Goal: Task Accomplishment & Management: Manage account settings

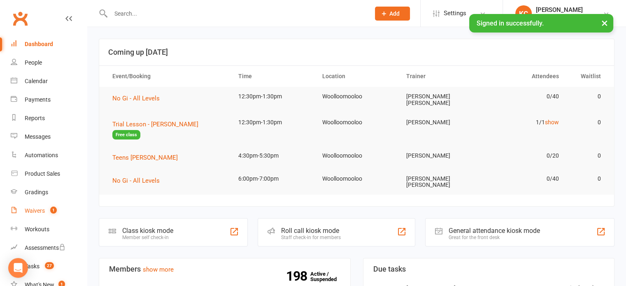
click at [44, 211] on div "Waivers" at bounding box center [35, 210] width 20 height 7
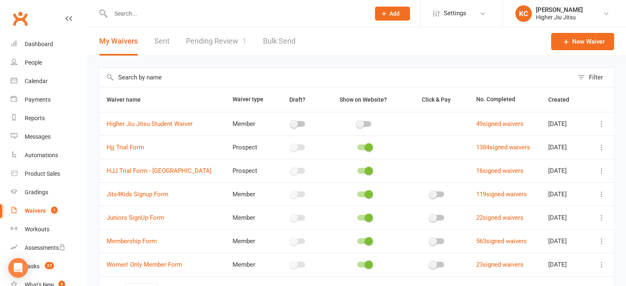
click at [223, 48] on link "Pending Review 1" at bounding box center [216, 41] width 60 height 28
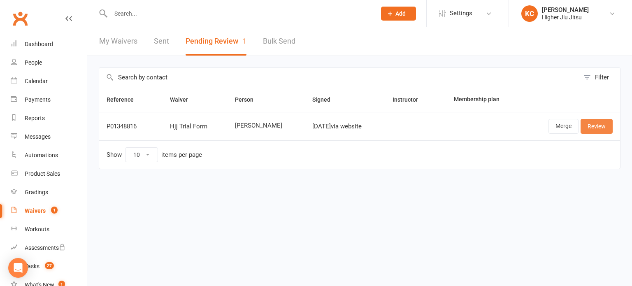
click at [597, 128] on link "Review" at bounding box center [596, 126] width 32 height 15
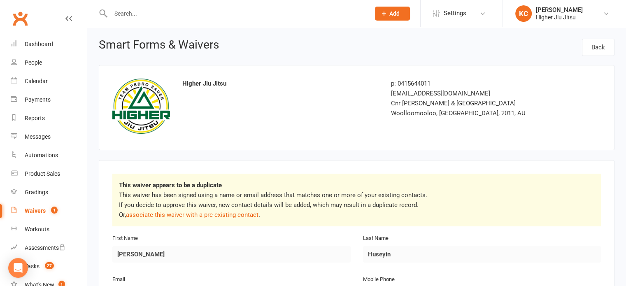
click at [42, 216] on link "Waivers 1" at bounding box center [49, 211] width 76 height 19
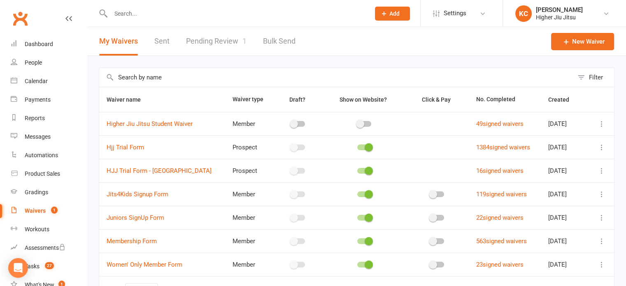
click at [40, 210] on div "Waivers" at bounding box center [35, 210] width 21 height 7
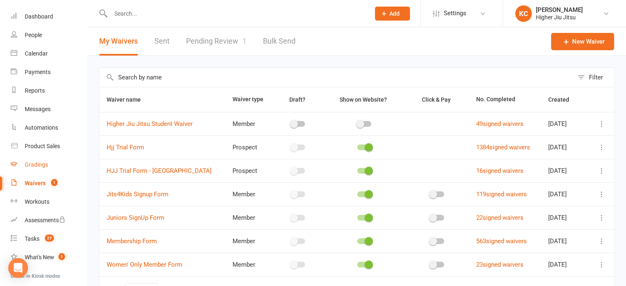
scroll to position [110, 0]
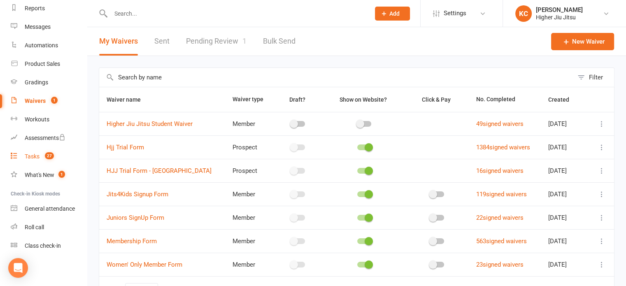
click at [40, 155] on link "Tasks 27" at bounding box center [49, 156] width 76 height 19
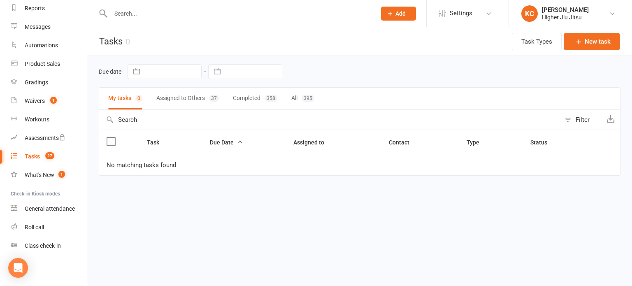
click at [176, 14] on input "text" at bounding box center [239, 14] width 262 height 12
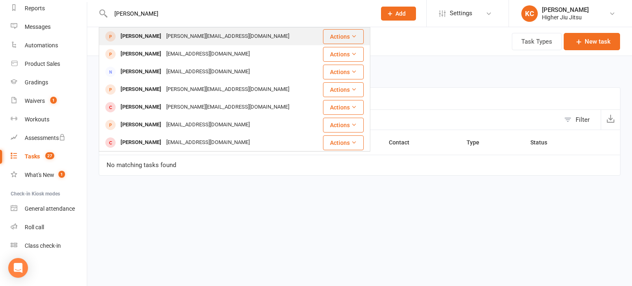
type input "sammy"
click at [177, 36] on div "Sami@samihuseyinsc.com" at bounding box center [228, 36] width 128 height 12
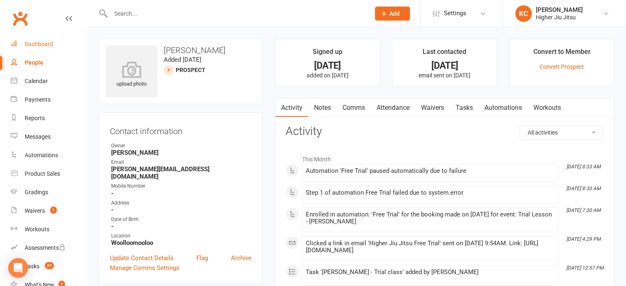
click at [33, 45] on div "Dashboard" at bounding box center [39, 44] width 28 height 7
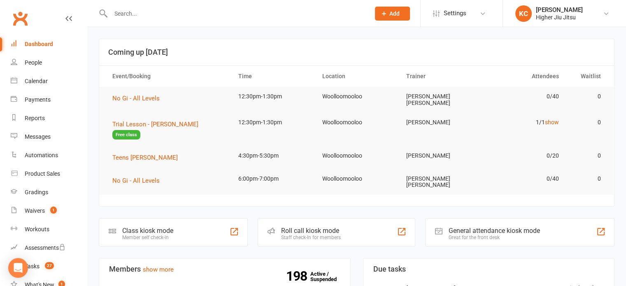
click at [202, 14] on input "text" at bounding box center [236, 14] width 256 height 12
paste input "milos.vukajlovic@gmx.ch"
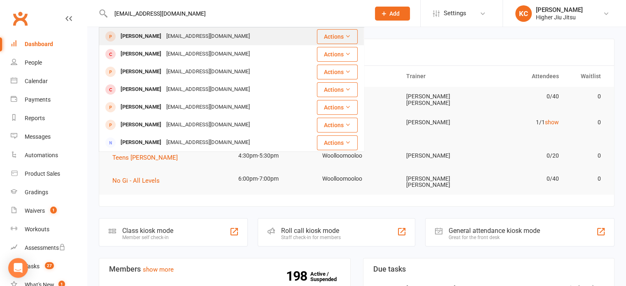
type input "milos.vukajlovic@gmx.ch"
click at [258, 39] on div "Milos Vukajlovic milos.vukajlovic@gmx.ch" at bounding box center [208, 36] width 216 height 17
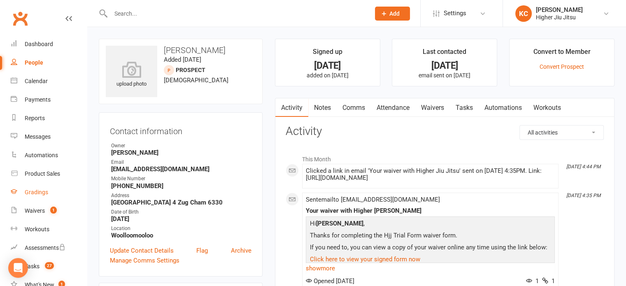
click at [45, 191] on div "Gradings" at bounding box center [36, 192] width 23 height 7
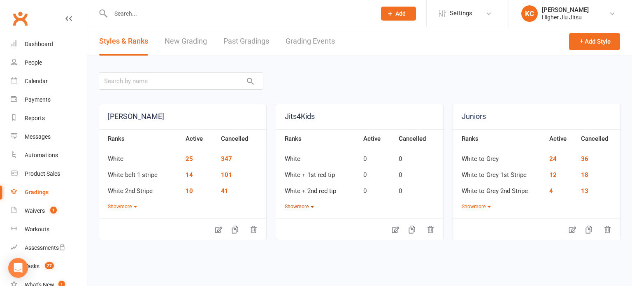
click at [302, 206] on button "Show more" at bounding box center [299, 207] width 29 height 8
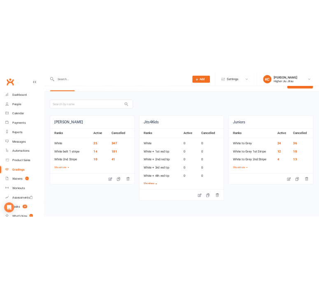
scroll to position [27, 0]
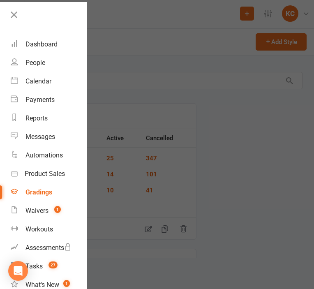
click at [270, 40] on div at bounding box center [157, 144] width 314 height 289
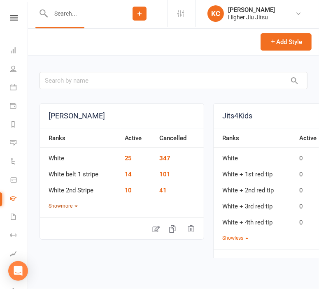
click at [71, 204] on button "Show more" at bounding box center [63, 206] width 29 height 8
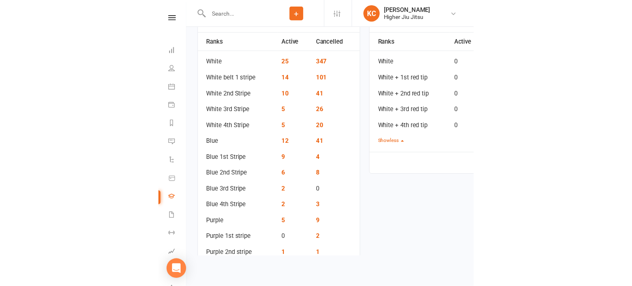
scroll to position [109, 0]
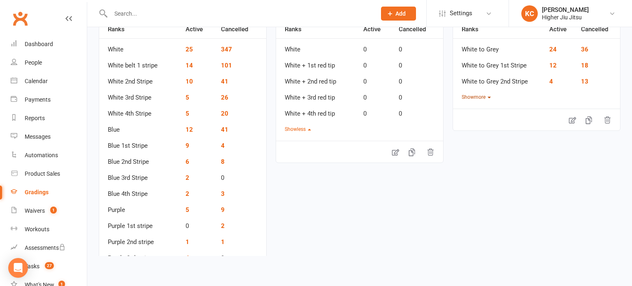
click at [478, 97] on button "Show more" at bounding box center [475, 97] width 29 height 8
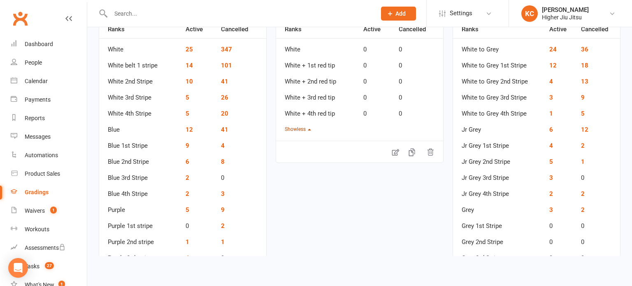
click at [301, 128] on button "Show less" at bounding box center [298, 129] width 26 height 8
click at [302, 97] on button "Show more" at bounding box center [299, 97] width 29 height 8
click at [392, 154] on icon at bounding box center [395, 152] width 8 height 8
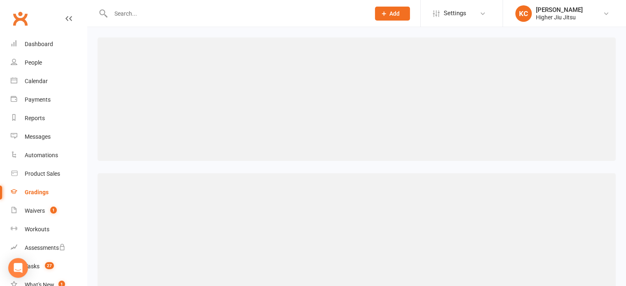
select select "contact_summaries:styles_style_class_attendances_since_last_promotion"
select select "="
select select "contact_summaries:styles_all_class_attendances_since_last_promotion"
select select ">="
select select "contact_summaries:styles_all_class_attendances_since_last_promotion"
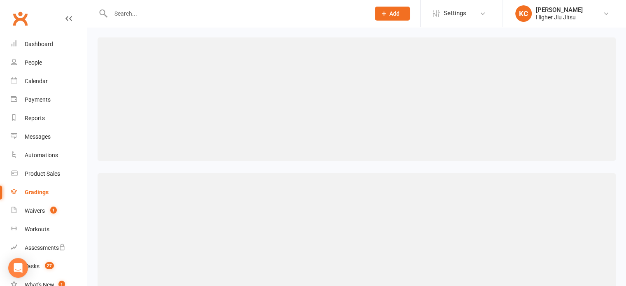
select select ">="
select select "contact_summaries:styles_all_class_attendances_since_last_promotion"
select select ">="
select select "contact_summaries:styles_all_class_attendances_since_last_promotion"
select select ">="
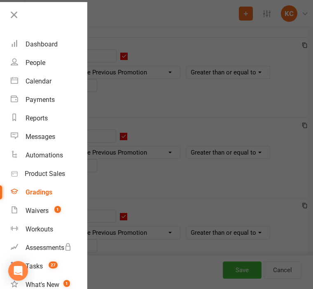
scroll to position [183, 0]
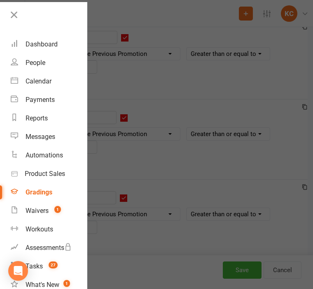
click at [251, 56] on div at bounding box center [156, 144] width 313 height 289
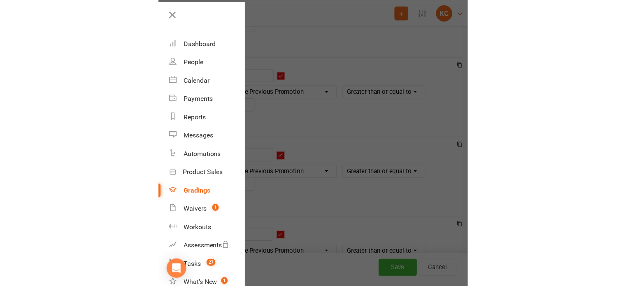
scroll to position [160, 0]
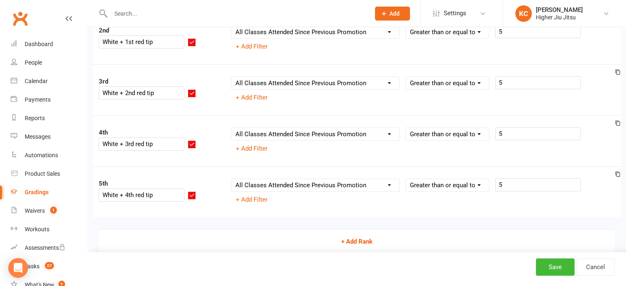
click at [355, 241] on button "+ Add Rank" at bounding box center [356, 241] width 515 height 25
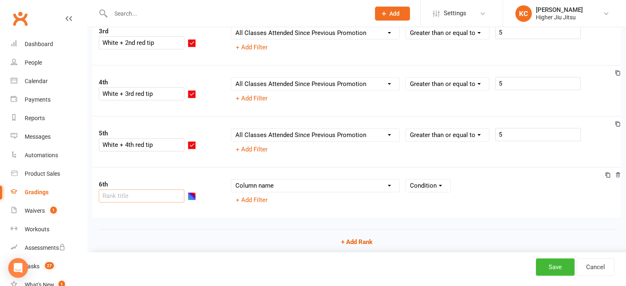
click at [147, 189] on input "text" at bounding box center [142, 195] width 86 height 13
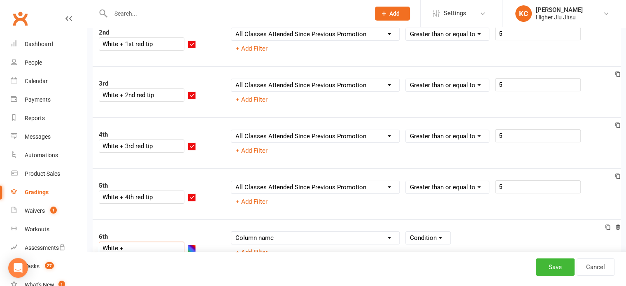
scroll to position [127, 0]
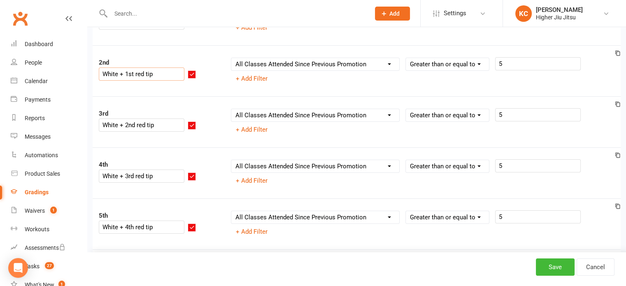
drag, startPoint x: 181, startPoint y: 60, endPoint x: 144, endPoint y: 60, distance: 37.0
click at [144, 67] on input "White + 1st red tip" at bounding box center [142, 73] width 86 height 13
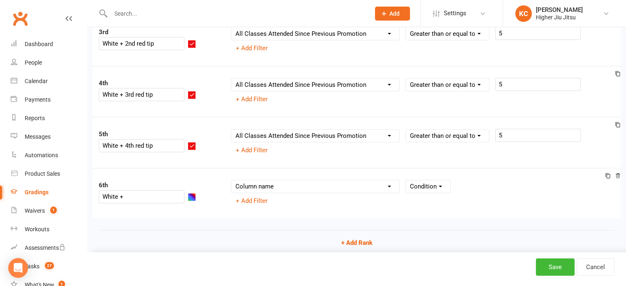
scroll to position [234, 0]
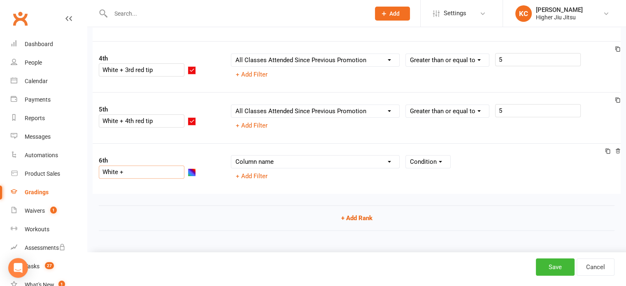
click at [164, 165] on input "White +" at bounding box center [142, 171] width 86 height 13
paste input "1st red tip"
click at [146, 165] on input "White + 1st red tip" at bounding box center [142, 171] width 86 height 13
click at [162, 165] on input "White + 1st red tip" at bounding box center [142, 171] width 86 height 13
type input "White + 1st yellow tip"
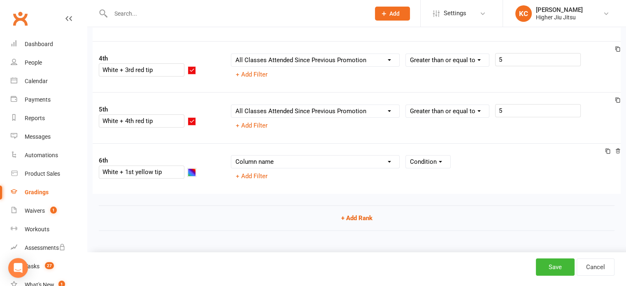
click at [196, 168] on button "button" at bounding box center [192, 172] width 8 height 8
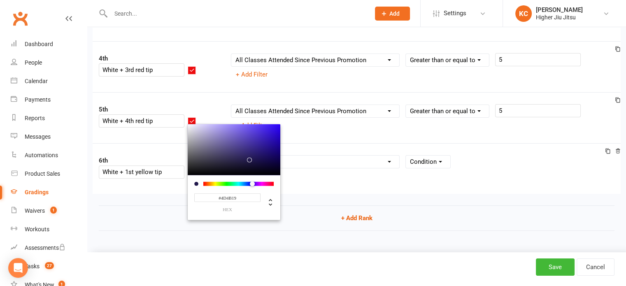
click at [222, 181] on div at bounding box center [238, 183] width 70 height 4
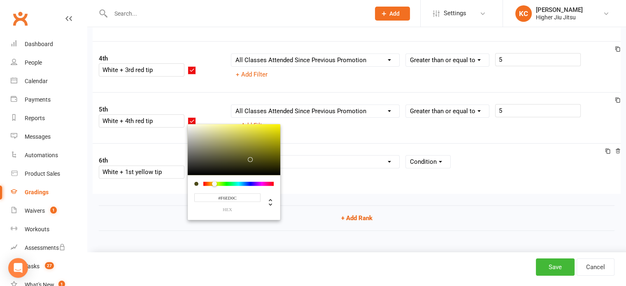
click at [280, 124] on div at bounding box center [234, 149] width 93 height 51
type input "#FCF200"
drag, startPoint x: 287, startPoint y: 115, endPoint x: 291, endPoint y: 114, distance: 4.3
click at [291, 114] on div "1st White Column name Belt Size Active for Grading? Most Recent Promotion All C…" at bounding box center [356, 41] width 515 height 305
click at [199, 213] on button "+ Add Rank" at bounding box center [356, 217] width 515 height 25
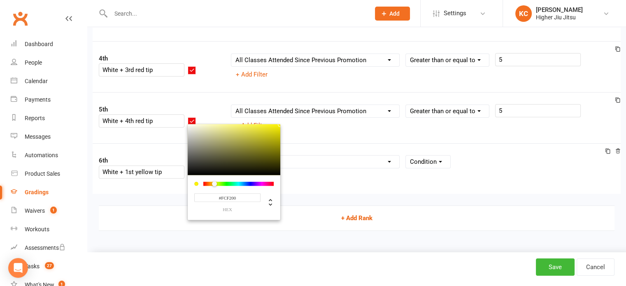
scroll to position [284, 0]
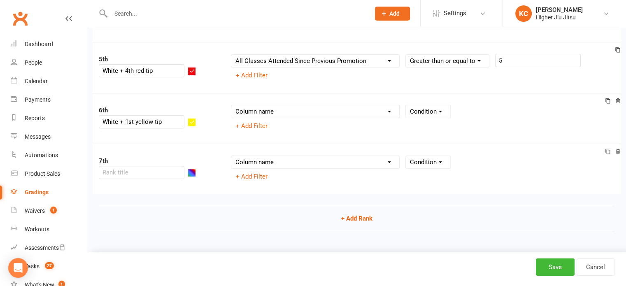
click at [311, 110] on select "Column name Belt Size Active for Grading? Most Recent Promotion All Classes Att…" at bounding box center [315, 111] width 168 height 12
select select "contact_summaries:styles_all_class_attendances_since_last_promotion"
click at [231, 105] on select "Column name Belt Size Active for Grading? Most Recent Promotion All Classes Att…" at bounding box center [315, 111] width 168 height 12
click at [437, 109] on select "Condition Is Is not Less than Greater than Less than or equal to Greater than o…" at bounding box center [447, 111] width 83 height 12
select select ">="
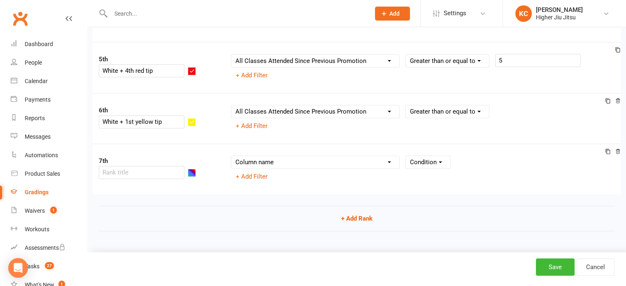
click at [406, 105] on select "Condition Is Is not Less than Greater than Less than or equal to Greater than o…" at bounding box center [447, 111] width 83 height 12
click at [517, 109] on input "number" at bounding box center [538, 110] width 86 height 13
type input "5"
click at [618, 148] on icon at bounding box center [617, 150] width 4 height 5
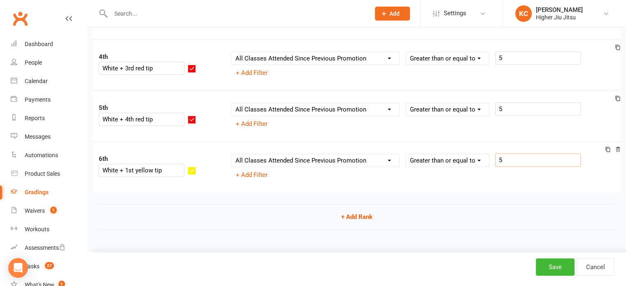
scroll to position [234, 0]
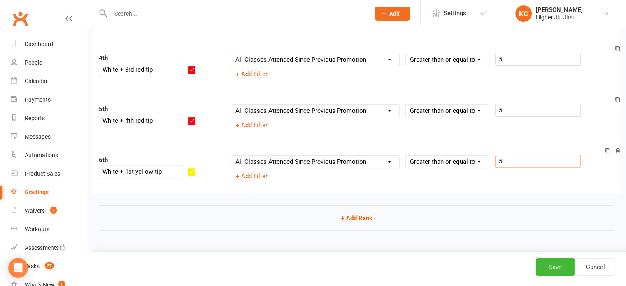
click at [608, 153] on icon at bounding box center [608, 151] width 6 height 10
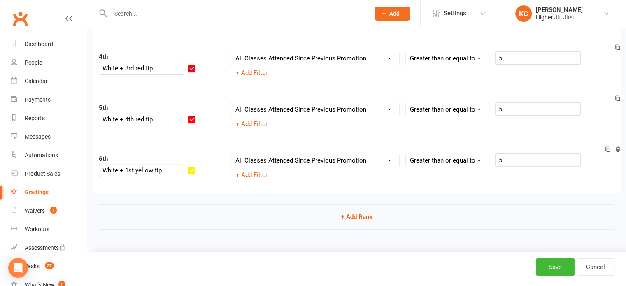
select select "contact_summaries:styles_all_class_attendances_since_last_promotion"
select select ">="
select select "contact_summaries:styles_all_class_attendances_since_last_promotion"
select select ">="
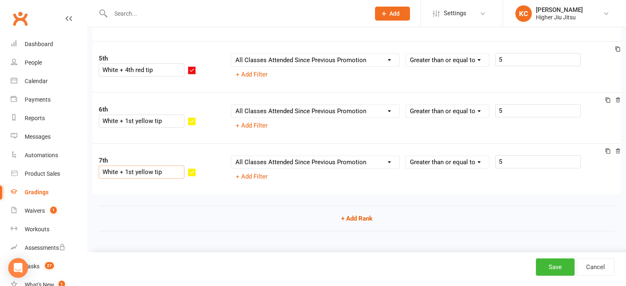
click at [154, 165] on input "White + 1st yellow tip" at bounding box center [142, 171] width 86 height 13
type input "White + 2nd yellow tip"
click at [610, 151] on icon at bounding box center [608, 151] width 6 height 6
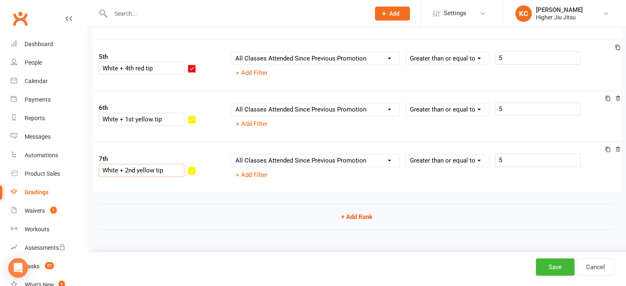
select select "contact_summaries:styles_all_class_attendances_since_last_promotion"
select select ">="
select select "contact_summaries:styles_all_class_attendances_since_last_promotion"
select select ">="
select select "contact_summaries:styles_all_class_attendances_since_last_promotion"
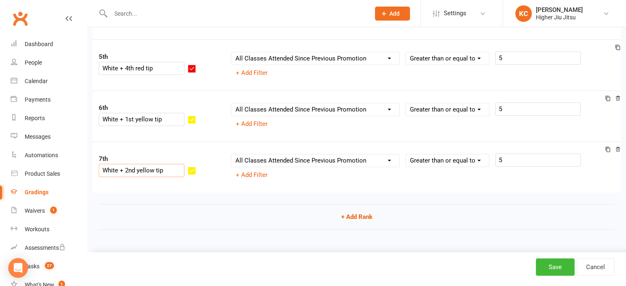
select select ">="
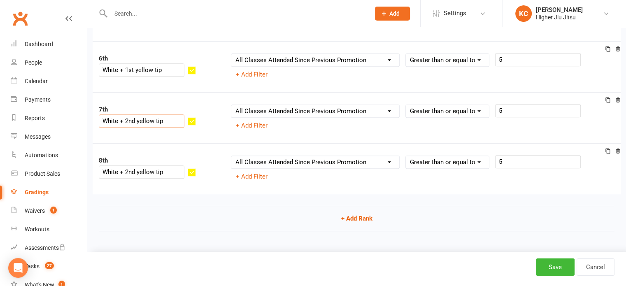
type input "White + 2nd yellow tip"
click at [153, 165] on input "White + 2nd yellow tip" at bounding box center [142, 171] width 86 height 13
type input "White + 3rd yellow tip"
click at [609, 152] on icon at bounding box center [607, 150] width 5 height 5
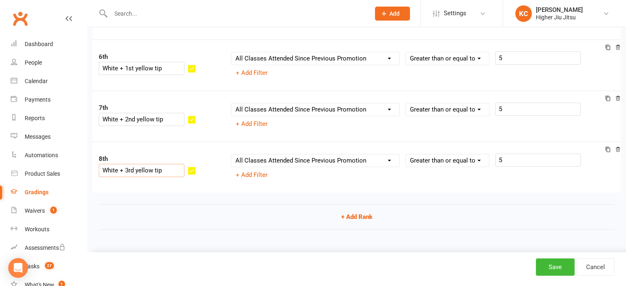
select select "contact_summaries:styles_all_class_attendances_since_last_promotion"
select select ">="
select select "contact_summaries:styles_all_class_attendances_since_last_promotion"
select select ">="
select select "contact_summaries:styles_all_class_attendances_since_last_promotion"
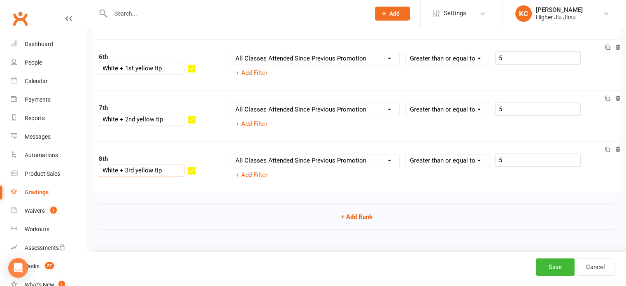
select select ">="
select select "contact_summaries:styles_all_class_attendances_since_last_promotion"
select select ">="
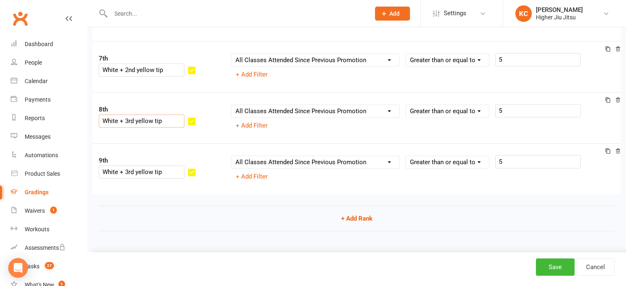
type input "White + 3rd yellow tip"
click at [151, 165] on input "White + 3rd yellow tip" at bounding box center [142, 171] width 86 height 13
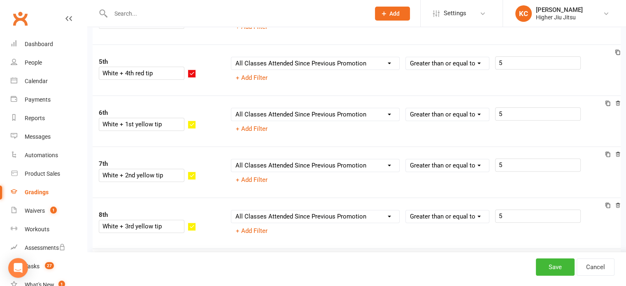
scroll to position [345, 0]
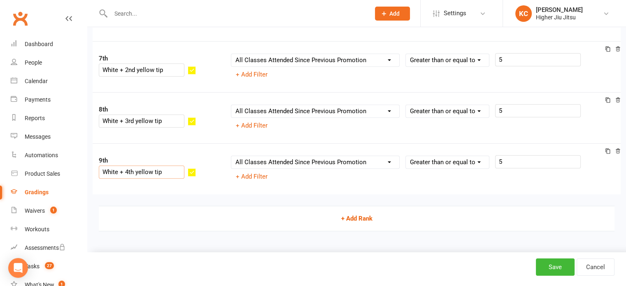
type input "White + 4th yellow tip"
click at [351, 213] on button "+ Add Rank" at bounding box center [356, 218] width 515 height 25
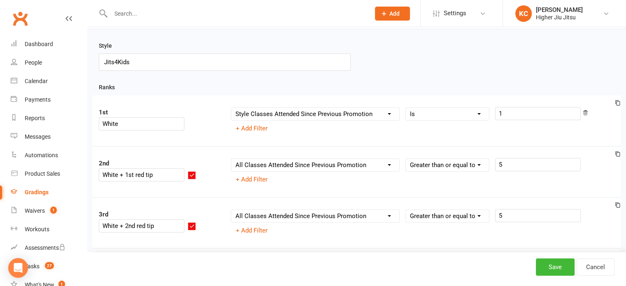
scroll to position [41, 0]
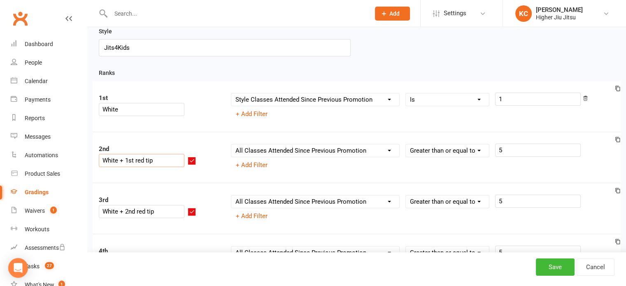
drag, startPoint x: 155, startPoint y: 150, endPoint x: 144, endPoint y: 150, distance: 10.7
click at [144, 154] on input "White + 1st red tip" at bounding box center [142, 160] width 86 height 13
drag, startPoint x: 176, startPoint y: 151, endPoint x: 172, endPoint y: 152, distance: 4.7
click at [156, 154] on input "White + 1st red tip" at bounding box center [142, 160] width 86 height 13
click at [176, 154] on input "White + 1st red tip" at bounding box center [142, 160] width 86 height 13
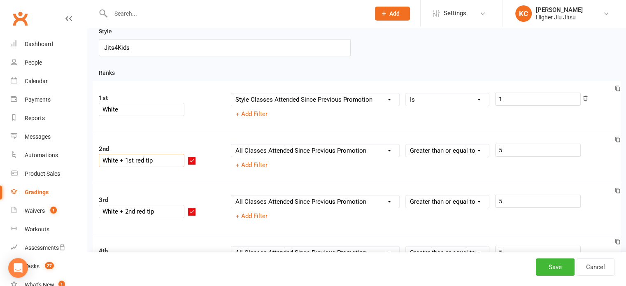
drag, startPoint x: 176, startPoint y: 148, endPoint x: 155, endPoint y: 149, distance: 21.8
click at [155, 154] on input "White + 1st red tip" at bounding box center [142, 160] width 86 height 13
paste input "red tip"
click at [152, 154] on input "White + Rred tip1st" at bounding box center [142, 160] width 86 height 13
click at [160, 154] on input "White + Red tip1st" at bounding box center [142, 160] width 86 height 13
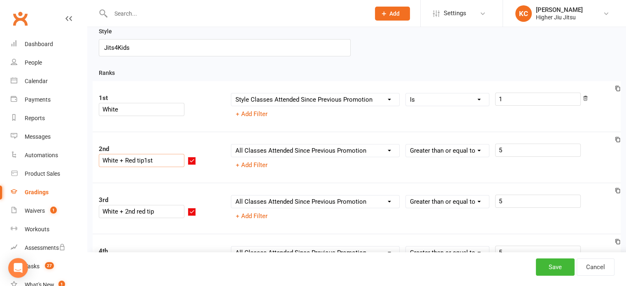
click at [158, 154] on input "White + Red tip1st" at bounding box center [142, 160] width 86 height 13
type input "White + Red 1st Tip"
drag, startPoint x: 176, startPoint y: 201, endPoint x: 144, endPoint y: 200, distance: 32.9
click at [144, 205] on input "White + 2nd red tip" at bounding box center [142, 211] width 86 height 13
type input "White + Red 2nd Tip"
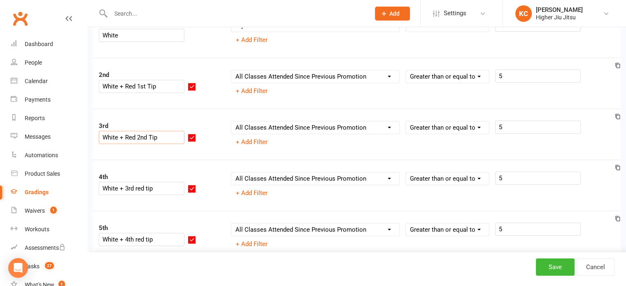
scroll to position [123, 0]
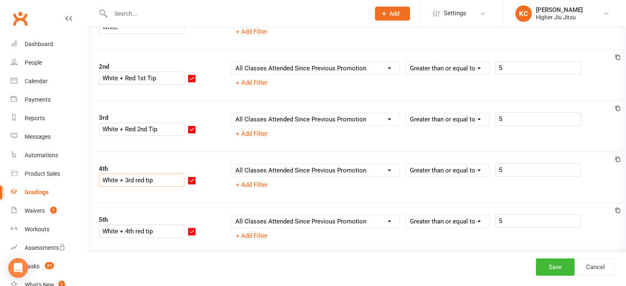
drag, startPoint x: 174, startPoint y: 169, endPoint x: 145, endPoint y: 166, distance: 29.3
click at [145, 174] on input "White + 3rd red tip" at bounding box center [142, 180] width 86 height 13
type input "White + Red 3rd Tip"
click at [176, 225] on input "White + 4th red tip" at bounding box center [142, 231] width 86 height 13
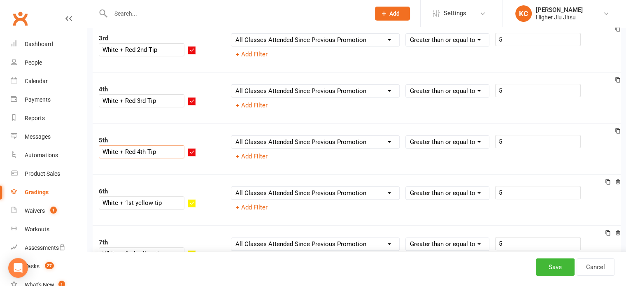
scroll to position [206, 0]
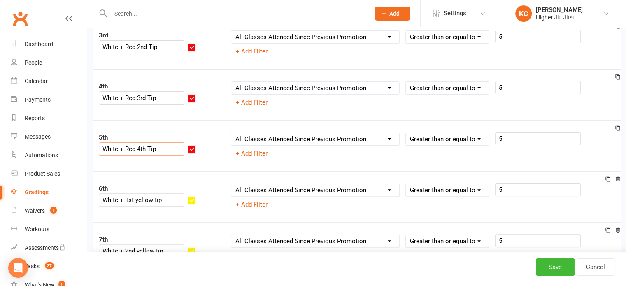
type input "White + Red 4th Tip"
drag, startPoint x: 186, startPoint y: 189, endPoint x: 144, endPoint y: 187, distance: 42.0
click at [144, 193] on input "White + 1st yellow tip" at bounding box center [142, 199] width 86 height 13
type input "White + Yellow 1st Tip"
click at [183, 244] on input "White + 2nd yellow tip" at bounding box center [142, 250] width 86 height 13
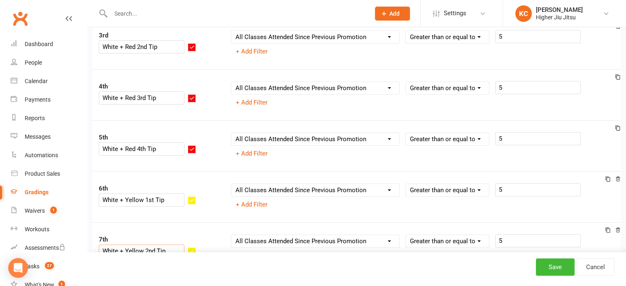
type input "White + Yellow 2nd Tip"
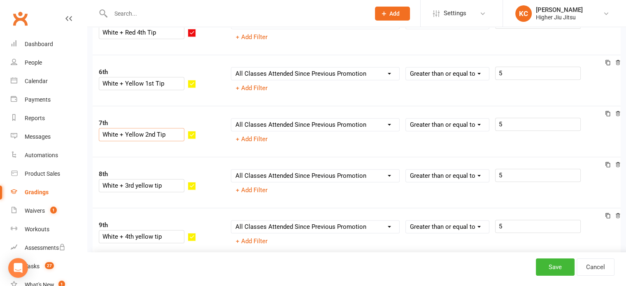
scroll to position [329, 0]
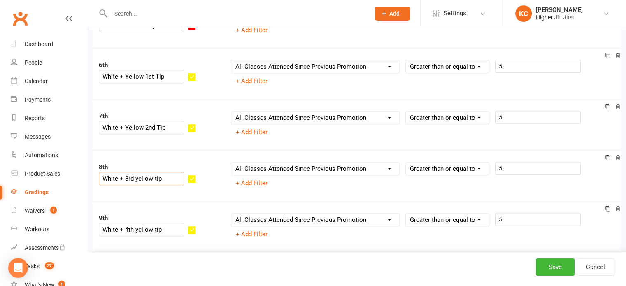
click at [181, 172] on input "White + 3rd yellow tip" at bounding box center [142, 178] width 86 height 13
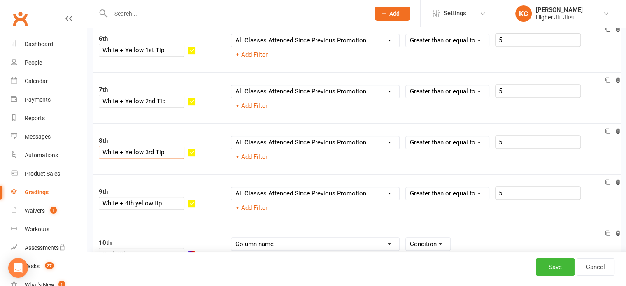
scroll to position [370, 0]
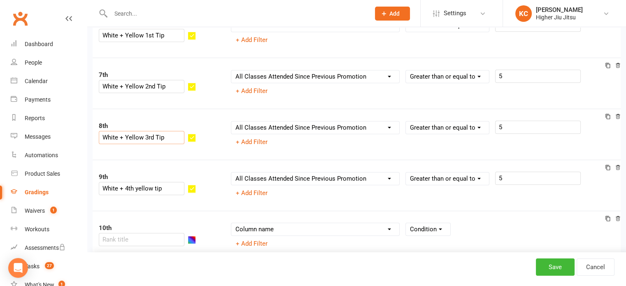
type input "White + Yellow 3rd Tip"
click at [181, 182] on input "White + 4th yellow tip" at bounding box center [142, 188] width 86 height 13
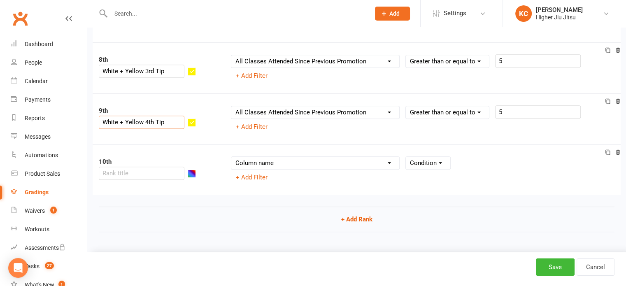
scroll to position [437, 0]
type input "White + Yellow 4th Tip"
click at [196, 169] on button "button" at bounding box center [192, 173] width 8 height 8
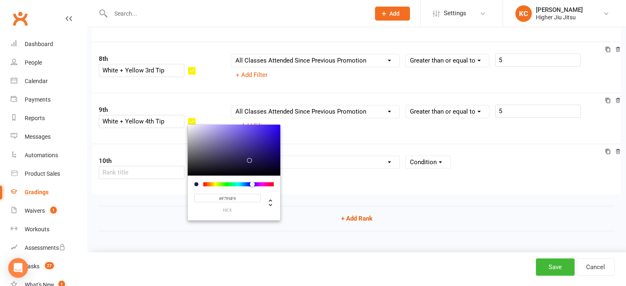
click at [199, 125] on div at bounding box center [234, 150] width 93 height 51
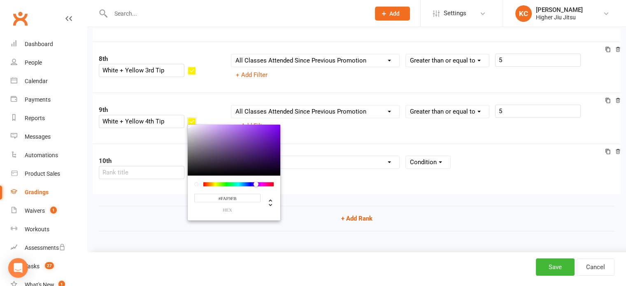
type input "#FFFFFF"
drag, startPoint x: 199, startPoint y: 115, endPoint x: 192, endPoint y: 111, distance: 8.1
click at [144, 166] on input "text" at bounding box center [142, 172] width 86 height 13
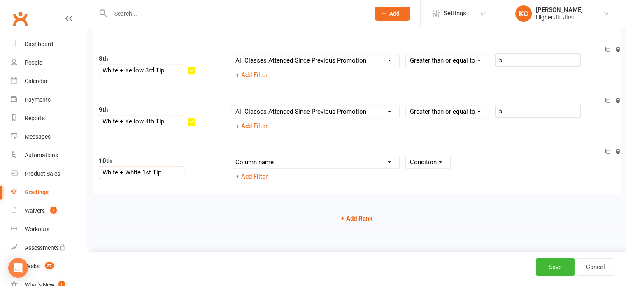
type input "White + White 1st Tip"
click at [273, 156] on select "Column name Belt Size Active for Grading? Most Recent Promotion All Classes Att…" at bounding box center [315, 162] width 168 height 12
select select "contact_summaries:styles_all_class_attendances_since_last_promotion"
click at [231, 156] on select "Column name Belt Size Active for Grading? Most Recent Promotion All Classes Att…" at bounding box center [315, 162] width 168 height 12
click at [434, 160] on select "Condition Is Is not Less than Greater than Less than or equal to Greater than o…" at bounding box center [447, 162] width 83 height 12
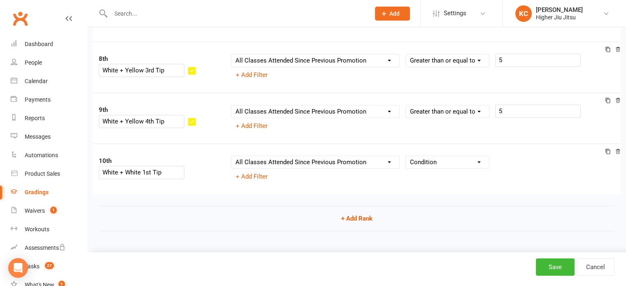
select select ">"
click at [406, 156] on select "Condition Is Is not Less than Greater than Less than or equal to Greater than o…" at bounding box center [447, 162] width 83 height 12
click at [518, 161] on input "number" at bounding box center [538, 161] width 86 height 13
type input "5"
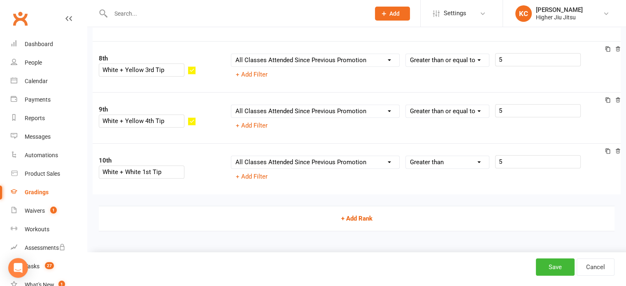
click at [263, 223] on button "+ Add Rank" at bounding box center [356, 218] width 515 height 25
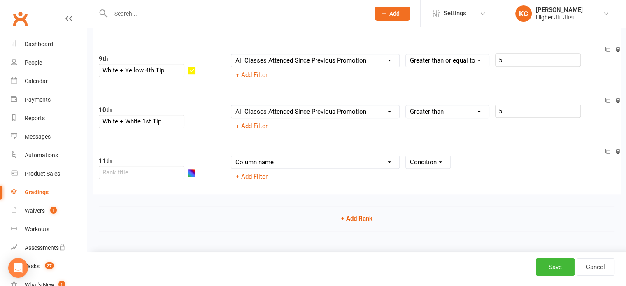
click at [617, 149] on icon at bounding box center [617, 151] width 4 height 5
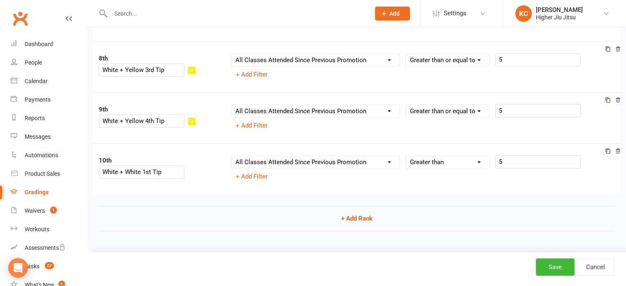
click at [608, 155] on div "Column name Belt Size Active for Grading? Most Recent Promotion All Classes Att…" at bounding box center [422, 162] width 383 height 14
click at [606, 149] on icon at bounding box center [607, 150] width 5 height 5
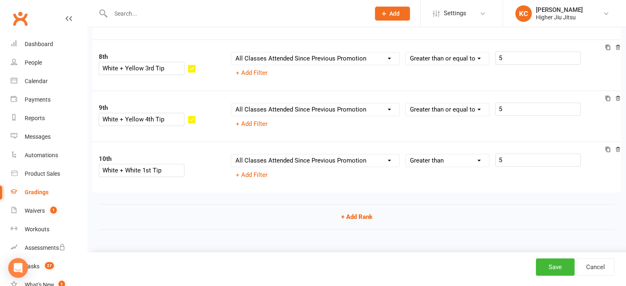
select select "contact_summaries:styles_all_class_attendances_since_last_promotion"
select select ">"
select select "contact_summaries:styles_all_class_attendances_since_last_promotion"
select select ">"
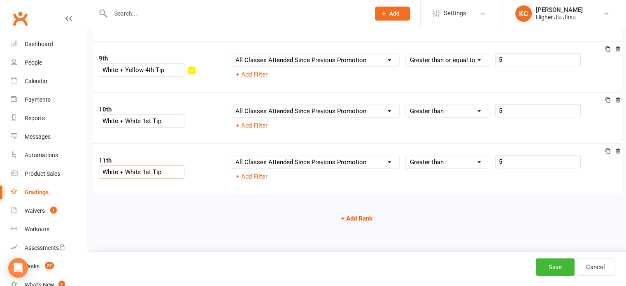
click at [169, 165] on input "White + White 1st Tip" at bounding box center [142, 171] width 86 height 13
click at [172, 165] on input "White + White 1st Tip" at bounding box center [142, 171] width 86 height 13
type input "White + White 2nd Tip"
click at [607, 148] on icon at bounding box center [608, 151] width 6 height 6
select select "contact_summaries:styles_all_class_attendances_since_last_promotion"
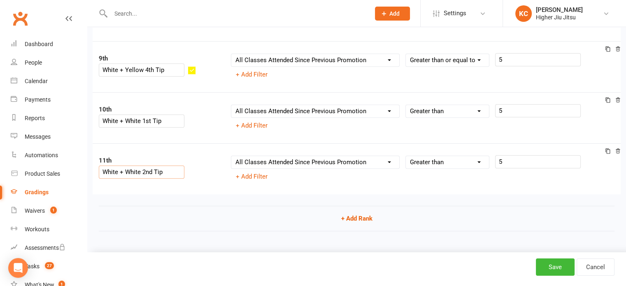
select select ">"
select select "contact_summaries:styles_all_class_attendances_since_last_promotion"
select select ">"
select select "contact_summaries:styles_all_class_attendances_since_last_promotion"
select select ">"
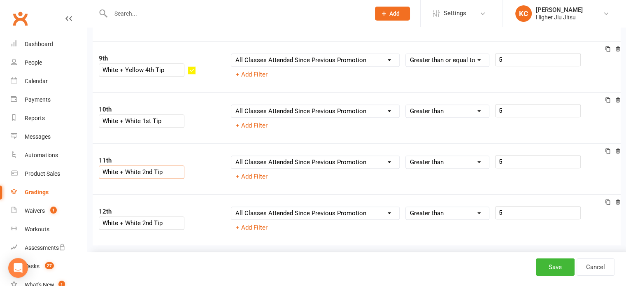
scroll to position [540, 0]
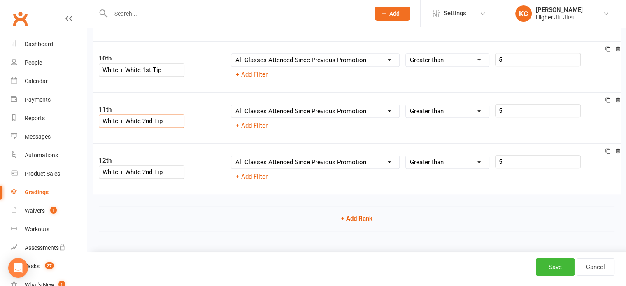
type input "White + White 2nd Tip"
click at [174, 165] on input "White + White 2nd Tip" at bounding box center [142, 171] width 86 height 13
type input "White + White 3rd Tip"
click at [607, 150] on icon at bounding box center [608, 151] width 6 height 6
select select "contact_summaries:styles_all_class_attendances_since_last_promotion"
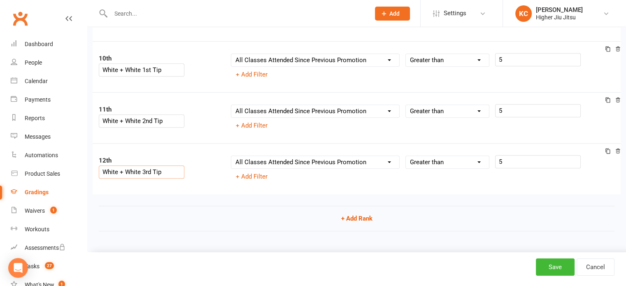
select select ">"
select select "contact_summaries:styles_all_class_attendances_since_last_promotion"
select select ">"
select select "contact_summaries:styles_all_class_attendances_since_last_promotion"
select select ">"
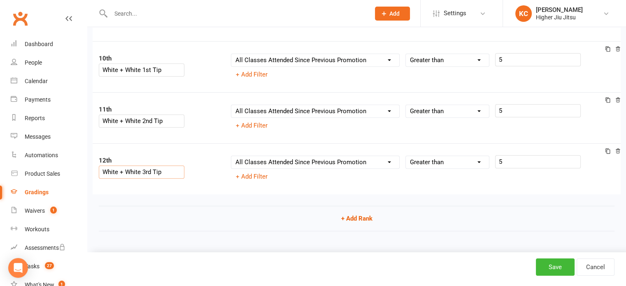
select select "contact_summaries:styles_all_class_attendances_since_last_promotion"
select select ">"
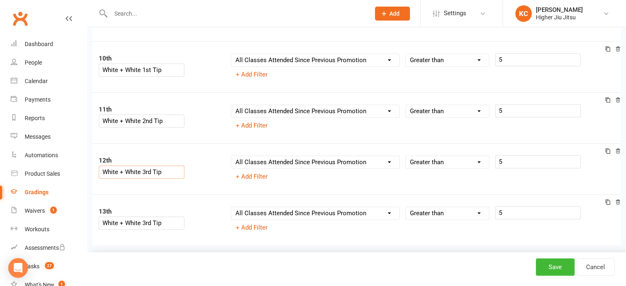
scroll to position [591, 0]
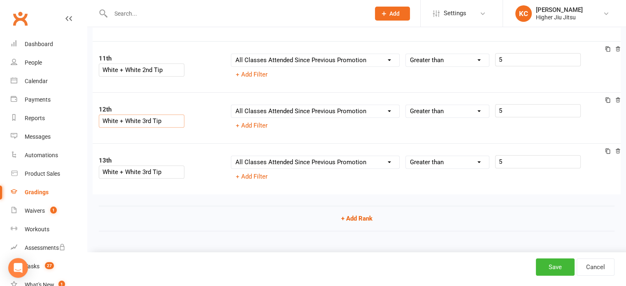
type input "White + White 3rd Tip"
click at [172, 165] on input "White + White 3rd Tip" at bounding box center [142, 171] width 86 height 13
type input "White + White 4th Tip"
click at [357, 218] on button "+ Add Rank" at bounding box center [356, 218] width 515 height 25
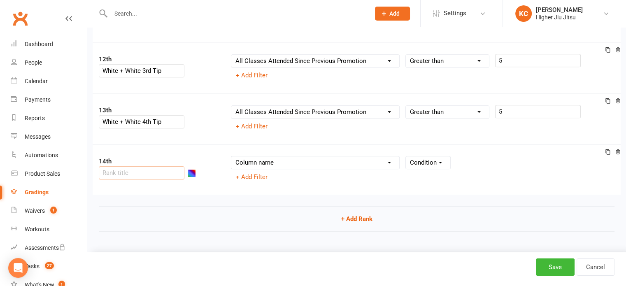
click at [144, 166] on input "text" at bounding box center [142, 172] width 86 height 13
type input "Jr Grey"
click at [196, 169] on button "button" at bounding box center [192, 173] width 8 height 8
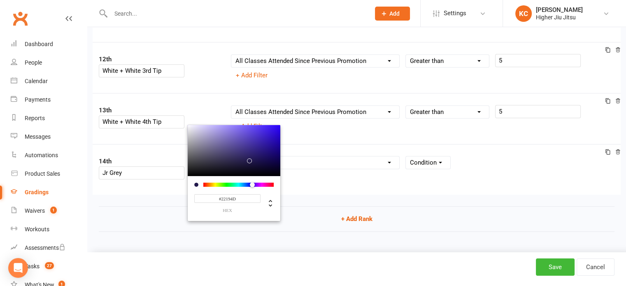
click at [242, 194] on input "#22194D" at bounding box center [227, 198] width 66 height 9
paste input "BEB5B5"
type input "#BEB5B5"
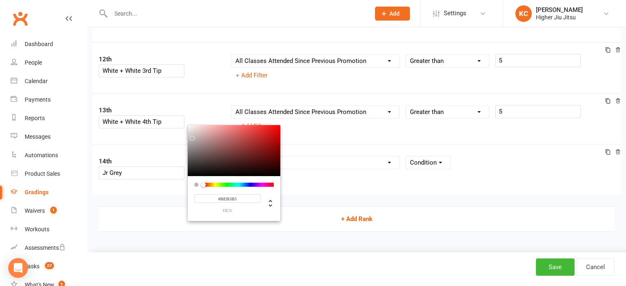
click at [152, 220] on button "+ Add Rank" at bounding box center [356, 218] width 515 height 25
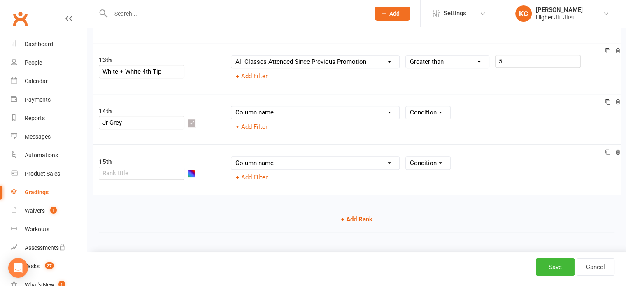
click at [617, 149] on icon at bounding box center [617, 152] width 6 height 6
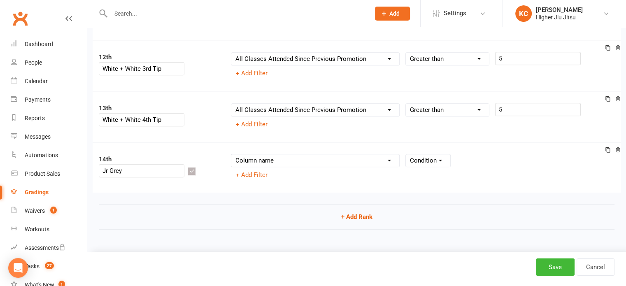
scroll to position [641, 0]
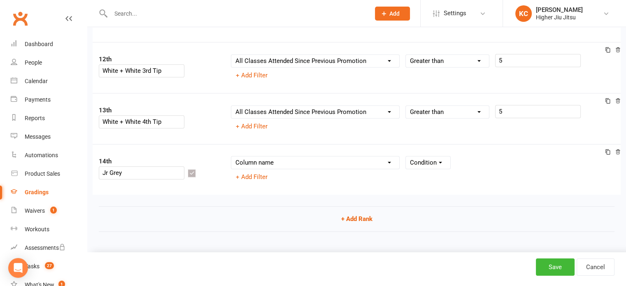
click at [313, 170] on div "Column name Belt Size Active for Grading? Most Recent Promotion All Classes Att…" at bounding box center [423, 169] width 396 height 27
click at [318, 165] on select "Column name Belt Size Active for Grading? Most Recent Promotion All Classes Att…" at bounding box center [315, 162] width 168 height 12
select select "contact_summaries:styles_all_class_attendances_since_last_promotion"
click at [231, 156] on select "Column name Belt Size Active for Grading? Most Recent Promotion All Classes Att…" at bounding box center [315, 162] width 168 height 12
click at [433, 165] on select "Condition Is Is not Less than Greater than Less than or equal to Greater than o…" at bounding box center [447, 162] width 83 height 12
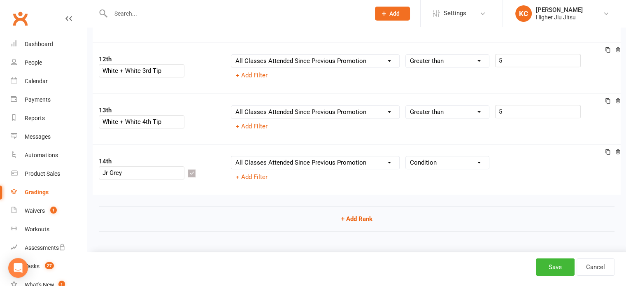
select select ">"
click at [406, 156] on select "Condition Is Is not Less than Greater than Less than or equal to Greater than o…" at bounding box center [447, 162] width 83 height 12
click at [527, 161] on input "number" at bounding box center [538, 161] width 86 height 13
type input "5"
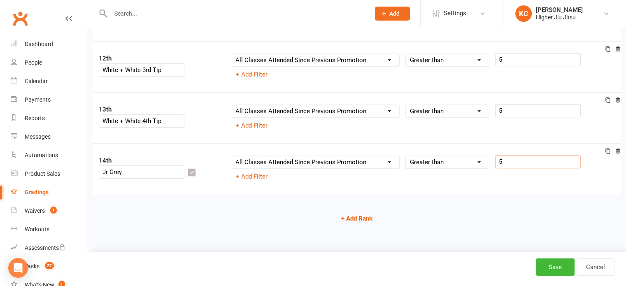
click at [607, 151] on icon at bounding box center [608, 151] width 6 height 6
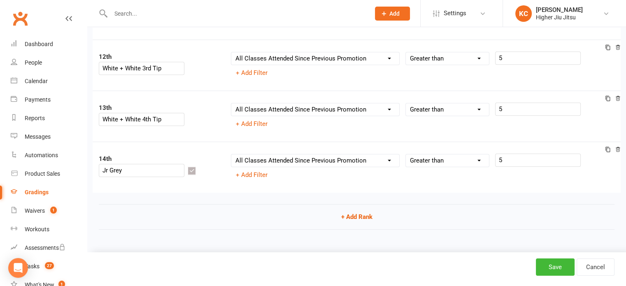
select select "contact_summaries:styles_all_class_attendances_since_last_promotion"
select select ">"
select select "contact_summaries:styles_all_class_attendances_since_last_promotion"
select select ">"
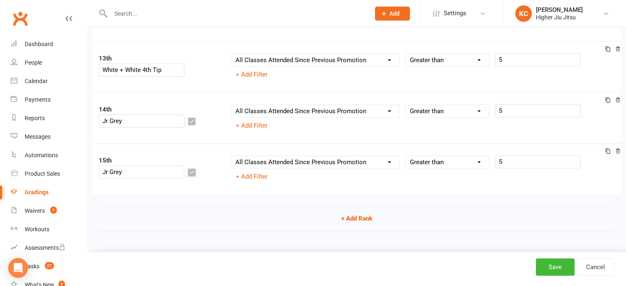
click at [196, 168] on button "button" at bounding box center [192, 172] width 8 height 8
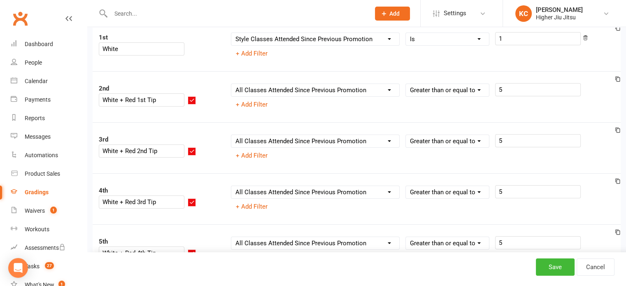
scroll to position [35, 0]
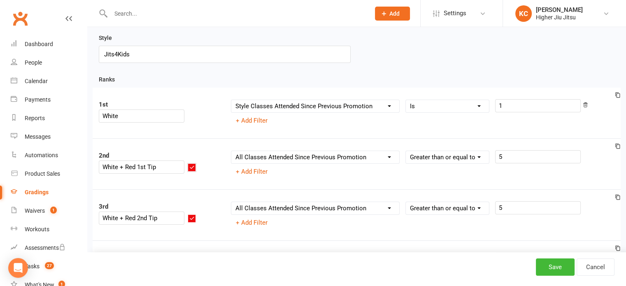
click at [195, 165] on icon "button" at bounding box center [191, 167] width 5 height 5
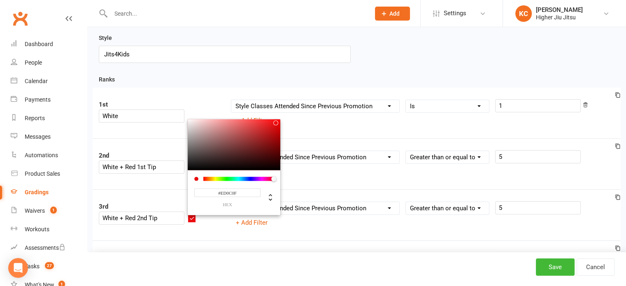
click at [243, 188] on input "#ED0C0F" at bounding box center [227, 192] width 66 height 9
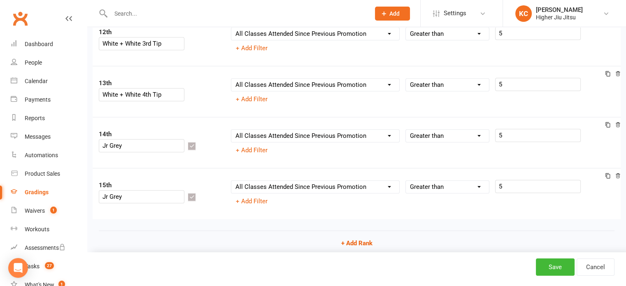
scroll to position [693, 0]
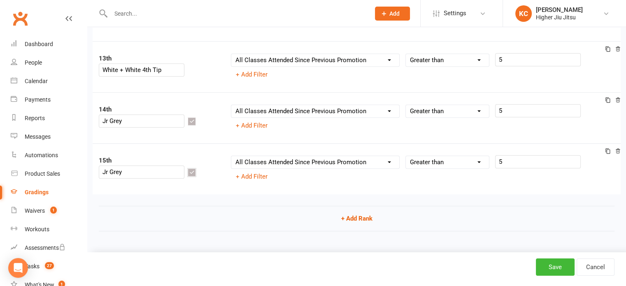
click at [195, 169] on icon "button" at bounding box center [191, 171] width 5 height 5
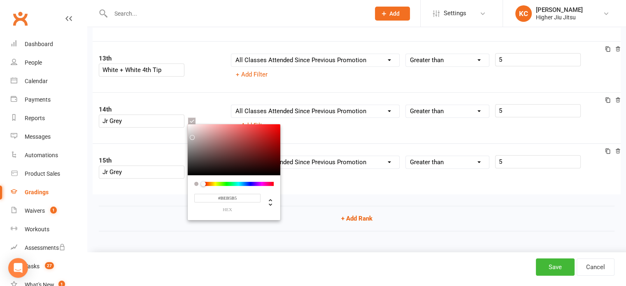
click at [228, 193] on input "#BEB5B5" at bounding box center [227, 197] width 66 height 9
paste input "ED0C0F"
type input "ED0C0F"
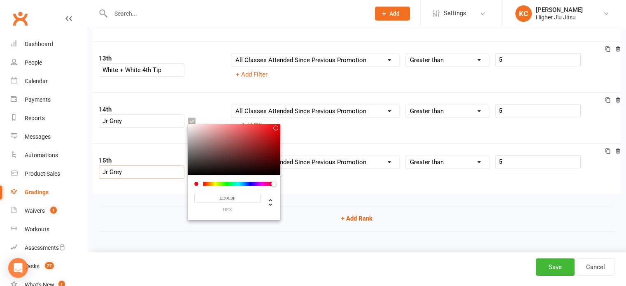
click at [157, 165] on input "Jr Grey" at bounding box center [142, 171] width 86 height 13
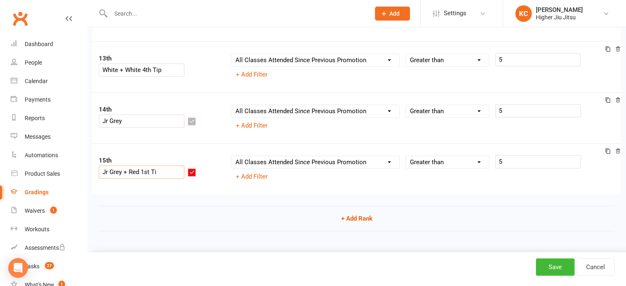
type input "Jr Grey + Red 1st Tip"
click at [607, 151] on icon at bounding box center [608, 151] width 6 height 6
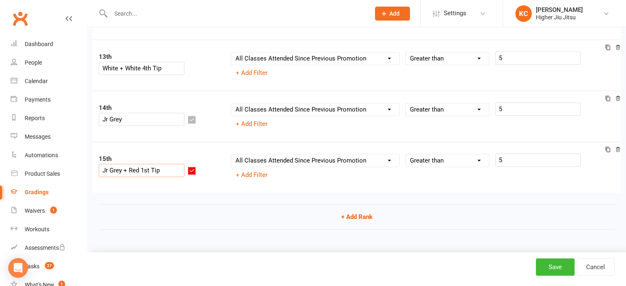
select select "contact_summaries:styles_all_class_attendances_since_last_promotion"
select select ">"
select select "contact_summaries:styles_all_class_attendances_since_last_promotion"
select select ">"
select select "contact_summaries:styles_all_class_attendances_since_last_promotion"
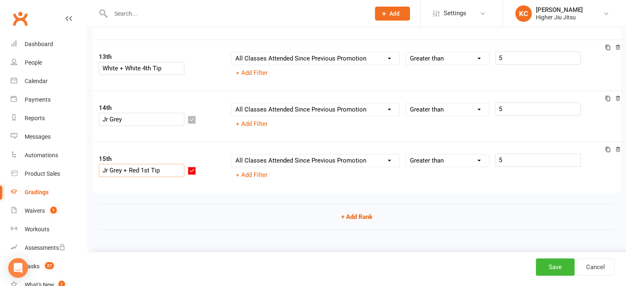
select select ">"
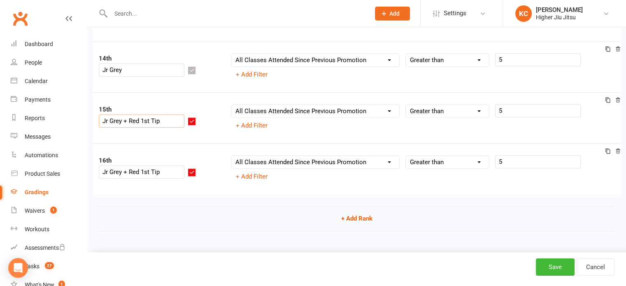
type input "Jr Grey + Red 1st Tip"
click at [167, 165] on input "Jr Grey + Red 1st Tip" at bounding box center [142, 171] width 86 height 13
click at [169, 165] on input "Jr Grey + Red 1st Tip" at bounding box center [142, 171] width 86 height 13
click at [172, 165] on input "Jr Grey + Red 1st Tip" at bounding box center [142, 171] width 86 height 13
type input "Jr Grey + Red 2nd Tip"
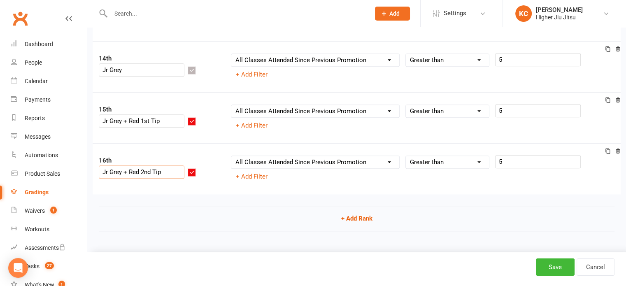
click at [605, 151] on icon at bounding box center [608, 151] width 6 height 6
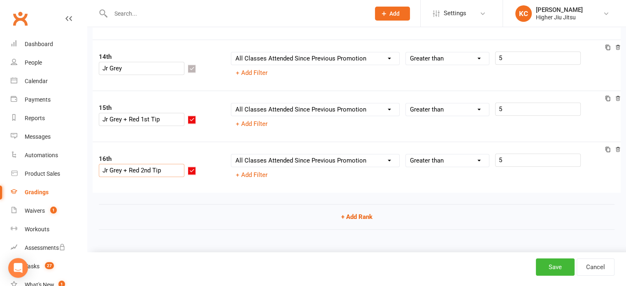
select select "contact_summaries:styles_all_class_attendances_since_last_promotion"
select select ">"
select select "contact_summaries:styles_all_class_attendances_since_last_promotion"
select select ">"
select select "contact_summaries:styles_all_class_attendances_since_last_promotion"
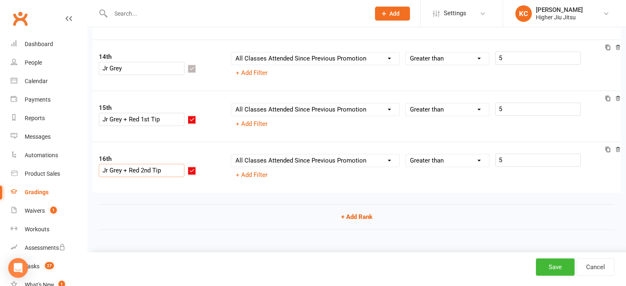
select select ">"
select select "contact_summaries:styles_all_class_attendances_since_last_promotion"
select select ">"
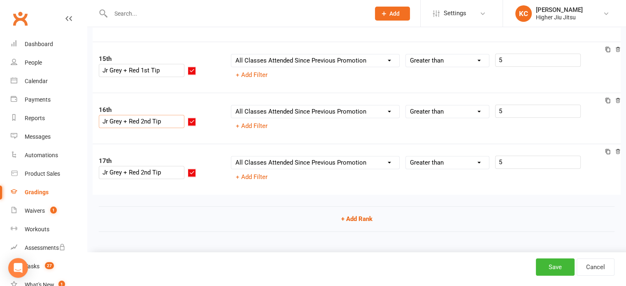
type input "Jr Grey + Red 2nd Tip"
click at [174, 166] on input "Jr Grey + Red 2nd Tip" at bounding box center [142, 172] width 86 height 13
type input "Jr Grey + Red 3rd Tip"
click at [607, 151] on icon at bounding box center [608, 151] width 6 height 6
select select "contact_summaries:styles_all_class_attendances_since_last_promotion"
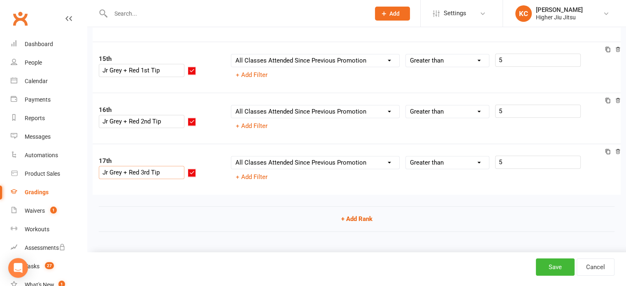
select select ">"
select select "contact_summaries:styles_all_class_attendances_since_last_promotion"
select select ">"
select select "contact_summaries:styles_all_class_attendances_since_last_promotion"
select select ">"
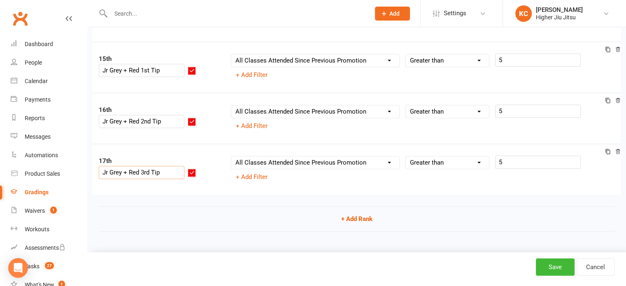
select select "contact_summaries:styles_all_class_attendances_since_last_promotion"
select select ">"
select select "contact_summaries:styles_all_class_attendances_since_last_promotion"
select select ">"
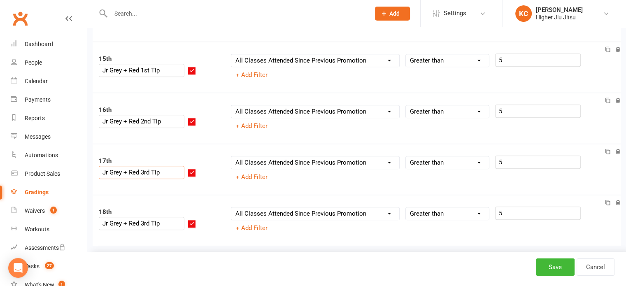
scroll to position [845, 0]
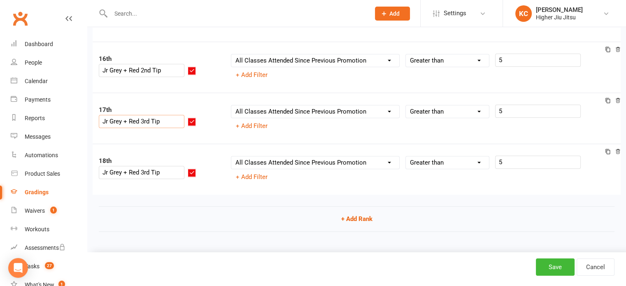
type input "Jr Grey + Red 3rd Tip"
click at [171, 166] on input "Jr Grey + Red 3rd Tip" at bounding box center [142, 172] width 86 height 13
type input "Jr Grey + Red 4th Tip"
click at [609, 151] on icon at bounding box center [608, 151] width 6 height 6
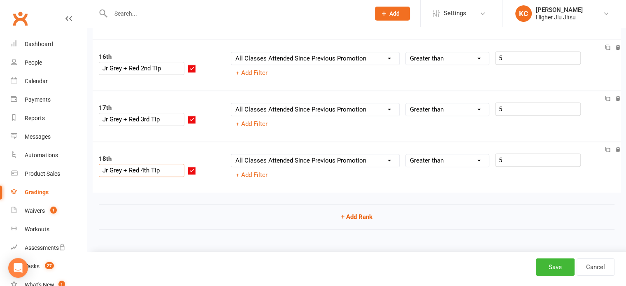
select select "contact_summaries:styles_all_class_attendances_since_last_promotion"
select select ">"
select select "contact_summaries:styles_all_class_attendances_since_last_promotion"
select select ">"
select select "contact_summaries:styles_all_class_attendances_since_last_promotion"
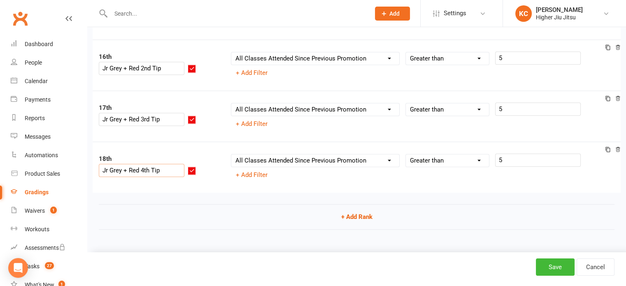
select select ">"
select select "contact_summaries:styles_all_class_attendances_since_last_promotion"
select select ">"
select select "contact_summaries:styles_all_class_attendances_since_last_promotion"
select select ">"
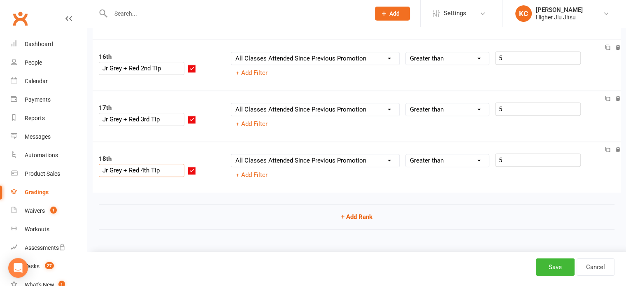
select select "contact_summaries:styles_all_class_attendances_since_last_promotion"
select select ">"
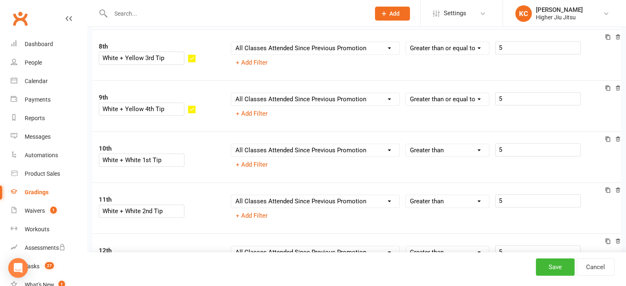
scroll to position [329, 0]
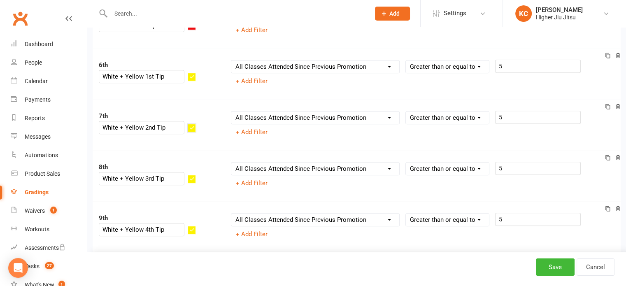
type input "Jr Grey + Red 4th Tip"
click at [196, 124] on button "button" at bounding box center [192, 128] width 8 height 8
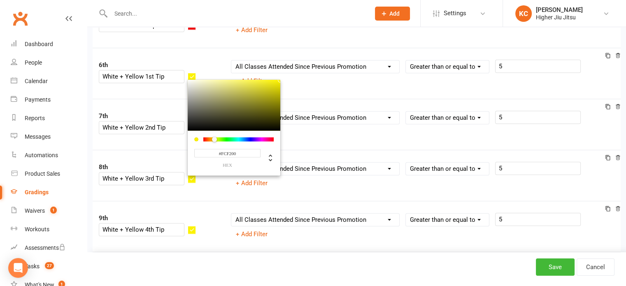
click at [232, 149] on input "#FCF200" at bounding box center [227, 153] width 66 height 9
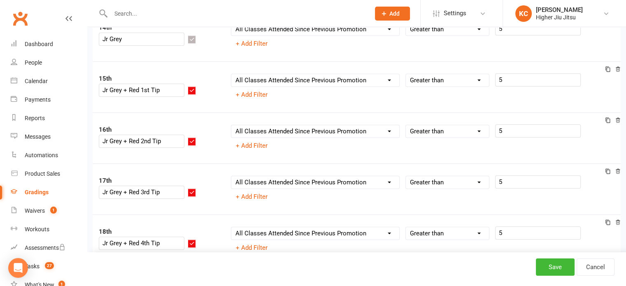
scroll to position [895, 0]
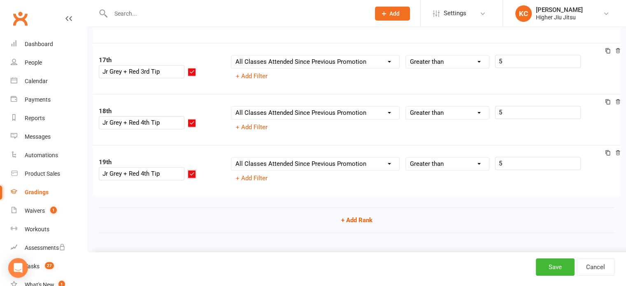
click at [195, 171] on icon "button" at bounding box center [191, 173] width 5 height 5
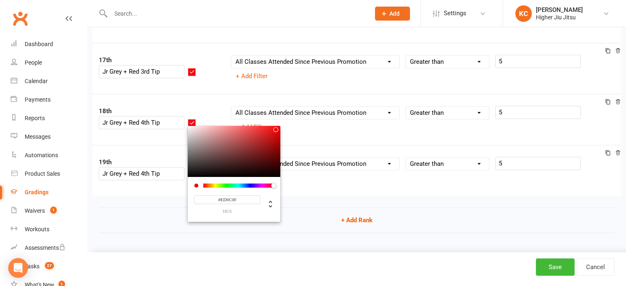
click at [229, 195] on input "#ED0C0F" at bounding box center [227, 199] width 66 height 9
paste input "FCF200"
type input "#FCF200"
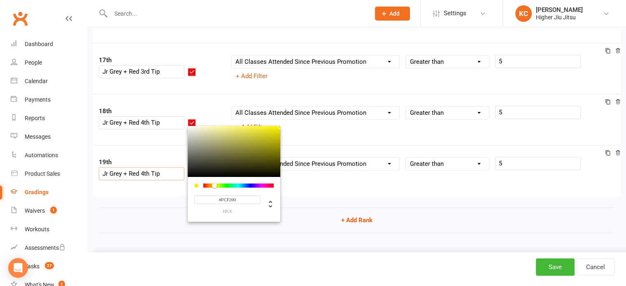
click at [171, 167] on input "Jr Grey + Red 4th Tip" at bounding box center [142, 173] width 86 height 13
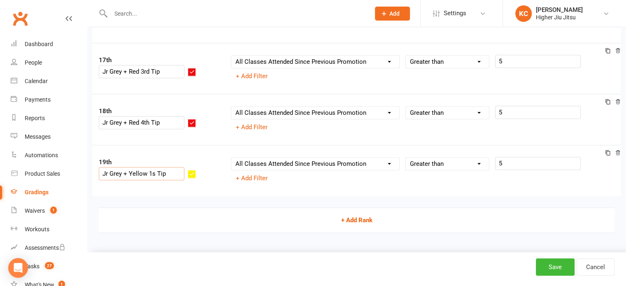
type input "Jr Grey + Yellow 1st Tip"
click at [607, 155] on icon at bounding box center [608, 153] width 6 height 10
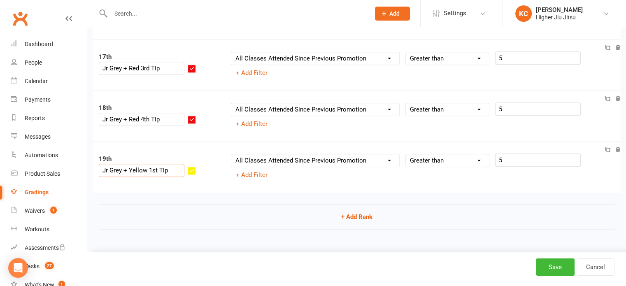
select select "contact_summaries:styles_all_class_attendances_since_last_promotion"
select select ">"
select select "contact_summaries:styles_all_class_attendances_since_last_promotion"
select select ">"
select select "contact_summaries:styles_all_class_attendances_since_last_promotion"
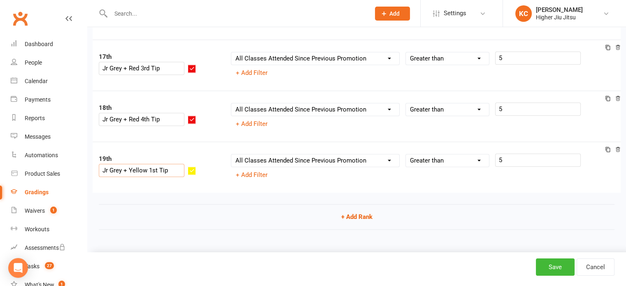
select select ">"
select select "contact_summaries:styles_all_class_attendances_since_last_promotion"
select select ">"
select select "contact_summaries:styles_all_class_attendances_since_last_promotion"
select select ">"
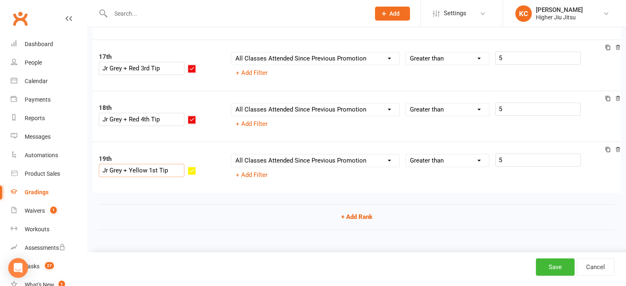
select select "contact_summaries:styles_all_class_attendances_since_last_promotion"
select select ">"
select select "contact_summaries:styles_all_class_attendances_since_last_promotion"
select select ">"
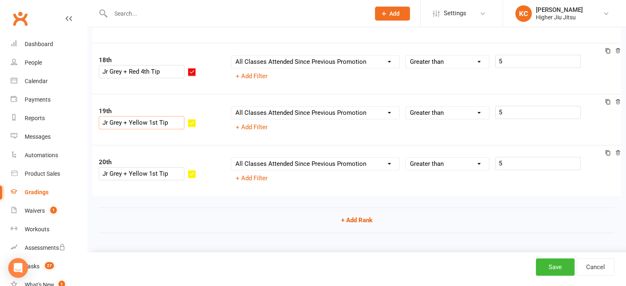
type input "Jr Grey + Yellow 1st Tip"
click at [180, 167] on input "Jr Grey + Yellow 1st Tip" at bounding box center [142, 173] width 86 height 13
type input "Jr Grey + Yellow 2nd Tip"
click at [609, 151] on icon at bounding box center [608, 153] width 6 height 6
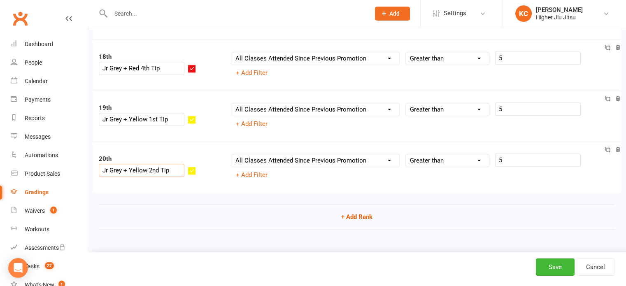
select select "contact_summaries:styles_all_class_attendances_since_last_promotion"
select select ">"
select select "contact_summaries:styles_all_class_attendances_since_last_promotion"
select select ">"
select select "contact_summaries:styles_all_class_attendances_since_last_promotion"
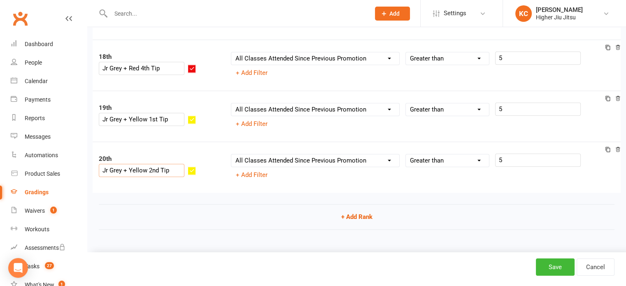
select select ">"
select select "contact_summaries:styles_all_class_attendances_since_last_promotion"
select select ">"
select select "contact_summaries:styles_all_class_attendances_since_last_promotion"
select select ">"
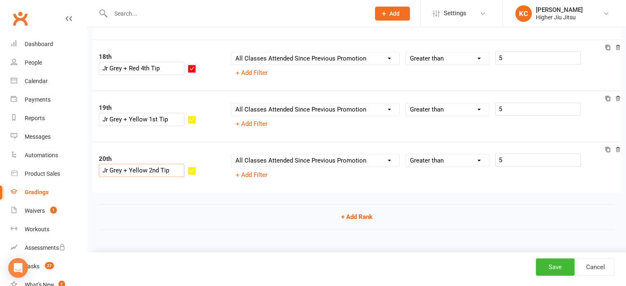
select select "contact_summaries:styles_all_class_attendances_since_last_promotion"
select select ">"
select select "contact_summaries:styles_all_class_attendances_since_last_promotion"
select select ">"
select select "contact_summaries:styles_all_class_attendances_since_last_promotion"
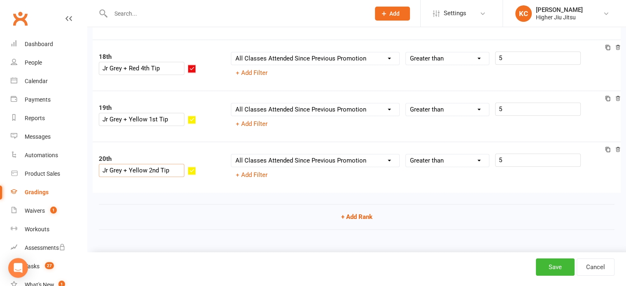
select select ">"
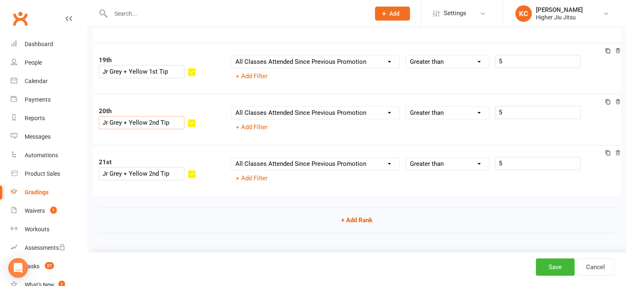
type input "Jr Grey + Yellow 2nd Tip"
click at [179, 167] on input "Jr Grey + Yellow 2nd Tip" at bounding box center [142, 173] width 86 height 13
type input "Jr Grey + Yellow 3rd Tip"
click at [607, 151] on icon at bounding box center [608, 153] width 6 height 6
select select "contact_summaries:styles_all_class_attendances_since_last_promotion"
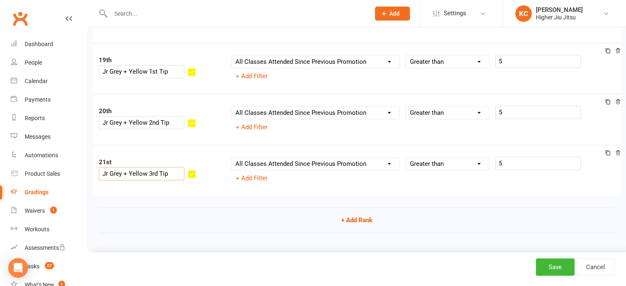
select select ">"
select select "contact_summaries:styles_all_class_attendances_since_last_promotion"
select select ">"
select select "contact_summaries:styles_all_class_attendances_since_last_promotion"
select select ">"
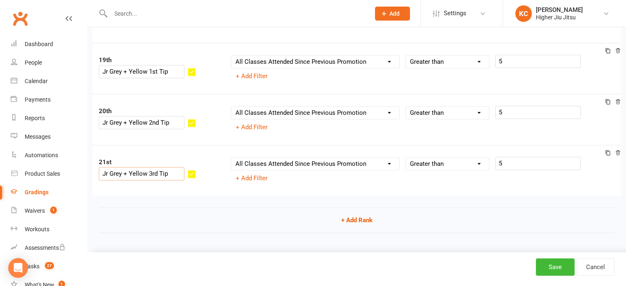
select select "contact_summaries:styles_all_class_attendances_since_last_promotion"
select select ">"
select select "contact_summaries:styles_all_class_attendances_since_last_promotion"
select select ">"
select select "contact_summaries:styles_all_class_attendances_since_last_promotion"
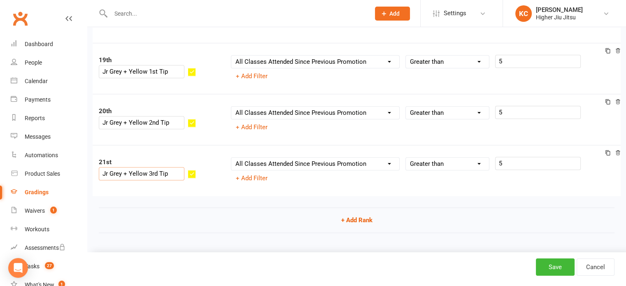
select select ">"
select select "contact_summaries:styles_all_class_attendances_since_last_promotion"
select select ">"
select select "contact_summaries:styles_all_class_attendances_since_last_promotion"
select select ">"
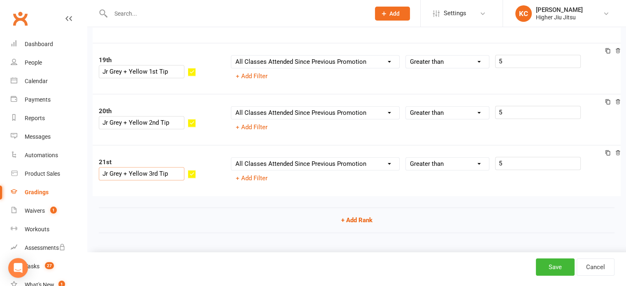
select select "contact_summaries:styles_all_class_attendances_since_last_promotion"
select select ">"
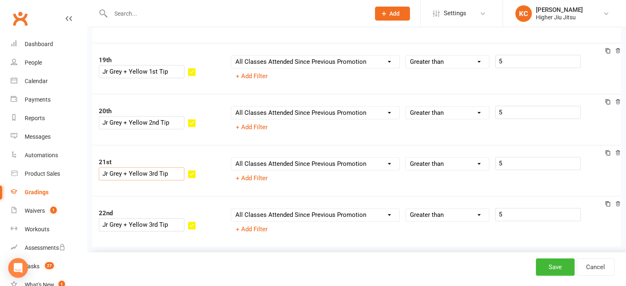
scroll to position [1048, 0]
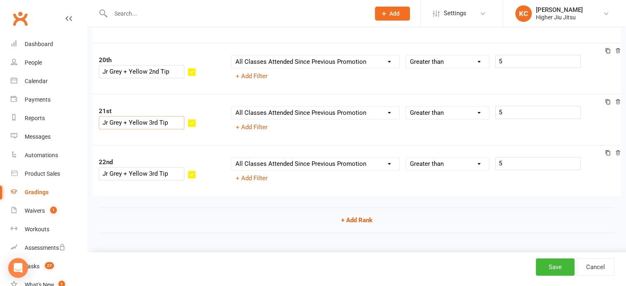
type input "Jr Grey + Yellow 3rd Tip"
click at [181, 167] on input "Jr Grey + Yellow 3rd Tip" at bounding box center [142, 173] width 86 height 13
type input "Jr Grey + Yellow 4th Tip"
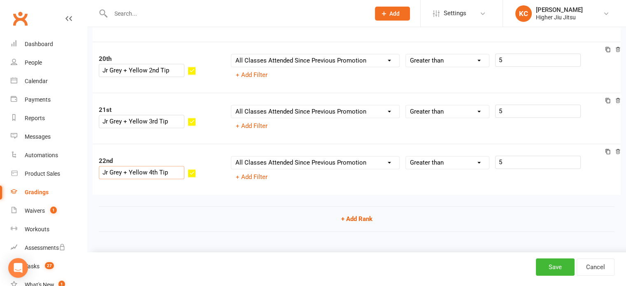
click at [610, 150] on icon at bounding box center [608, 151] width 6 height 6
select select "contact_summaries:styles_all_class_attendances_since_last_promotion"
select select ">"
select select "contact_summaries:styles_all_class_attendances_since_last_promotion"
select select ">"
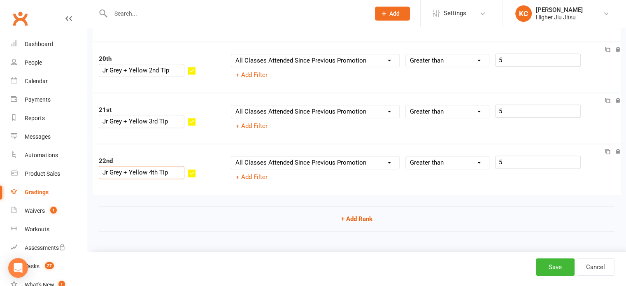
select select "contact_summaries:styles_all_class_attendances_since_last_promotion"
select select ">"
select select "contact_summaries:styles_all_class_attendances_since_last_promotion"
select select ">"
select select "contact_summaries:styles_all_class_attendances_since_last_promotion"
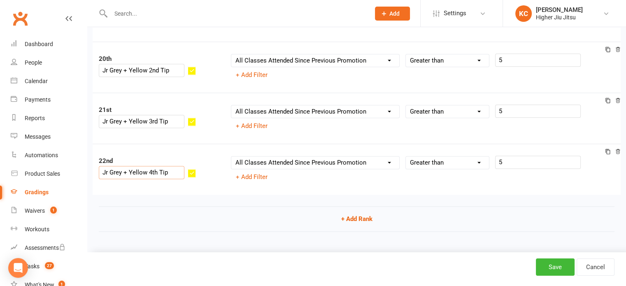
select select ">"
select select "contact_summaries:styles_all_class_attendances_since_last_promotion"
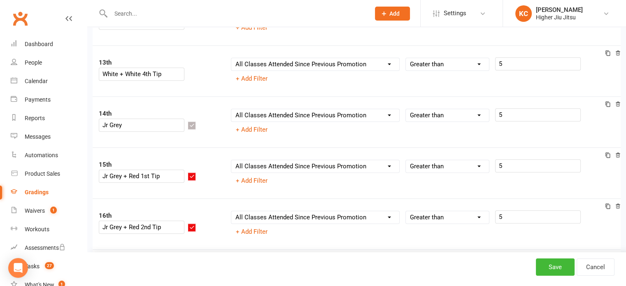
scroll to position [606, 0]
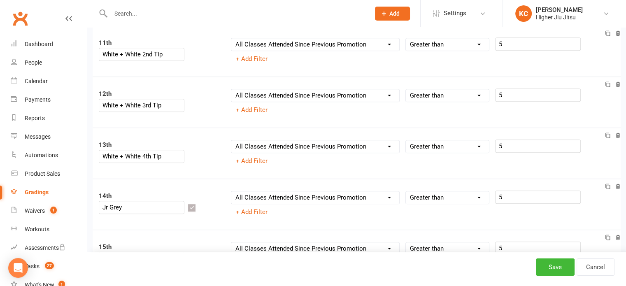
click at [211, 142] on div "13th White + White 4th Tip" at bounding box center [159, 152] width 132 height 27
click at [196, 153] on button "button" at bounding box center [192, 157] width 8 height 8
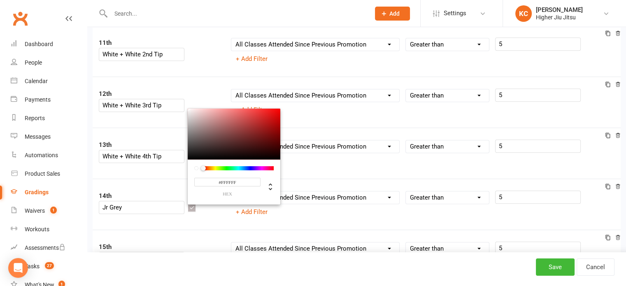
click at [236, 178] on input "#FFFFFF" at bounding box center [227, 182] width 66 height 9
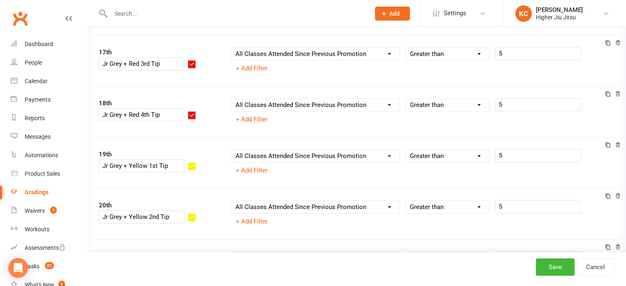
scroll to position [1100, 0]
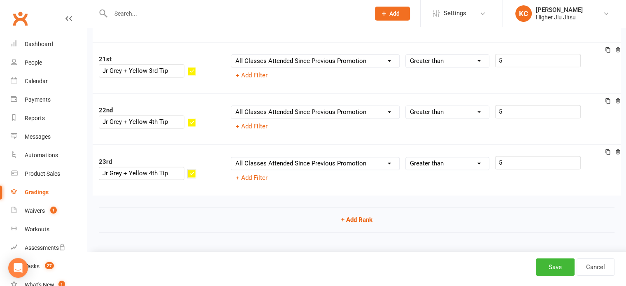
click at [195, 171] on icon "button" at bounding box center [191, 173] width 5 height 5
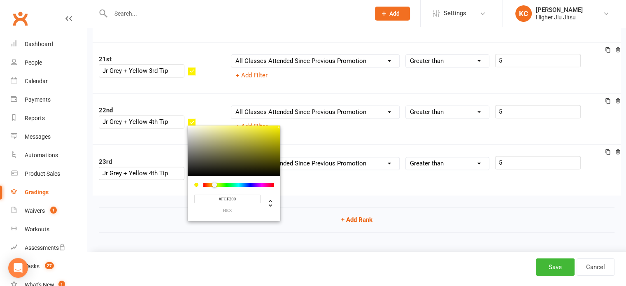
click at [235, 194] on input "#FCF200" at bounding box center [227, 198] width 66 height 9
paste input "FFFFF"
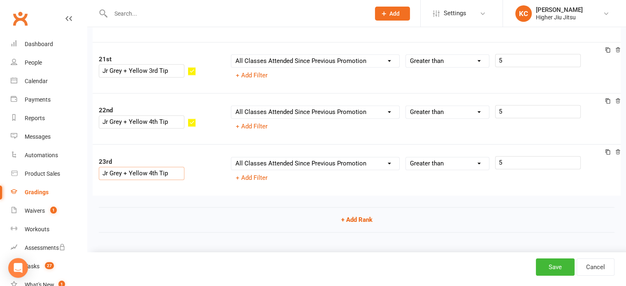
drag, startPoint x: 179, startPoint y: 161, endPoint x: 152, endPoint y: 159, distance: 27.6
click at [152, 167] on input "Jr Grey + Yellow 4th Tip" at bounding box center [142, 173] width 86 height 13
click at [606, 151] on icon at bounding box center [607, 151] width 5 height 5
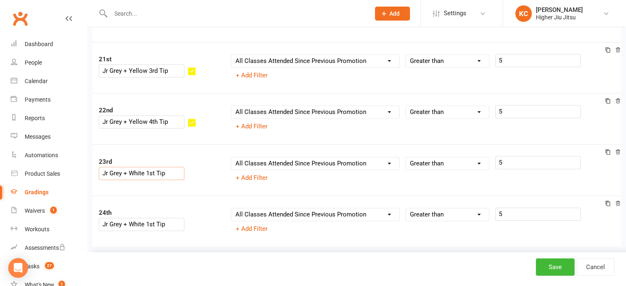
scroll to position [1151, 0]
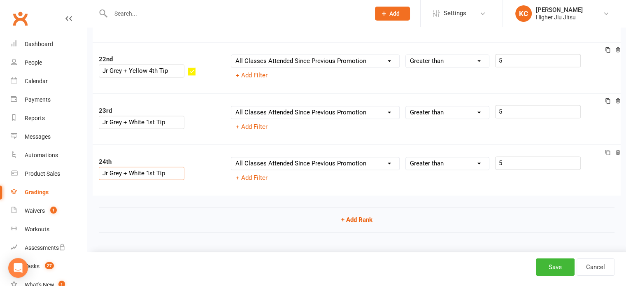
click at [176, 167] on input "Jr Grey + White 1st Tip" at bounding box center [142, 173] width 86 height 13
click at [609, 150] on icon at bounding box center [608, 152] width 6 height 6
click at [178, 167] on input "Jr Grey + White 2nd Tip" at bounding box center [142, 173] width 86 height 13
click at [608, 151] on icon at bounding box center [608, 152] width 6 height 6
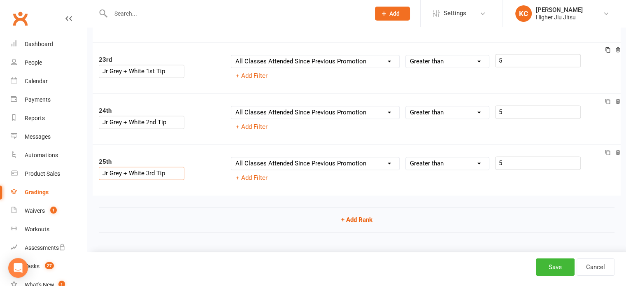
scroll to position [1252, 0]
click at [177, 167] on input "Jr Grey + White 3rd Tip" at bounding box center [142, 173] width 86 height 13
click at [606, 150] on icon at bounding box center [608, 153] width 6 height 6
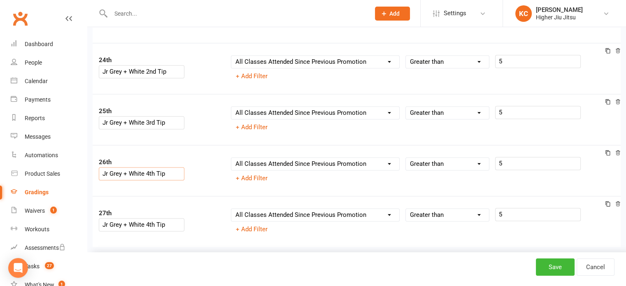
scroll to position [1303, 0]
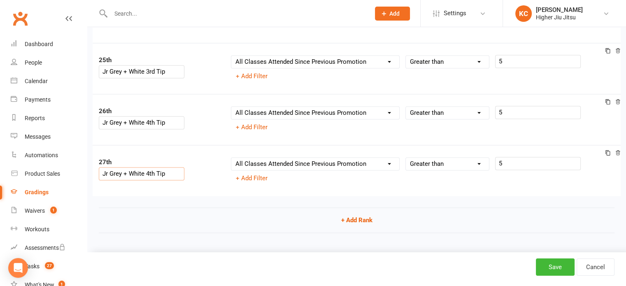
click at [170, 167] on input "Jr Grey + White 4th Tip" at bounding box center [142, 173] width 86 height 13
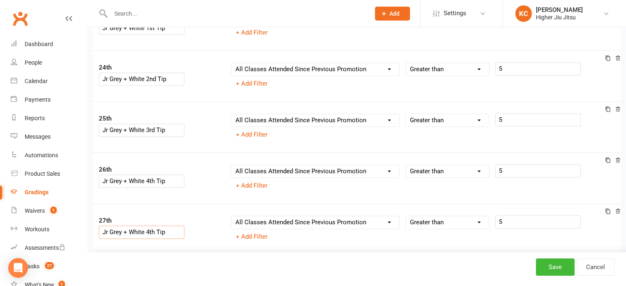
scroll to position [1304, 0]
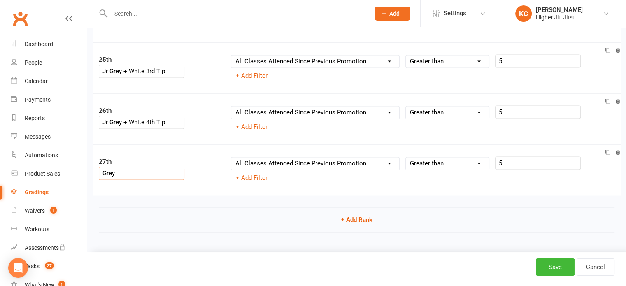
click at [216, 162] on div "27th Grey" at bounding box center [159, 169] width 132 height 27
click at [220, 161] on div "27th Grey" at bounding box center [159, 169] width 132 height 27
click at [215, 161] on div "27th Grey" at bounding box center [159, 169] width 132 height 27
click at [195, 171] on icon "button" at bounding box center [191, 173] width 5 height 5
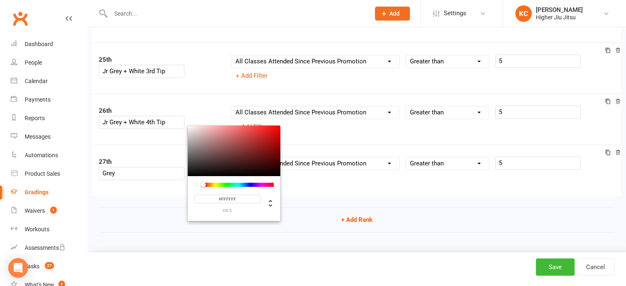
click at [234, 195] on input "#FFFFFF" at bounding box center [227, 199] width 66 height 9
paste input "746D6D"
click at [159, 214] on button "+ Add Rank" at bounding box center [356, 219] width 515 height 25
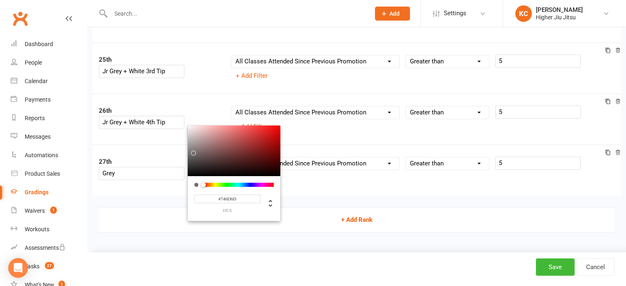
scroll to position [1354, 0]
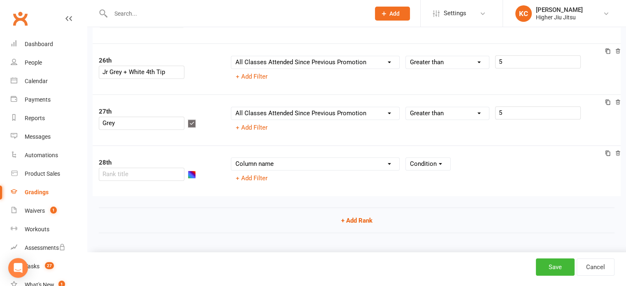
click at [619, 150] on icon at bounding box center [617, 153] width 6 height 6
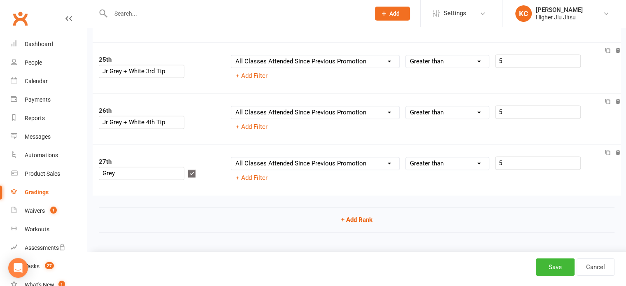
click at [608, 150] on icon at bounding box center [608, 152] width 6 height 6
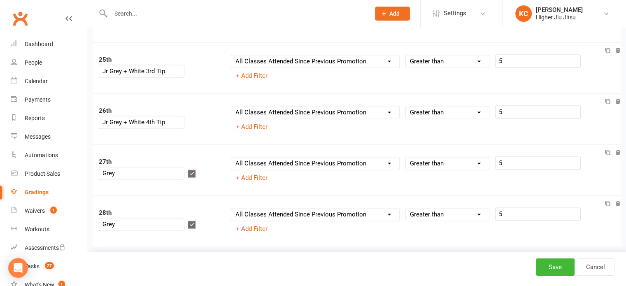
scroll to position [1354, 0]
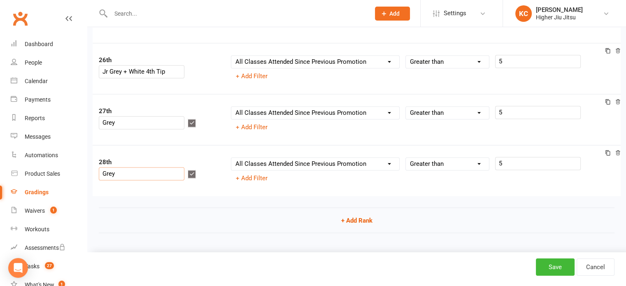
click at [157, 167] on input "Grey" at bounding box center [142, 173] width 86 height 13
click at [609, 153] on icon at bounding box center [608, 153] width 6 height 10
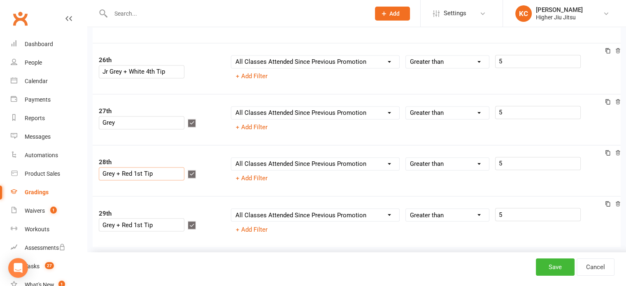
scroll to position [1405, 0]
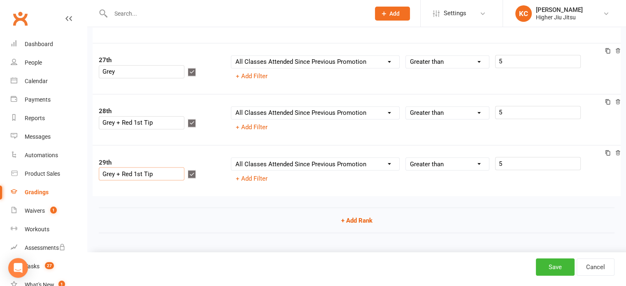
click at [165, 167] on input "Grey + Red 1st Tip" at bounding box center [142, 173] width 86 height 13
click at [611, 149] on div at bounding box center [610, 153] width 20 height 10
click at [608, 150] on icon at bounding box center [608, 153] width 6 height 6
click at [166, 167] on input "Grey + Red 2nd Tip" at bounding box center [142, 173] width 86 height 13
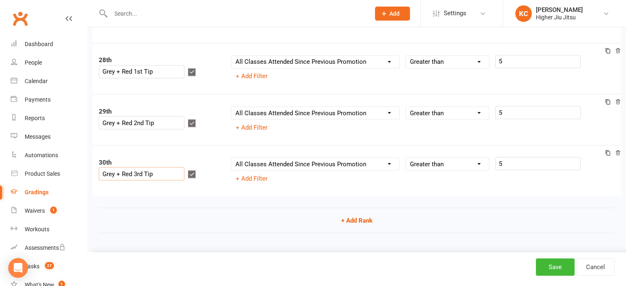
click at [606, 150] on icon at bounding box center [608, 153] width 6 height 6
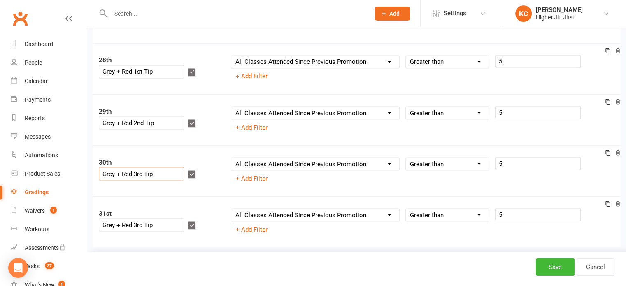
scroll to position [1507, 0]
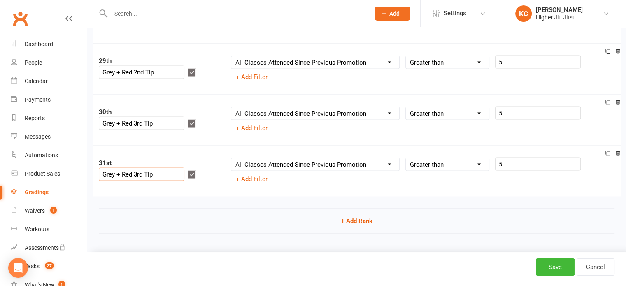
click at [165, 167] on input "Grey + Red 3rd Tip" at bounding box center [142, 173] width 86 height 13
click at [607, 150] on icon at bounding box center [608, 153] width 6 height 6
drag, startPoint x: 165, startPoint y: 161, endPoint x: 146, endPoint y: 160, distance: 18.9
click at [146, 167] on input "Grey + Red 4th Tip" at bounding box center [142, 173] width 86 height 13
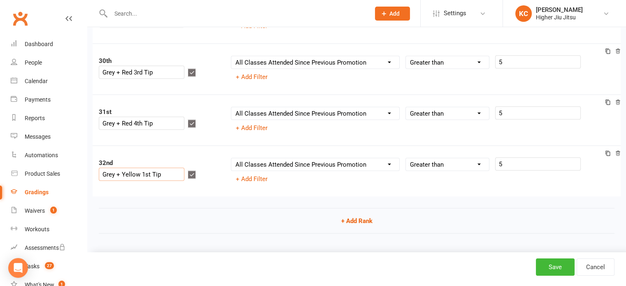
click at [607, 150] on icon at bounding box center [608, 153] width 6 height 6
click at [172, 167] on input "Grey + Yellow 1st Tip" at bounding box center [142, 173] width 86 height 13
click at [608, 151] on icon at bounding box center [608, 153] width 6 height 6
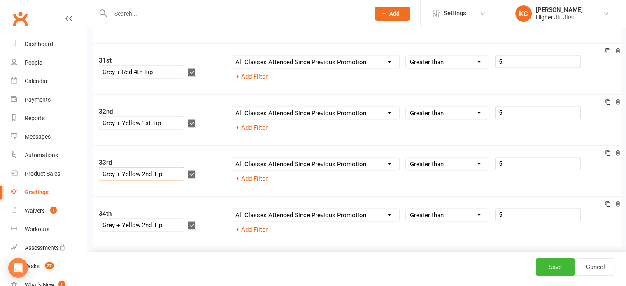
scroll to position [1660, 0]
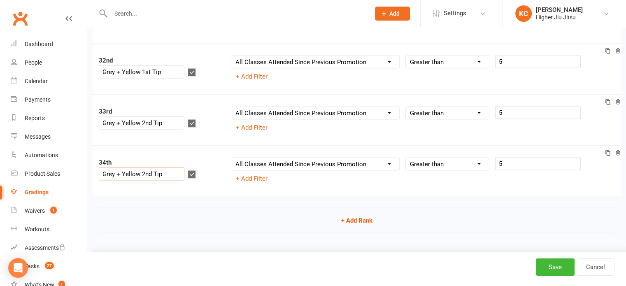
click at [174, 167] on input "Grey + Yellow 2nd Tip" at bounding box center [142, 173] width 86 height 13
click at [605, 151] on icon at bounding box center [607, 152] width 5 height 5
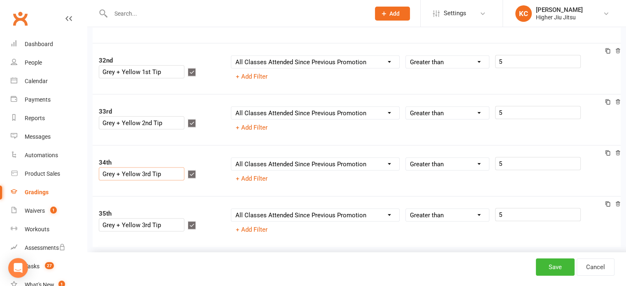
scroll to position [1711, 0]
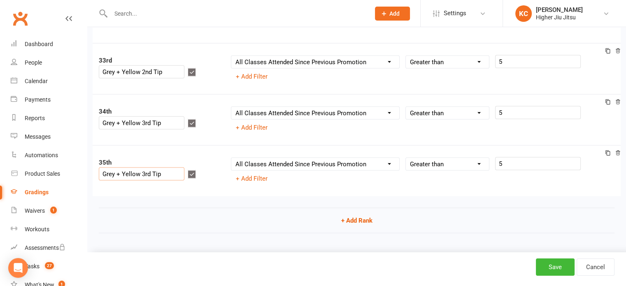
click at [172, 167] on input "Grey + Yellow 3rd Tip" at bounding box center [142, 173] width 86 height 13
click at [610, 150] on icon at bounding box center [608, 153] width 6 height 6
drag, startPoint x: 173, startPoint y: 160, endPoint x: 155, endPoint y: 168, distance: 19.3
click at [145, 167] on input "Grey + Yellow 4th Tip" at bounding box center [142, 173] width 86 height 13
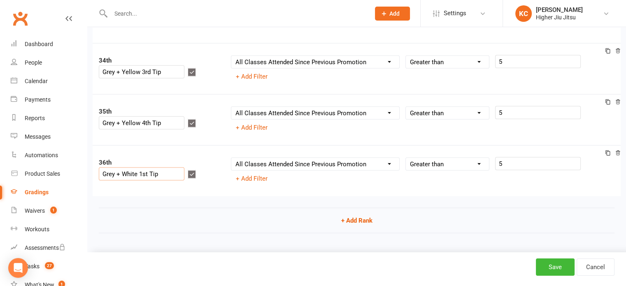
click at [607, 150] on icon at bounding box center [608, 153] width 6 height 6
click at [169, 167] on input "Grey + White 1st Tip" at bounding box center [142, 173] width 86 height 13
click at [608, 151] on icon at bounding box center [608, 153] width 6 height 6
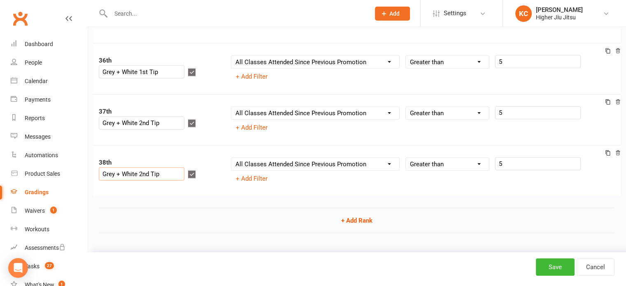
click at [169, 167] on input "Grey + White 2nd Tip" at bounding box center [142, 173] width 86 height 13
click at [607, 151] on icon at bounding box center [608, 153] width 6 height 6
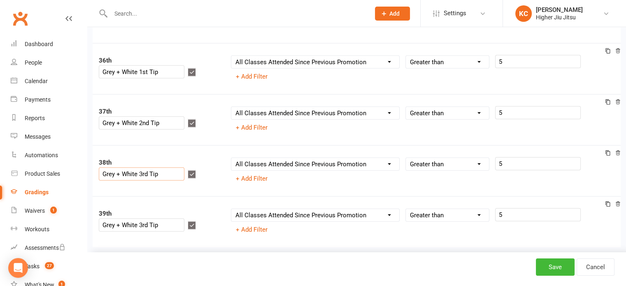
scroll to position [1915, 0]
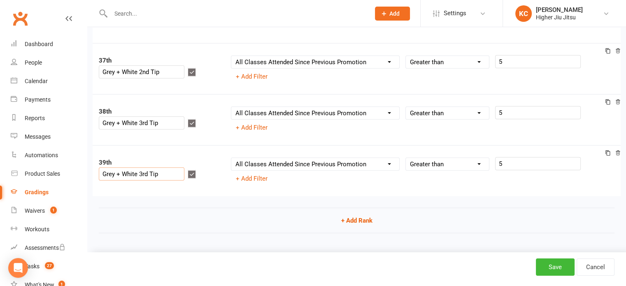
click at [169, 167] on input "Grey + White 3rd Tip" at bounding box center [142, 173] width 86 height 13
click at [609, 150] on icon at bounding box center [608, 153] width 6 height 6
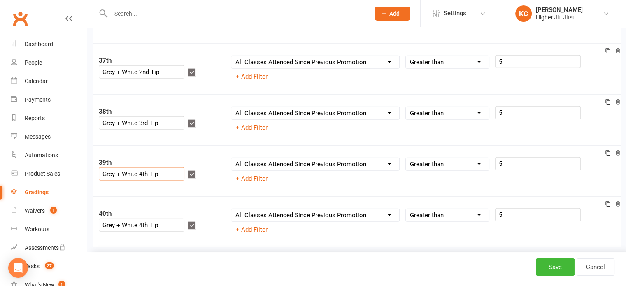
scroll to position [1966, 0]
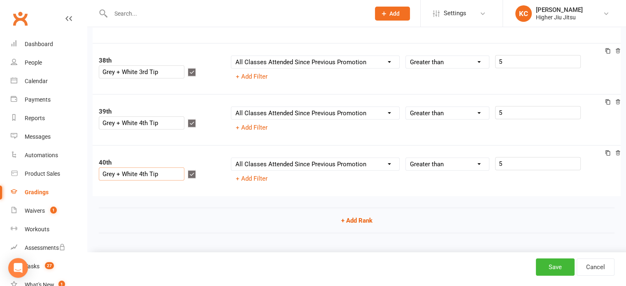
click at [125, 167] on input "Grey + White 4th Tip" at bounding box center [142, 173] width 86 height 13
drag, startPoint x: 188, startPoint y: 159, endPoint x: 146, endPoint y: 159, distance: 41.1
click at [146, 167] on input "Sr Grey + White 4th Tip" at bounding box center [142, 173] width 86 height 13
click at [196, 170] on button "button" at bounding box center [192, 174] width 8 height 8
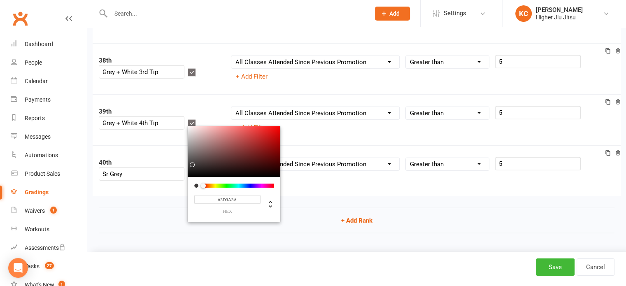
drag, startPoint x: 202, startPoint y: 139, endPoint x: 204, endPoint y: 151, distance: 12.0
click at [195, 162] on div at bounding box center [192, 164] width 5 height 5
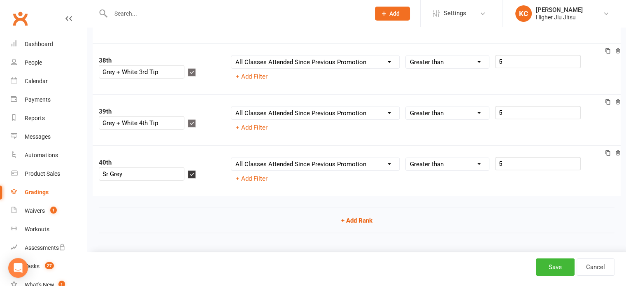
click at [607, 150] on icon at bounding box center [608, 153] width 6 height 6
click at [158, 168] on input "Sr Grey" at bounding box center [142, 174] width 86 height 13
click at [197, 171] on span at bounding box center [192, 174] width 9 height 7
click at [195, 172] on icon "button" at bounding box center [191, 174] width 5 height 5
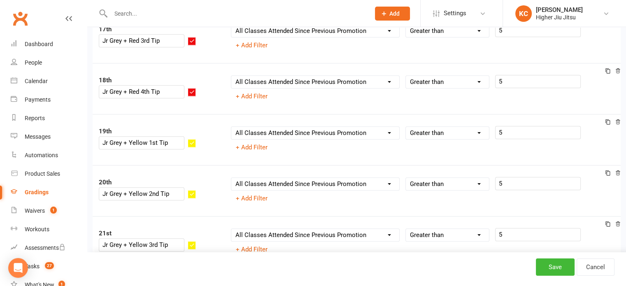
scroll to position [906, 0]
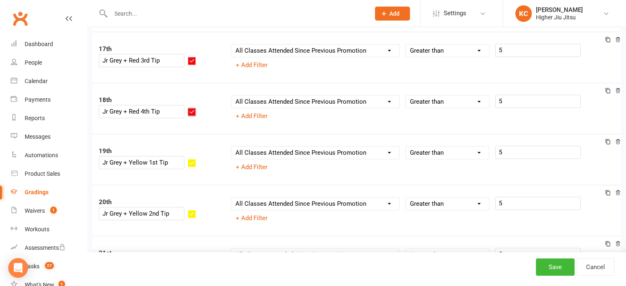
click at [195, 109] on icon "button" at bounding box center [191, 111] width 5 height 5
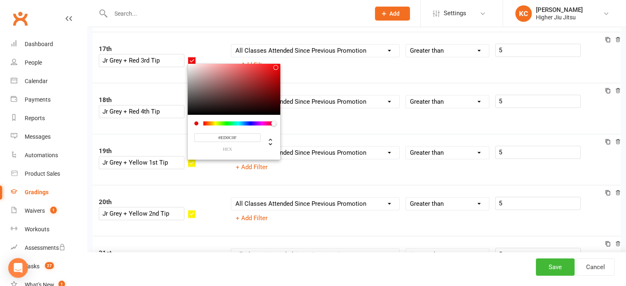
click at [231, 133] on input "#ED0C0F" at bounding box center [227, 137] width 66 height 9
click at [230, 133] on input "#ED0C0F" at bounding box center [227, 137] width 66 height 9
click at [238, 133] on input "#ED0C0F" at bounding box center [227, 137] width 66 height 9
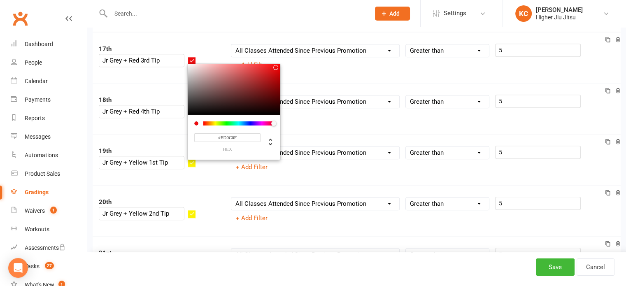
click at [320, 190] on div "20th Jr Grey + Yellow 2nd Tip Column name Belt Size Active for Grading? Most Re…" at bounding box center [357, 210] width 528 height 51
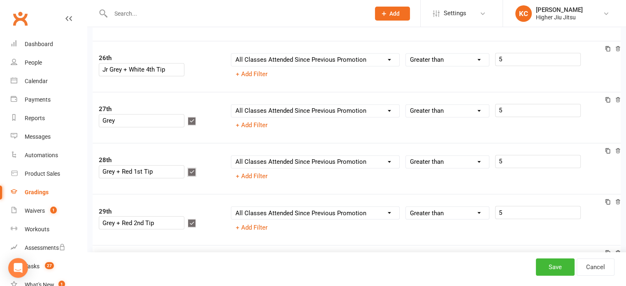
scroll to position [1358, 0]
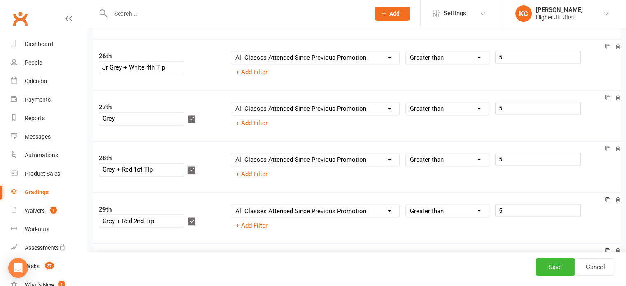
click at [195, 167] on icon "button" at bounding box center [191, 169] width 5 height 5
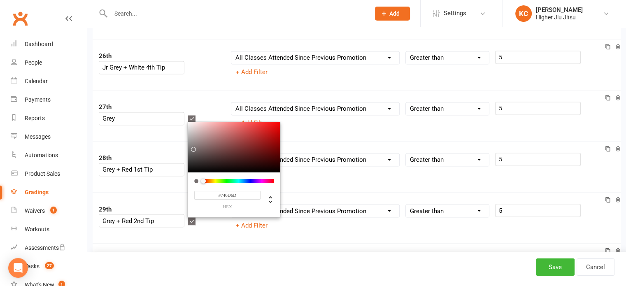
click at [237, 191] on input "#746D6D" at bounding box center [227, 195] width 66 height 9
paste input "ED0C0F"
click at [195, 218] on icon "button" at bounding box center [191, 220] width 5 height 5
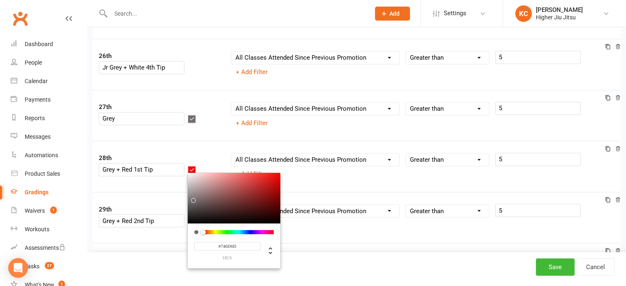
click at [234, 242] on input "#746D6D" at bounding box center [227, 246] width 66 height 9
paste input "ED0C0F"
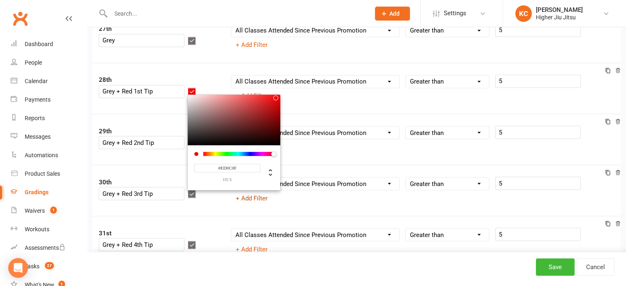
scroll to position [1441, 0]
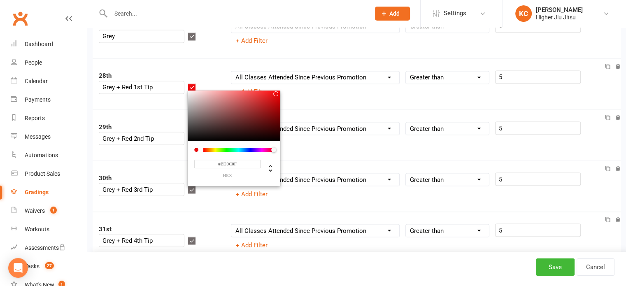
click at [197, 183] on div "Grey + Red 3rd Tip" at bounding box center [148, 189] width 98 height 13
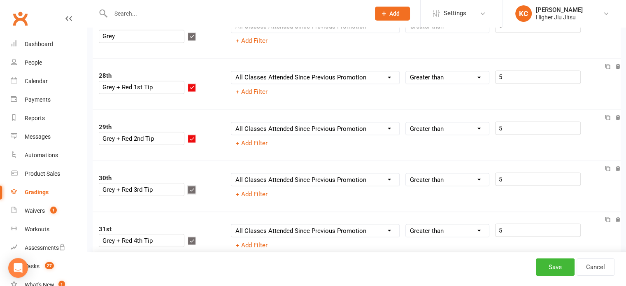
click at [196, 185] on button "button" at bounding box center [192, 189] width 8 height 8
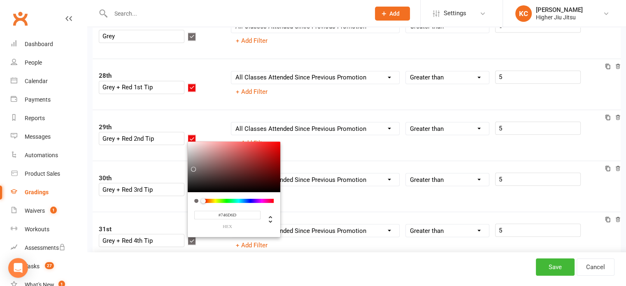
click at [232, 211] on input "#746D6D" at bounding box center [227, 215] width 66 height 9
paste input "ED0C0F"
click at [196, 236] on button "button" at bounding box center [192, 240] width 8 height 8
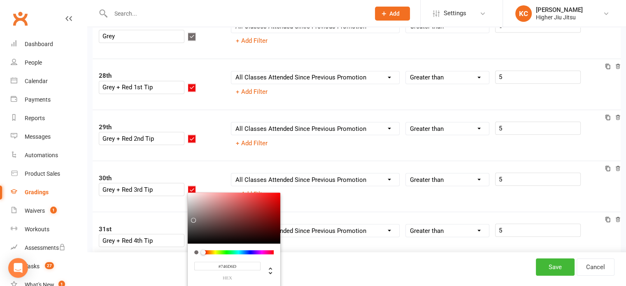
click at [246, 262] on input "#746D6D" at bounding box center [227, 266] width 66 height 9
paste input "ED0C0F"
click at [191, 109] on div "29th Grey + Red 2nd Tip Column name Belt Size Active for Grading? Most Recent P…" at bounding box center [357, 134] width 528 height 51
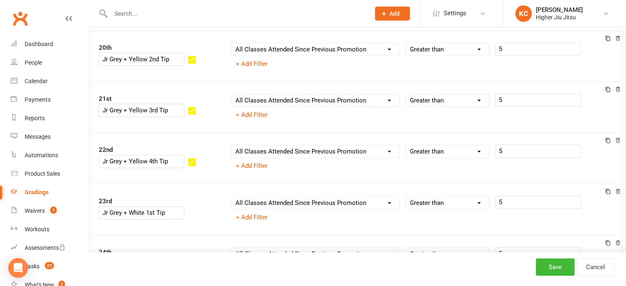
scroll to position [1029, 0]
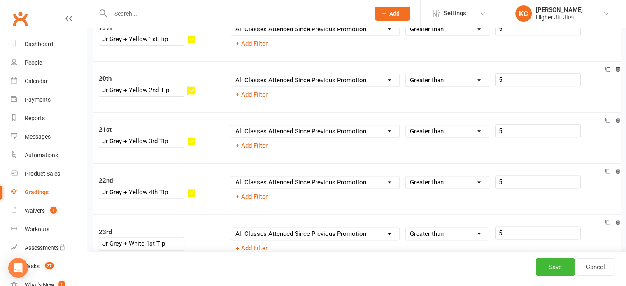
click at [195, 88] on icon "button" at bounding box center [191, 90] width 5 height 5
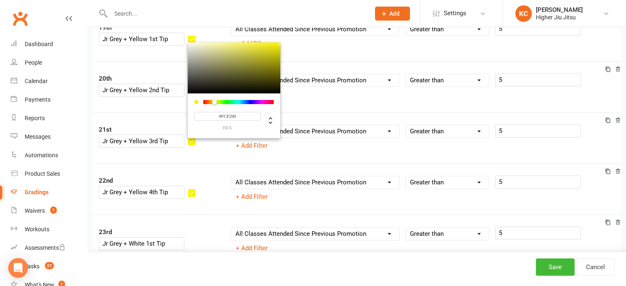
click at [239, 111] on input "#FCF200" at bounding box center [227, 115] width 66 height 9
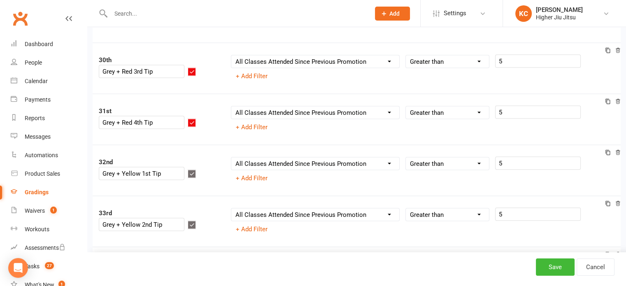
scroll to position [1564, 0]
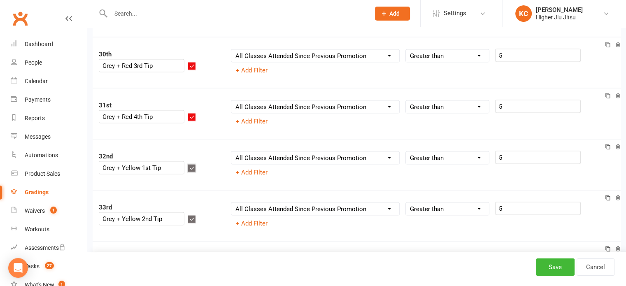
click at [195, 165] on icon "button" at bounding box center [191, 167] width 5 height 5
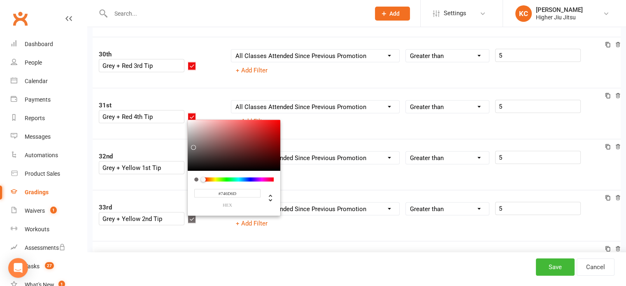
click at [245, 189] on input "#746D6D" at bounding box center [227, 193] width 66 height 9
paste input "FCF200"
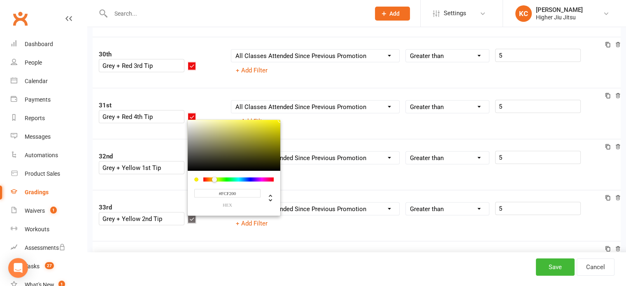
click at [196, 215] on button "button" at bounding box center [192, 219] width 8 height 8
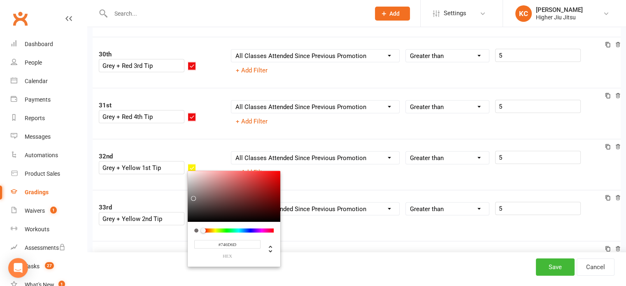
click at [239, 240] on input "#746D6D" at bounding box center [227, 244] width 66 height 9
paste input "FCF200"
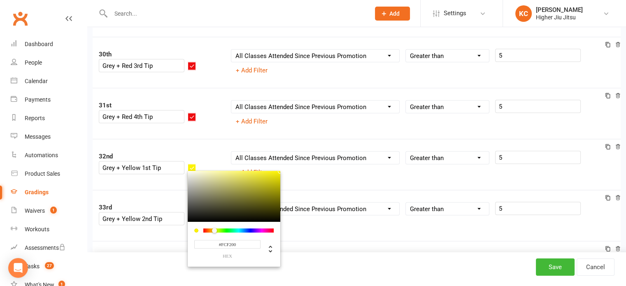
click at [173, 181] on div "32nd Grey + Yellow 1st Tip Column name Belt Size Active for Grading? Most Recen…" at bounding box center [357, 164] width 528 height 51
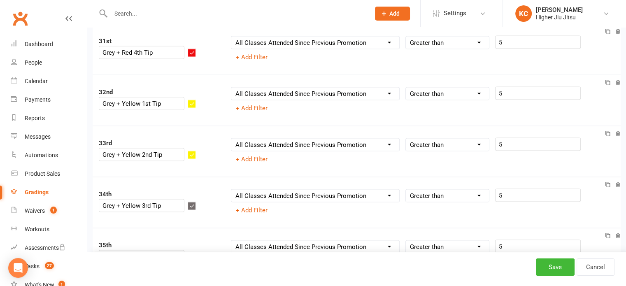
scroll to position [1687, 0]
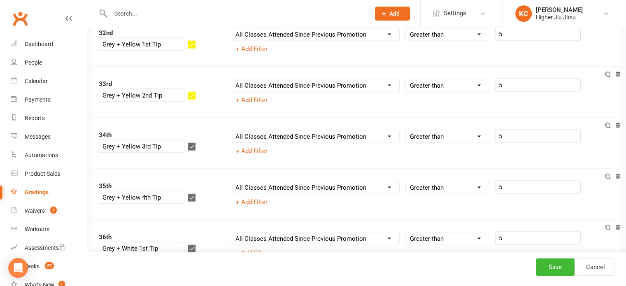
click at [197, 143] on span at bounding box center [192, 146] width 9 height 7
click at [195, 144] on icon "button" at bounding box center [191, 146] width 5 height 5
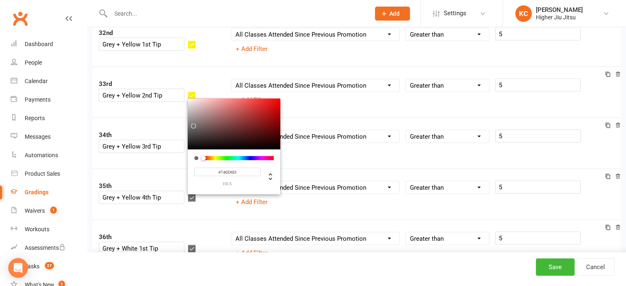
click at [243, 168] on input "#746D6D" at bounding box center [227, 172] width 66 height 9
paste input "FCF200"
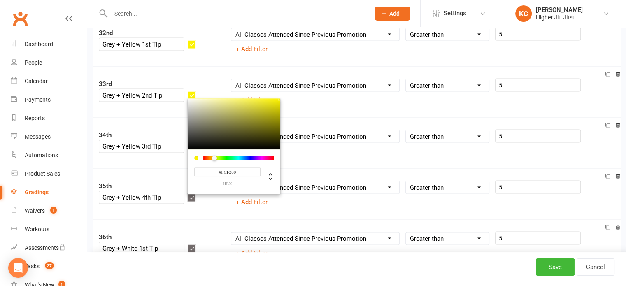
click at [196, 194] on button "button" at bounding box center [192, 198] width 8 height 8
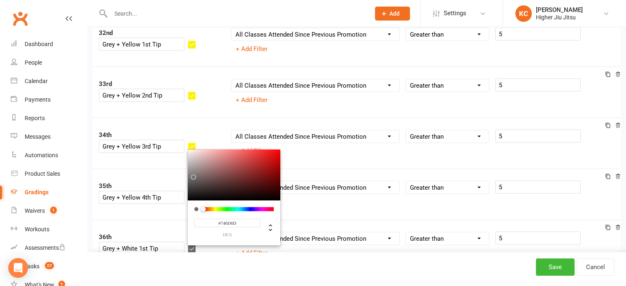
click at [241, 219] on input "#746D6D" at bounding box center [227, 223] width 66 height 9
paste input "FCF200"
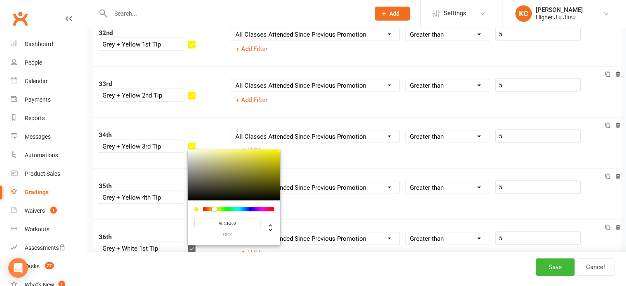
click at [168, 208] on div "35th Grey + Yellow 4th Tip #FCF200 hex Column name Belt Size Active for Grading…" at bounding box center [357, 194] width 528 height 51
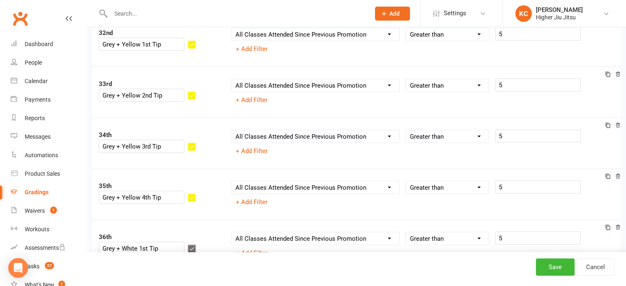
click at [195, 246] on icon "button" at bounding box center [191, 248] width 5 height 5
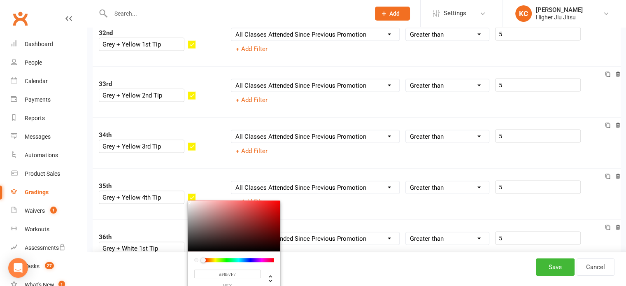
click at [199, 201] on div at bounding box center [234, 226] width 93 height 51
click at [241, 270] on input "#FFFFFF" at bounding box center [227, 274] width 66 height 9
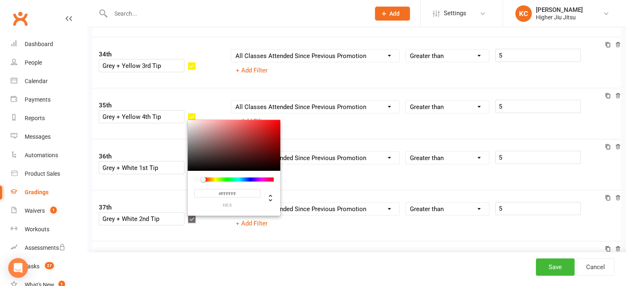
scroll to position [1852, 0]
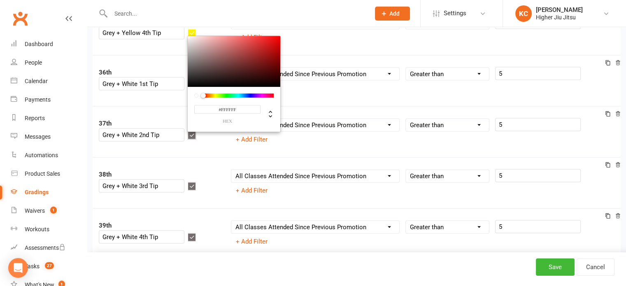
click at [196, 131] on button "button" at bounding box center [192, 135] width 8 height 8
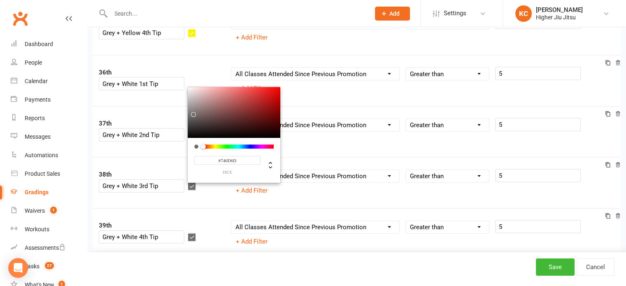
click at [229, 156] on input "#746D6D" at bounding box center [227, 160] width 66 height 9
click at [249, 156] on input "#746D6D" at bounding box center [227, 160] width 66 height 9
paste input "FFFFFF"
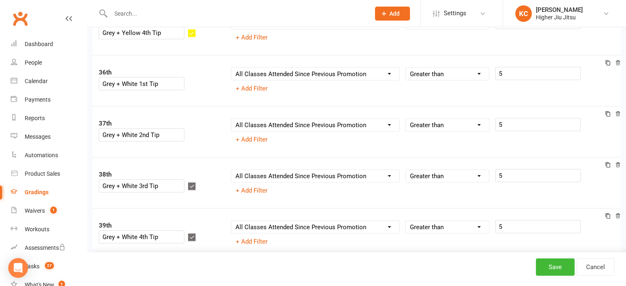
click at [174, 146] on div "37th Grey + White 2nd Tip Column name Belt Size Active for Grading? Most Recent…" at bounding box center [357, 131] width 528 height 51
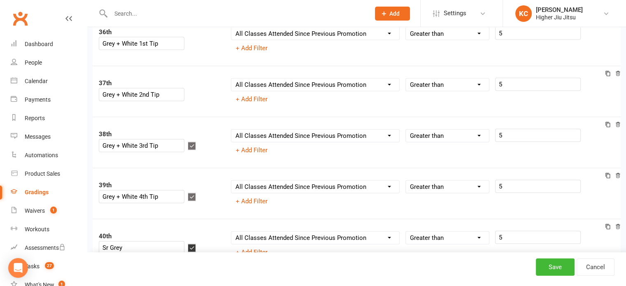
scroll to position [1893, 0]
click at [196, 141] on button "button" at bounding box center [192, 145] width 8 height 8
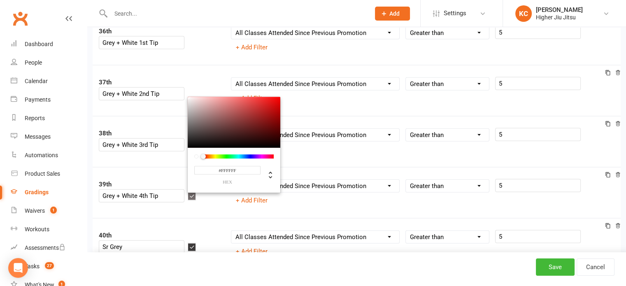
drag, startPoint x: 203, startPoint y: 110, endPoint x: 195, endPoint y: 80, distance: 30.6
click at [166, 108] on div "37th Grey + White 2nd Tip Column name Belt Size Active for Grading? Most Recent…" at bounding box center [357, 90] width 528 height 51
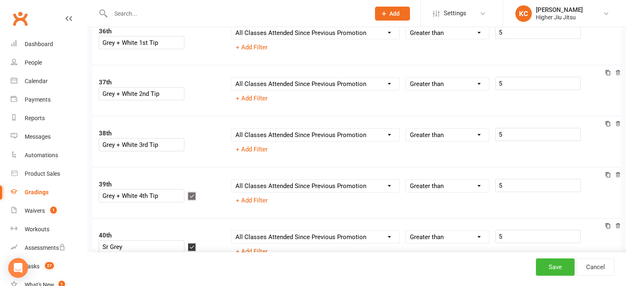
click at [196, 192] on button "button" at bounding box center [192, 196] width 8 height 8
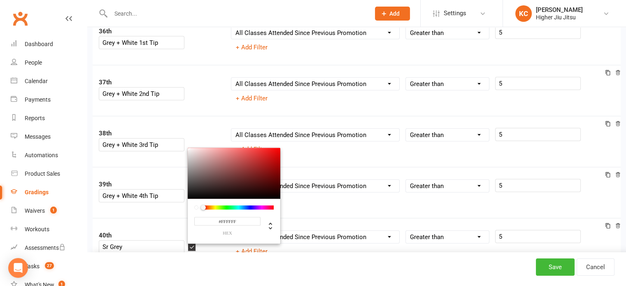
drag, startPoint x: 203, startPoint y: 161, endPoint x: 186, endPoint y: 117, distance: 46.9
click at [146, 158] on div "38th Grey + White 3rd Tip Column name Belt Size Active for Grading? Most Recent…" at bounding box center [357, 141] width 528 height 51
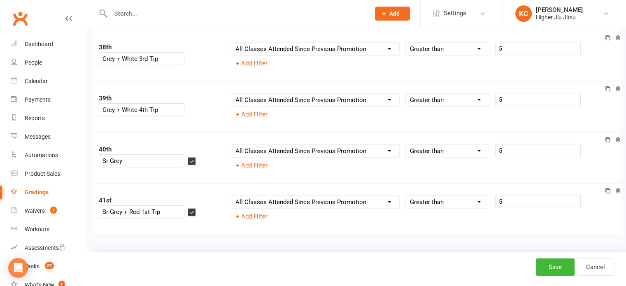
scroll to position [2017, 0]
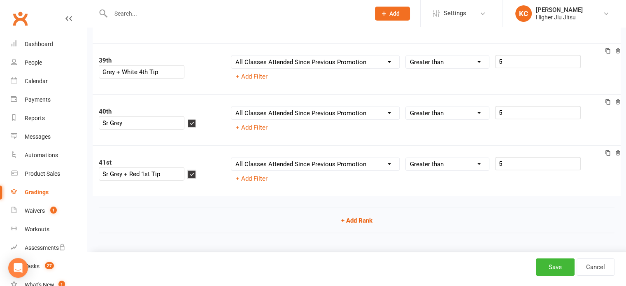
click at [195, 172] on icon "button" at bounding box center [191, 174] width 5 height 5
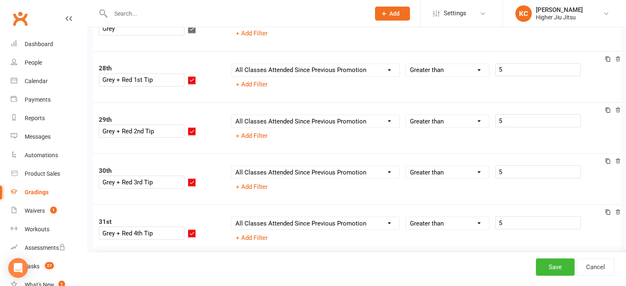
scroll to position [1441, 0]
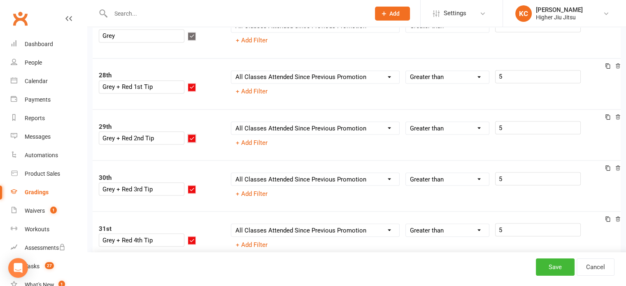
click at [195, 135] on icon "button" at bounding box center [191, 137] width 5 height 5
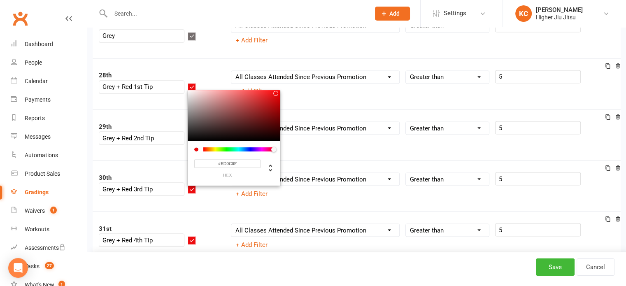
click at [240, 159] on input "#ED0C0F" at bounding box center [227, 163] width 66 height 9
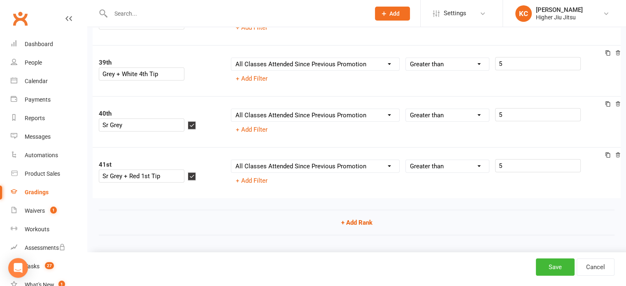
scroll to position [2017, 0]
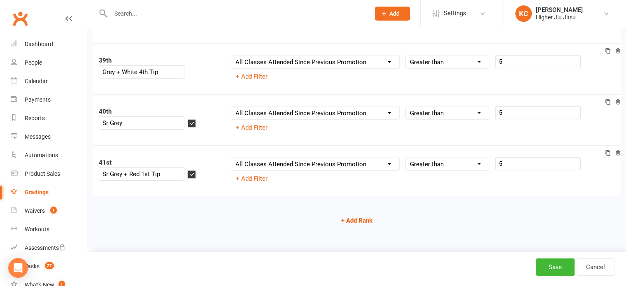
click at [195, 172] on icon "button" at bounding box center [191, 174] width 5 height 5
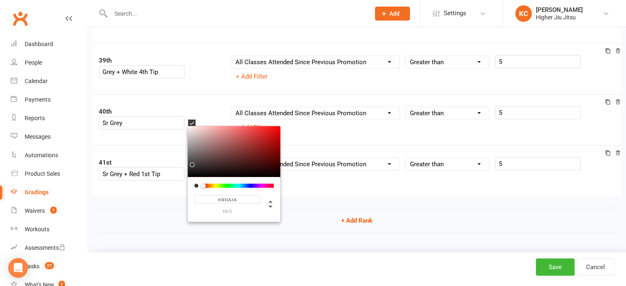
click at [242, 195] on input "#3D3A3A" at bounding box center [227, 199] width 66 height 9
paste input "ED0C0F"
click at [173, 185] on div "41st Sr Grey + Red 1st Tip #ED0C0F hex Column name Belt Size Active for Grading…" at bounding box center [357, 170] width 528 height 51
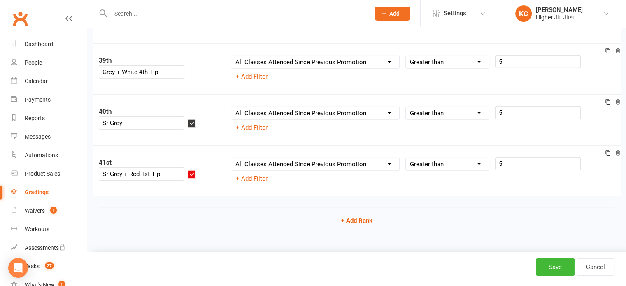
click at [606, 151] on icon at bounding box center [607, 153] width 5 height 5
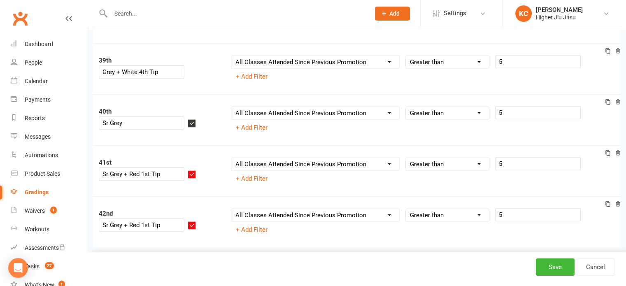
scroll to position [2068, 0]
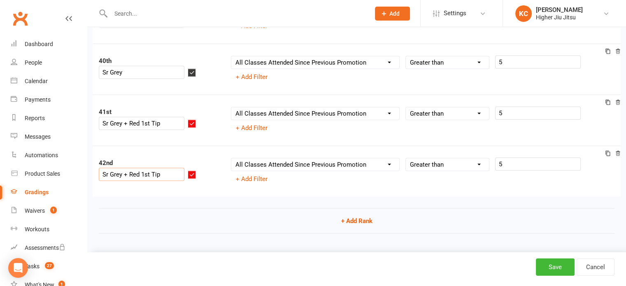
click at [174, 168] on input "Sr Grey + Red 1st Tip" at bounding box center [142, 174] width 86 height 13
click at [610, 149] on div at bounding box center [610, 154] width 20 height 10
click at [607, 151] on icon at bounding box center [608, 154] width 6 height 6
click at [174, 168] on input "Sr Grey + Red 2nd Tip" at bounding box center [142, 174] width 86 height 13
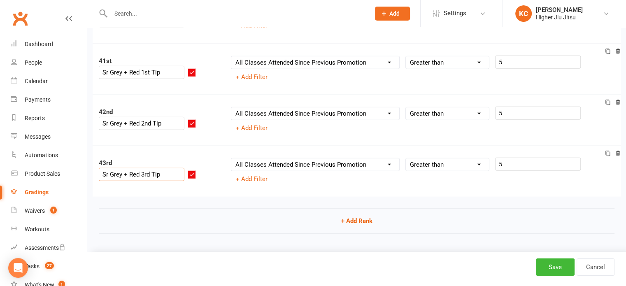
click at [609, 151] on icon at bounding box center [608, 154] width 6 height 6
click at [171, 168] on input "Sr Grey + Red 3rd Tip" at bounding box center [142, 174] width 86 height 13
click at [607, 151] on icon at bounding box center [608, 154] width 6 height 6
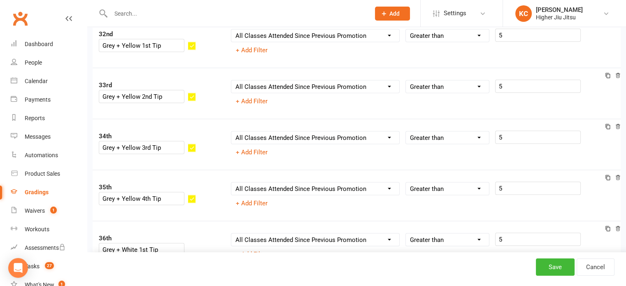
scroll to position [1686, 0]
click at [195, 146] on icon "button" at bounding box center [191, 148] width 5 height 5
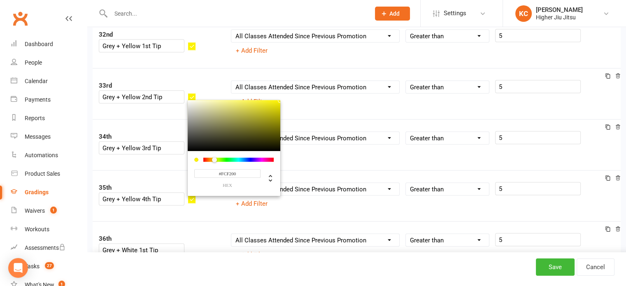
click at [245, 169] on input "#FCF200" at bounding box center [227, 173] width 66 height 9
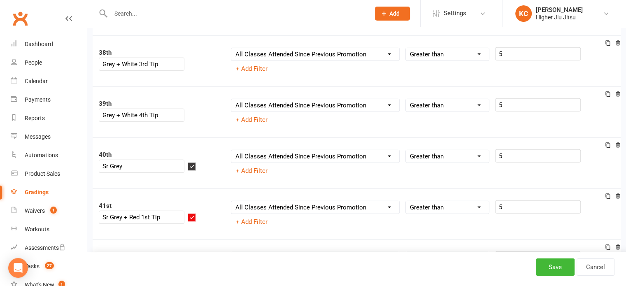
scroll to position [2221, 0]
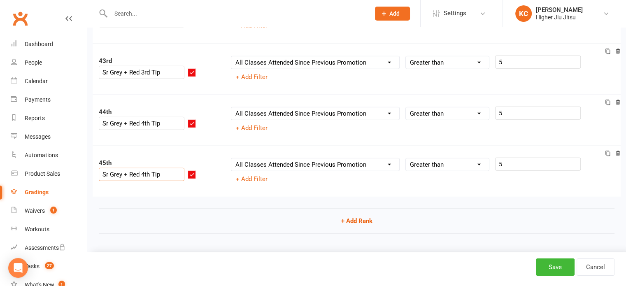
drag, startPoint x: 172, startPoint y: 162, endPoint x: 152, endPoint y: 160, distance: 19.8
click at [152, 168] on input "Sr Grey + Red 4th Tip" at bounding box center [142, 174] width 86 height 13
click at [195, 172] on icon "button" at bounding box center [191, 174] width 5 height 5
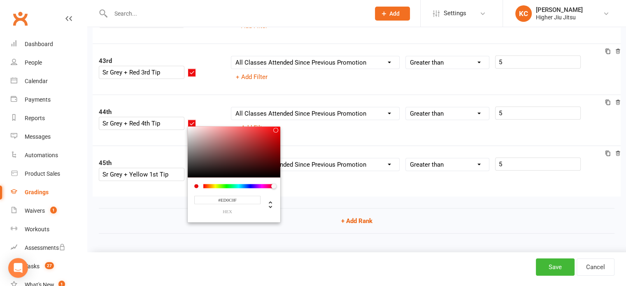
click at [241, 196] on input "#ED0C0F" at bounding box center [227, 200] width 66 height 9
paste input "FCF200"
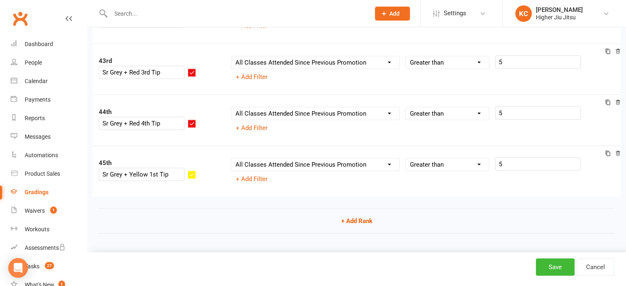
click at [605, 151] on icon at bounding box center [608, 154] width 6 height 6
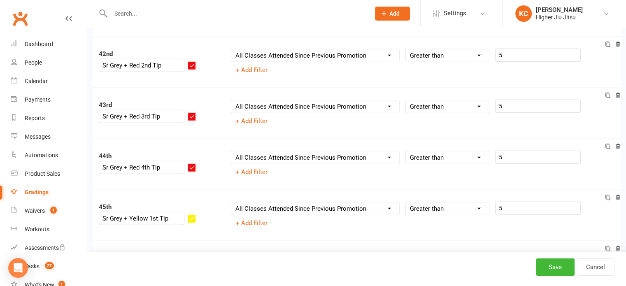
scroll to position [2271, 0]
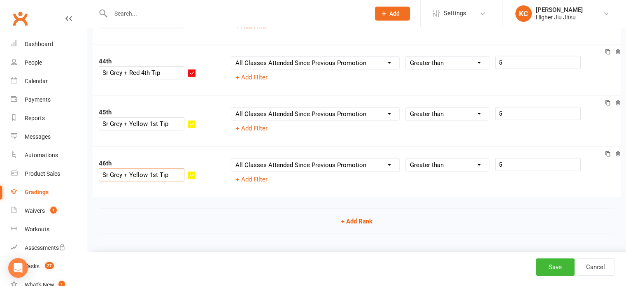
click at [179, 168] on input "Sr Grey + Yellow 1st Tip" at bounding box center [142, 174] width 86 height 13
click at [608, 152] on icon at bounding box center [607, 153] width 5 height 5
click at [182, 168] on input "Sr Grey + Yellow 2nd Tip" at bounding box center [142, 174] width 86 height 13
click at [608, 151] on icon at bounding box center [608, 154] width 6 height 6
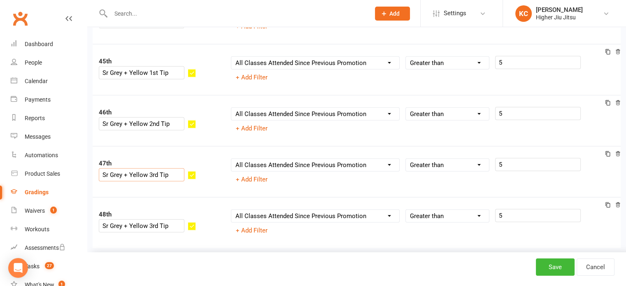
scroll to position [2373, 0]
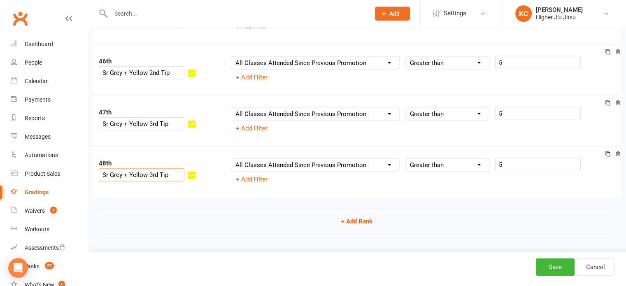
click at [179, 168] on input "Sr Grey + Yellow 3rd Tip" at bounding box center [142, 174] width 86 height 13
click at [608, 151] on icon at bounding box center [608, 154] width 6 height 6
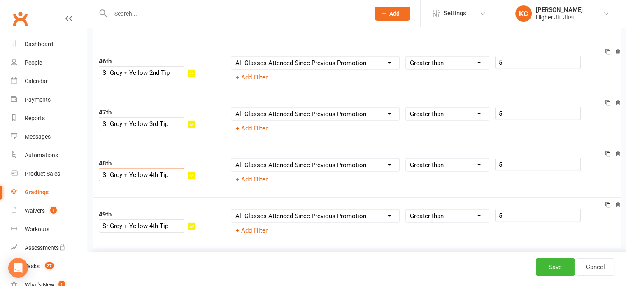
scroll to position [2424, 0]
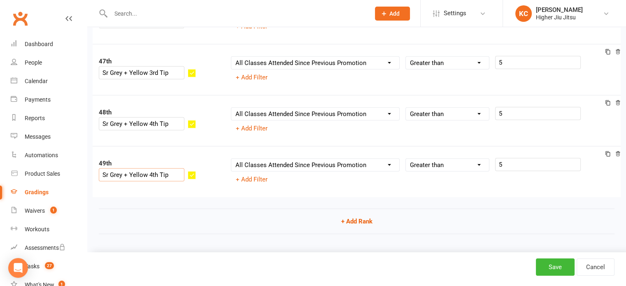
drag, startPoint x: 178, startPoint y: 161, endPoint x: 152, endPoint y: 160, distance: 26.7
click at [152, 168] on input "Sr Grey + Yellow 4th Tip" at bounding box center [142, 174] width 86 height 13
click at [195, 172] on icon "button" at bounding box center [191, 174] width 5 height 5
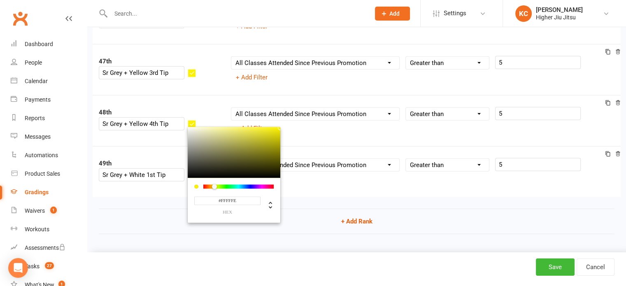
click at [199, 127] on div at bounding box center [234, 152] width 93 height 51
drag, startPoint x: 200, startPoint y: 112, endPoint x: 191, endPoint y: 110, distance: 9.0
click at [349, 186] on div "49th Sr Grey + White 1st Tip #FFFFFF hex Column name Belt Size Active for Gradi…" at bounding box center [357, 171] width 528 height 51
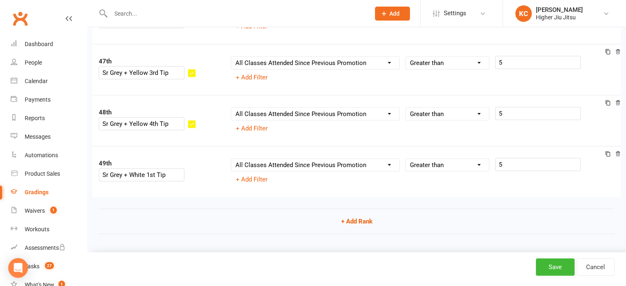
click at [607, 151] on icon at bounding box center [608, 154] width 6 height 6
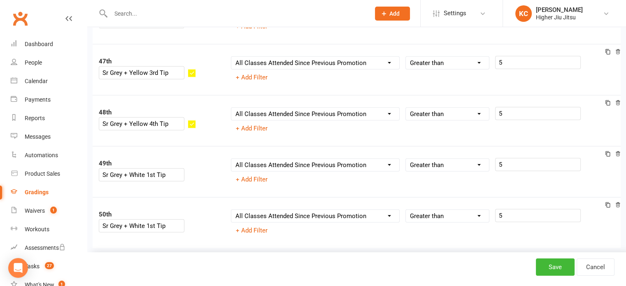
scroll to position [2475, 0]
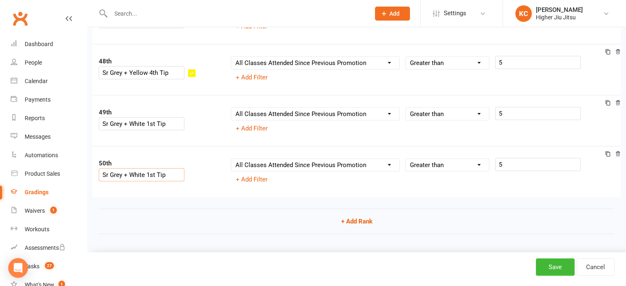
click at [177, 168] on input "Sr Grey + White 1st Tip" at bounding box center [142, 174] width 86 height 13
click at [608, 151] on icon at bounding box center [608, 154] width 6 height 6
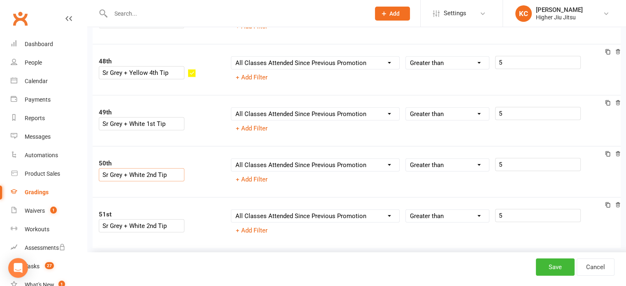
scroll to position [2526, 0]
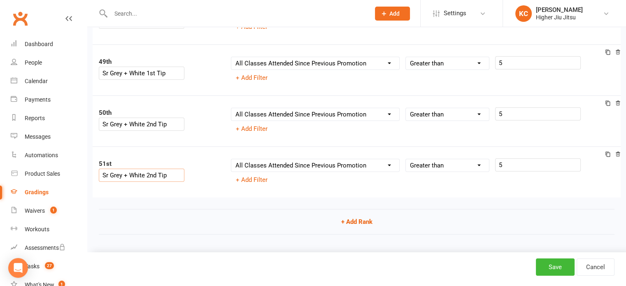
click at [178, 169] on input "Sr Grey + White 2nd Tip" at bounding box center [142, 175] width 86 height 13
click at [610, 151] on icon at bounding box center [608, 154] width 6 height 6
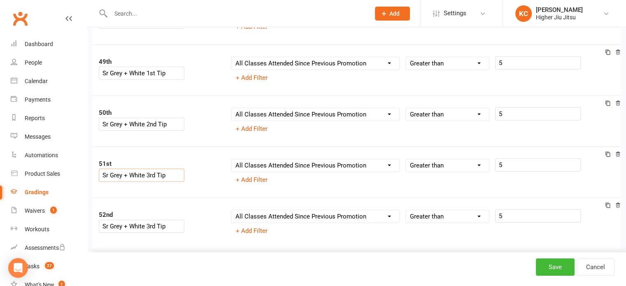
scroll to position [2577, 0]
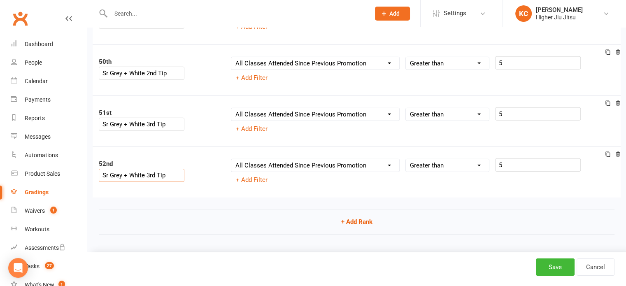
click at [177, 169] on input "Sr Grey + White 3rd Tip" at bounding box center [142, 175] width 86 height 13
click at [221, 223] on button "+ Add Rank" at bounding box center [356, 221] width 515 height 25
click at [618, 153] on icon at bounding box center [617, 155] width 4 height 5
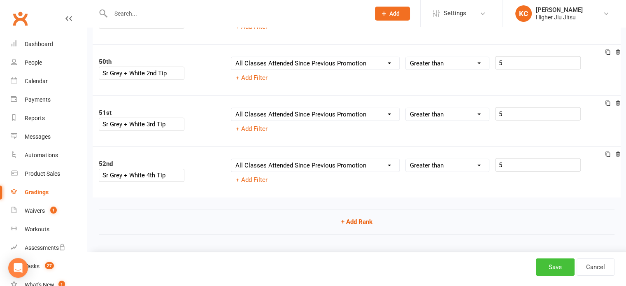
click at [553, 269] on button "Save" at bounding box center [554, 266] width 39 height 17
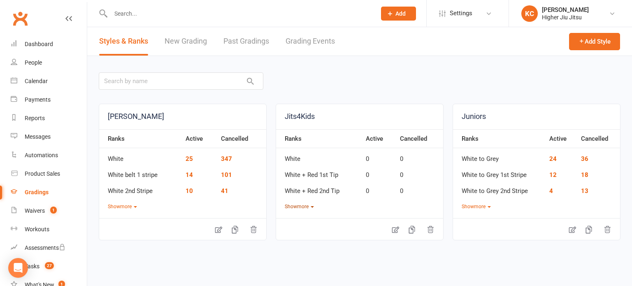
click at [301, 206] on button "Show more" at bounding box center [299, 207] width 29 height 8
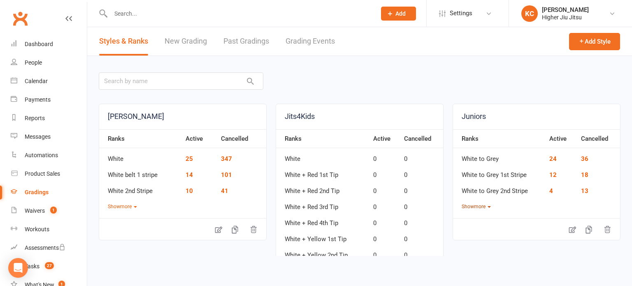
click at [469, 205] on button "Show more" at bounding box center [475, 207] width 29 height 8
click at [112, 209] on button "Show more" at bounding box center [122, 207] width 29 height 8
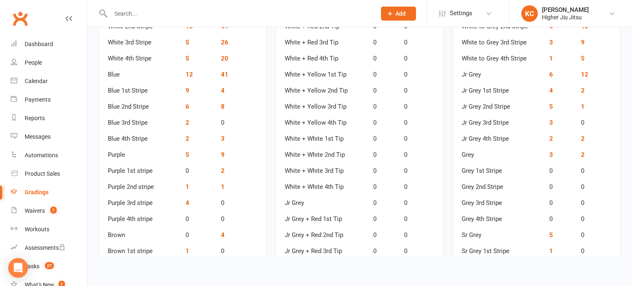
scroll to position [41, 0]
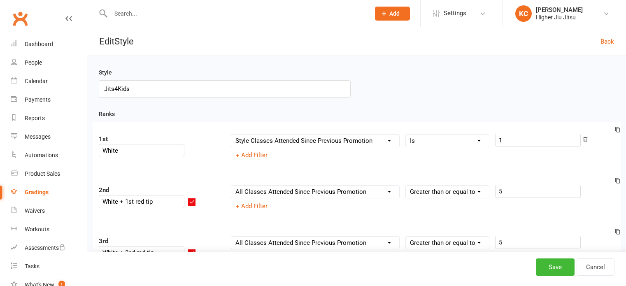
select select "contact_summaries:styles_style_class_attendances_since_last_promotion"
select select "="
select select "contact_summaries:styles_all_class_attendances_since_last_promotion"
select select ">="
select select "contact_summaries:styles_all_class_attendances_since_last_promotion"
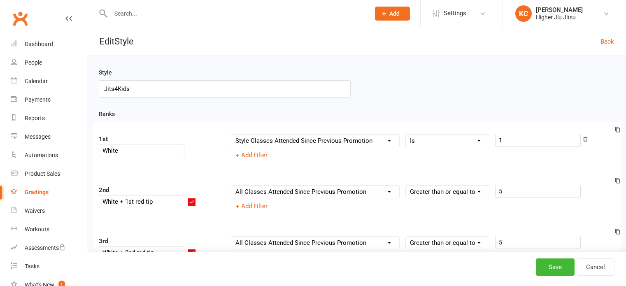
select select ">="
select select "contact_summaries:styles_all_class_attendances_since_last_promotion"
select select ">="
select select "contact_summaries:styles_all_class_attendances_since_last_promotion"
select select ">="
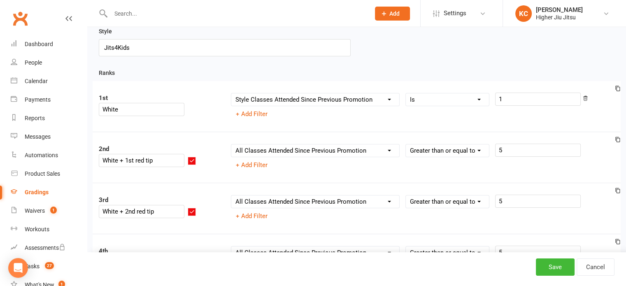
click at [31, 192] on div "Gradings" at bounding box center [37, 192] width 24 height 7
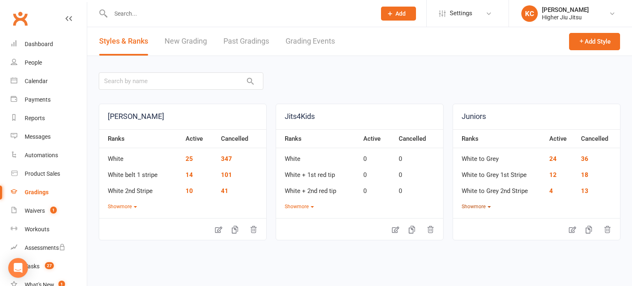
click at [469, 206] on button "Show more" at bounding box center [475, 207] width 29 height 8
click at [126, 204] on button "Show more" at bounding box center [122, 207] width 29 height 8
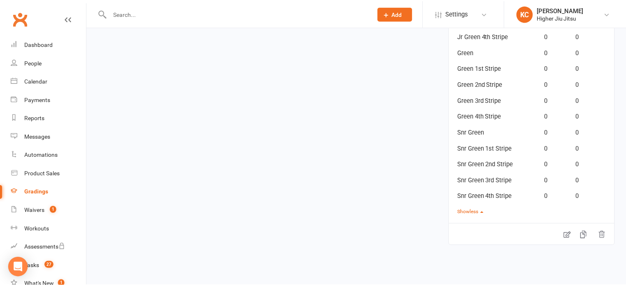
scroll to position [990, 0]
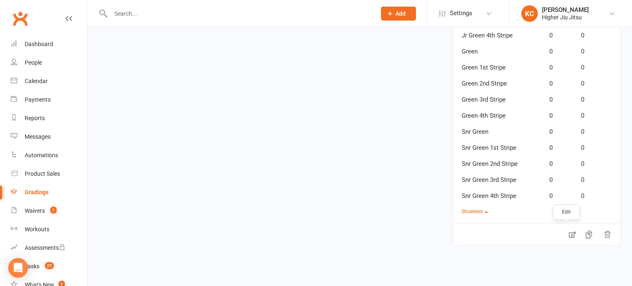
click at [568, 233] on icon at bounding box center [572, 234] width 8 height 8
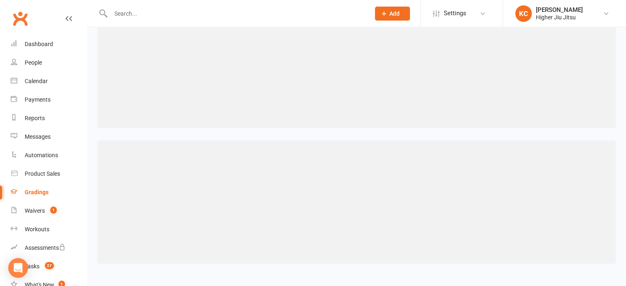
select select "contact_summaries:styles_style_class_attendances_since_last_promotion"
select select "="
select select "contact_summaries:styles_style_class_attendances_since_last_promotion"
select select ">="
select select "contact_summaries:styles_style_class_attendances_since_last_promotion"
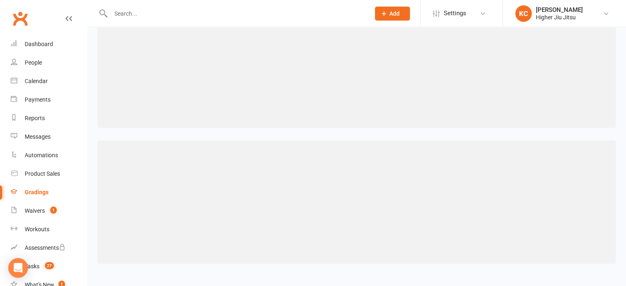
select select ">="
select select "contact_summaries:styles_style_class_attendances_since_last_promotion"
select select ">="
select select "contact_summaries:styles_style_class_attendances_since_last_promotion"
select select ">="
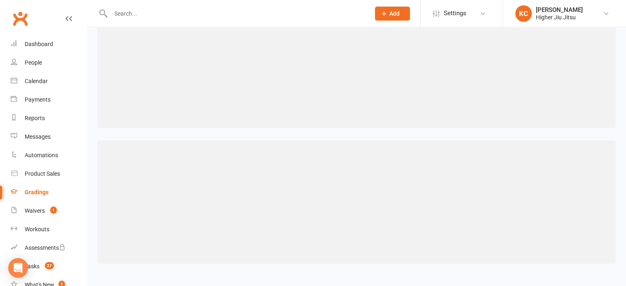
select select "contact_summaries:styles_style_class_attendances_since_last_promotion"
select select ">"
select select "contact_summaries:styles_style_class_attendances_since_last_promotion"
select select ">"
select select "contact_summaries:styles_style_class_attendances_since_last_promotion"
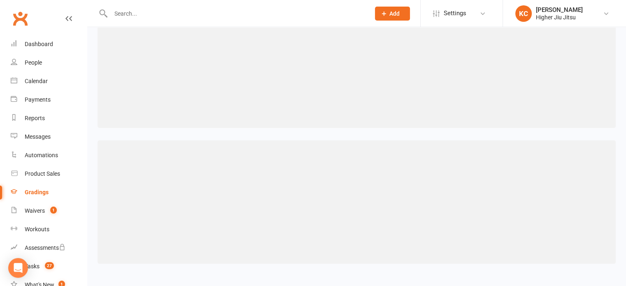
select select ">"
select select "contact_summaries:styles_style_class_attendances_since_last_promotion"
select select ">"
select select "contact_summaries:styles_style_class_attendances_since_last_promotion"
select select ">"
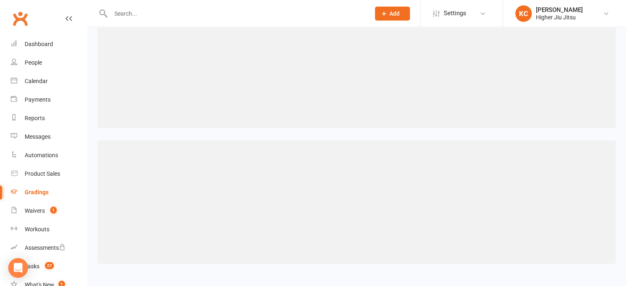
select select "contact_summaries:styles_style_class_attendances_since_last_promotion"
select select ">"
select select "contact_summaries:styles_style_class_attendances_since_last_promotion"
select select ">"
select select "contact_summaries:styles_style_class_attendances_since_last_promotion"
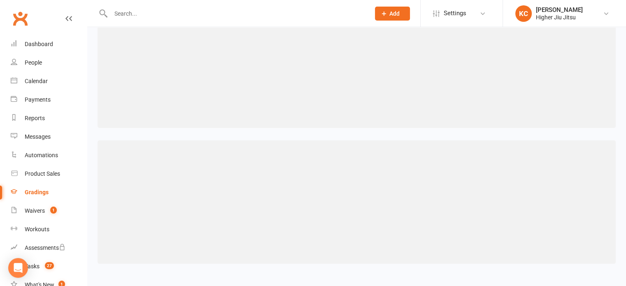
select select ">"
select select "contact_summaries:styles_style_class_attendances_since_last_promotion"
select select ">"
select select "contact_summaries:styles_style_class_attendances_since_last_promotion"
select select ">"
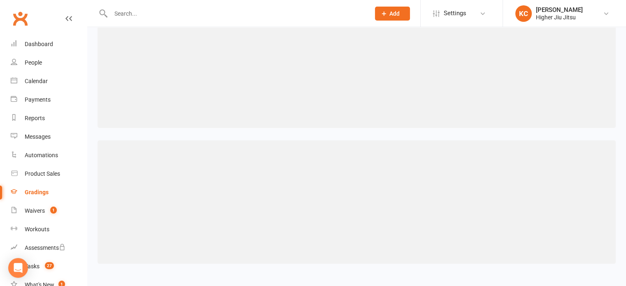
select select "contact_summaries:styles_style_class_attendances_since_last_promotion"
select select ">"
select select "contact_summaries:styles_style_class_attendances_since_last_promotion"
select select ">"
select select "contact_summaries:styles_style_class_attendances_since_last_promotion"
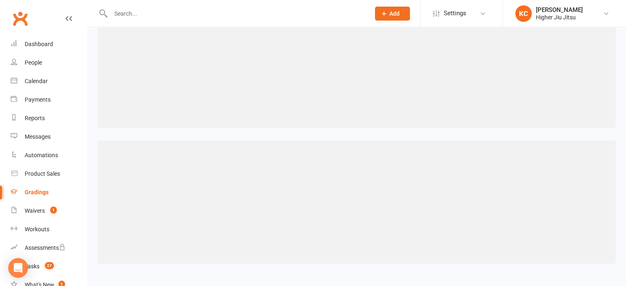
select select ">"
select select "contact_summaries:styles_style_class_attendances_since_last_promotion"
select select ">"
select select "contact_summaries:styles_style_class_attendances_since_last_promotion"
select select ">"
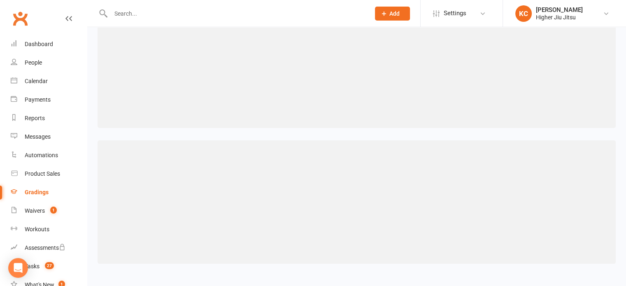
select select "contact_summaries:styles_style_class_attendances_since_last_promotion"
select select ">"
select select "contact_summaries:styles_style_class_attendances_since_last_promotion"
select select ">"
select select "contact_summaries:styles_style_class_attendances_since_last_promotion"
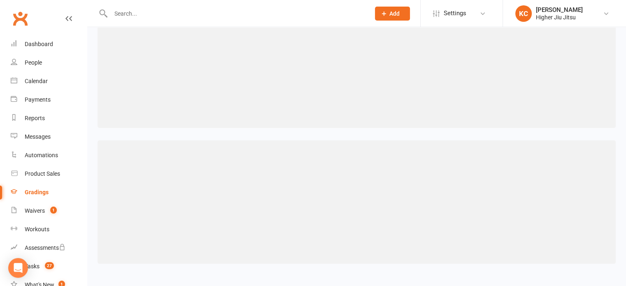
select select ">"
select select "contact_summaries:styles_style_class_attendances_since_last_promotion"
select select ">"
select select "contact_summaries:styles_style_class_attendances_since_last_promotion"
select select ">"
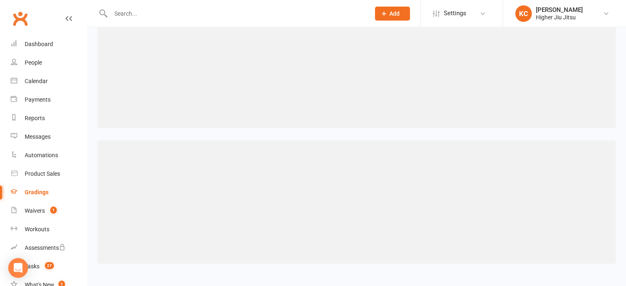
select select "contact_summaries:styles_style_class_attendances_since_last_promotion"
select select ">="
select select "contact_summaries:styles_style_class_attendances_since_last_promotion"
select select ">="
select select "contact_summaries:styles_style_class_attendances_since_last_promotion"
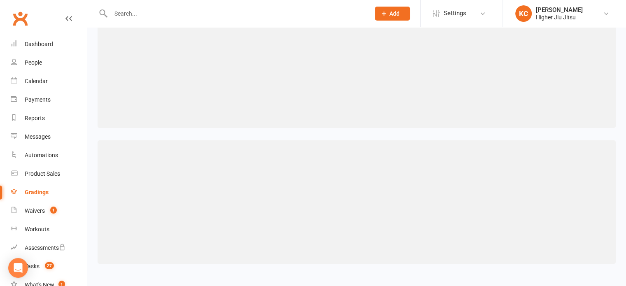
select select ">="
select select "contact_summaries:styles_style_class_attendances_since_last_promotion"
select select ">="
select select "contact_summaries:styles_style_class_attendances_since_last_promotion"
select select ">="
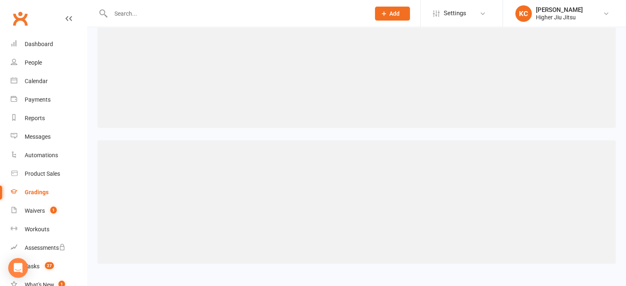
select select "contact_summaries:styles_style_class_attendances_since_last_promotion"
select select ">="
select select "contact_summaries:styles_style_class_attendances_since_last_promotion"
select select ">="
select select "contact_summaries:styles_style_class_attendances_since_last_promotion"
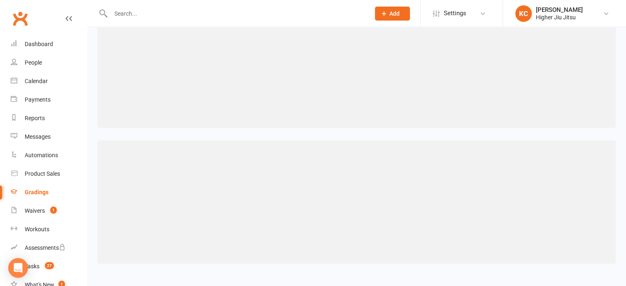
select select ">="
select select "contact_summaries:styles_style_class_attendances_since_last_promotion"
select select ">="
select select "contact_summaries:styles_style_class_attendances_since_last_promotion"
select select ">="
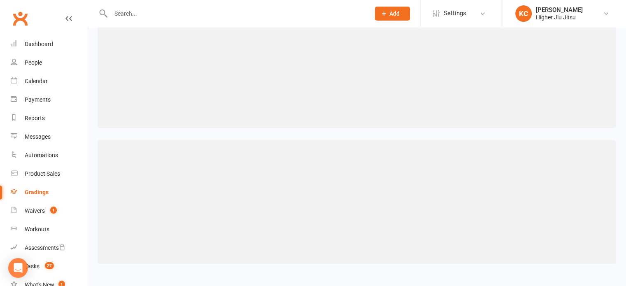
select select "contact_summaries:styles_style_class_attendances_since_last_promotion"
select select ">="
select select "contact_summaries:styles_style_class_attendances_since_last_promotion"
select select ">="
select select "contact_summaries:styles_style_class_attendances_since_last_promotion"
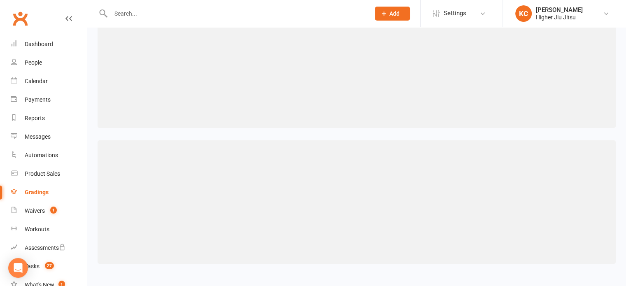
select select ">="
select select "contact_summaries:styles_style_class_attendances_since_last_promotion"
select select ">="
select select "contact_summaries:styles_style_class_attendances_since_last_promotion"
select select ">="
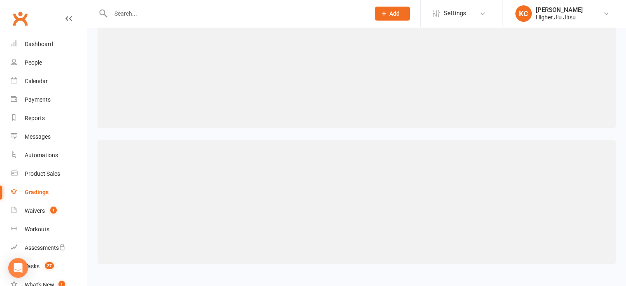
select select "contact_summaries:styles_style_class_attendances_since_last_promotion"
select select ">="
select select "contact_summaries:styles_style_class_attendances_since_last_promotion"
select select ">="
select select "contact_summaries:styles_style_class_attendances_since_last_promotion"
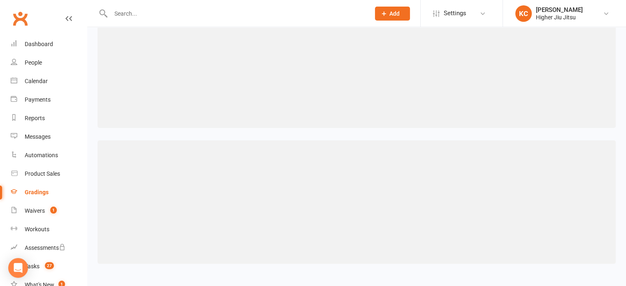
select select ">="
select select "contact_summaries:styles_style_class_attendances_since_last_promotion"
select select ">="
select select "contact_summaries:styles_style_class_attendances_since_last_promotion"
select select ">="
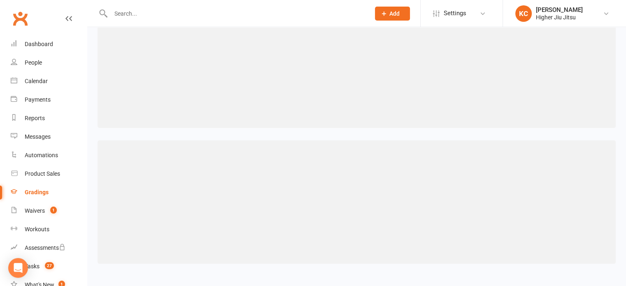
select select "contact_summaries:styles_style_class_attendances_since_last_promotion"
select select ">="
select select "contact_summaries:styles_style_class_attendances_since_last_promotion"
select select ">="
select select "contact_summaries:styles_style_class_attendances_since_last_promotion"
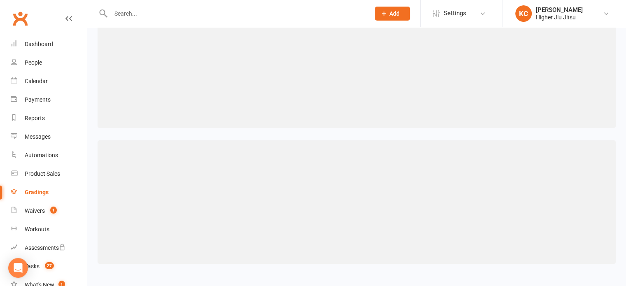
select select ">="
select select "contact_summaries:styles_style_class_attendances_since_last_promotion"
select select ">="
select select "contact_summaries:styles_style_class_attendances_since_last_promotion"
select select ">="
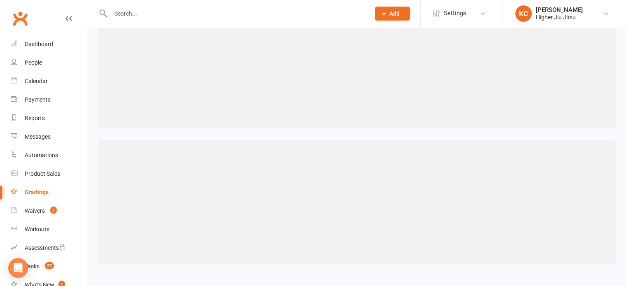
select select "contact_summaries:styles_style_class_attendances_since_last_promotion"
select select ">="
select select "contact_summaries:styles_style_class_attendances_since_last_promotion"
select select ">="
select select "contact_summaries:styles_style_class_attendances_since_last_promotion"
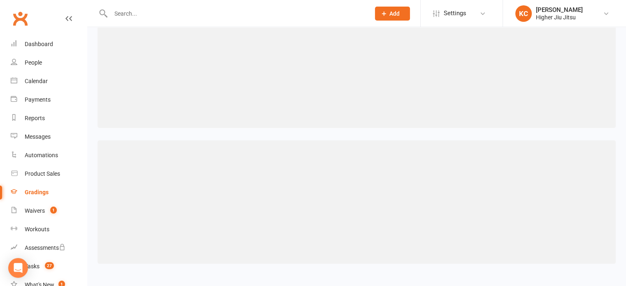
select select ">="
select select "contact_summaries:styles_style_class_attendances_since_last_promotion"
select select ">="
select select "contact_summaries:styles_style_class_attendances_since_last_promotion"
select select ">="
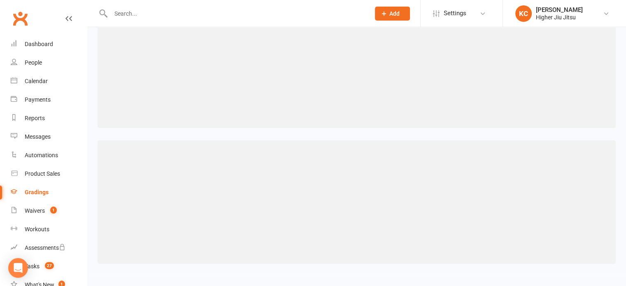
select select "contact_summaries:styles_style_class_attendances_since_last_promotion"
select select ">="
select select "contact_summaries:styles_style_class_attendances_since_last_promotion"
select select ">="
select select "contact_summaries:styles_style_class_attendances_since_last_promotion"
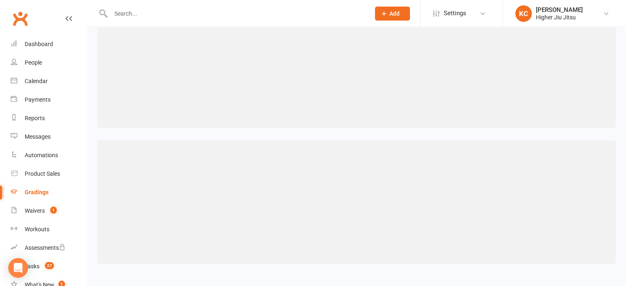
select select ">="
select select "contact_summaries:styles_style_class_attendances_since_last_promotion"
select select ">="
select select "contact_summaries:styles_style_class_attendances_since_last_promotion"
select select ">="
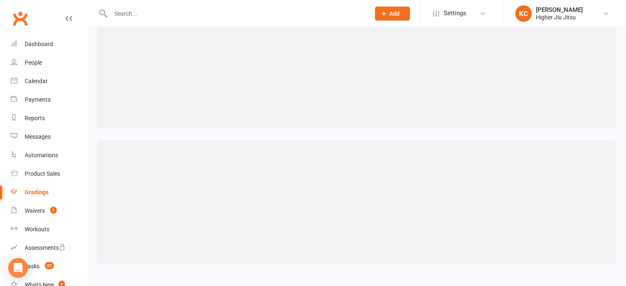
select select "contact_summaries:styles_style_class_attendances_since_last_promotion"
select select ">="
select select "contact_summaries:styles_style_class_attendances_since_last_promotion"
select select ">="
select select "contact_summaries:styles_style_class_attendances_since_last_promotion"
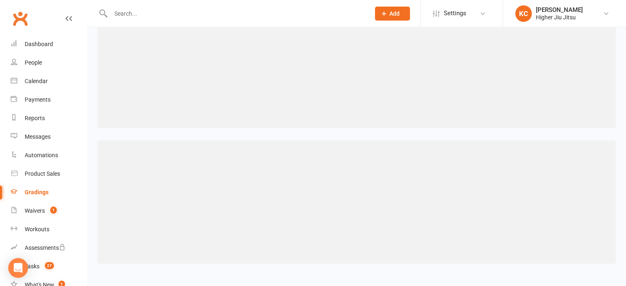
select select ">="
select select "contact_summaries:styles_style_class_attendances_since_last_promotion"
select select ">="
select select "contact_summaries:styles_style_class_attendances_since_last_promotion"
select select ">="
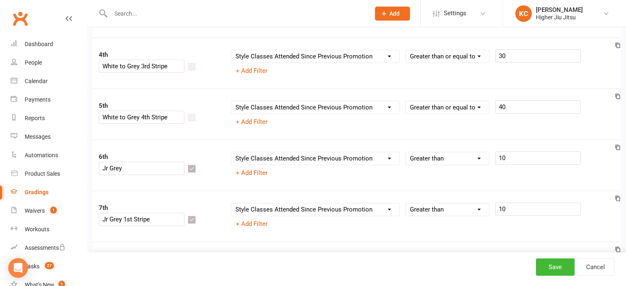
scroll to position [239, 0]
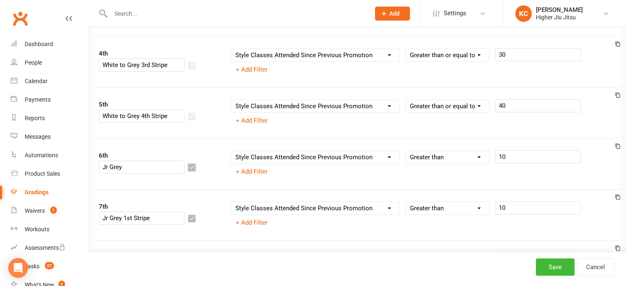
click at [195, 165] on icon "button" at bounding box center [191, 167] width 5 height 5
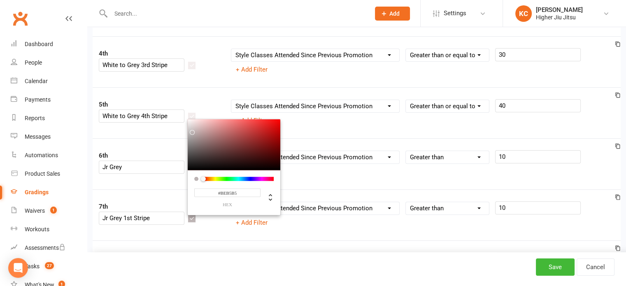
click at [230, 188] on input "#BEB5B5" at bounding box center [227, 192] width 66 height 9
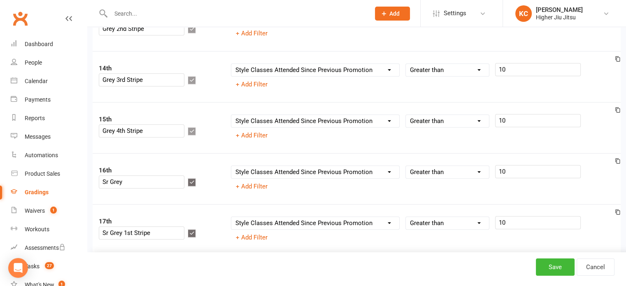
scroll to position [732, 0]
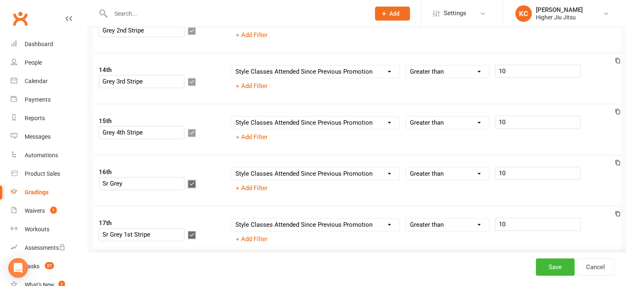
click at [195, 181] on icon "button" at bounding box center [191, 183] width 5 height 5
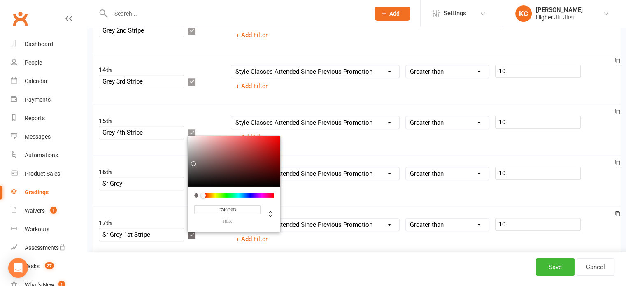
click at [231, 205] on input "#746D6D" at bounding box center [227, 209] width 66 height 9
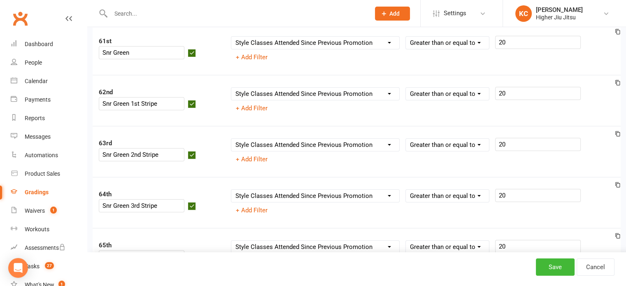
scroll to position [3239, 0]
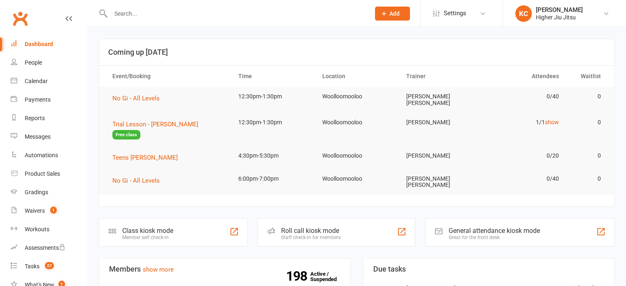
click at [160, 15] on input "text" at bounding box center [236, 14] width 256 height 12
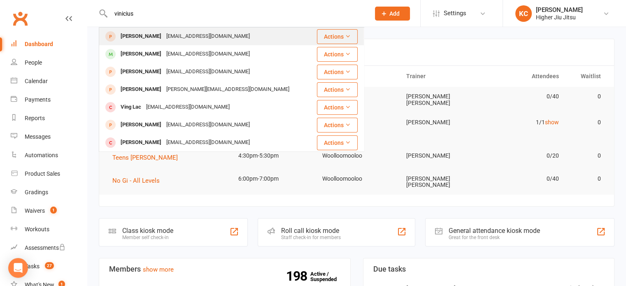
type input "vinicius"
click at [239, 38] on div "[PERSON_NAME] [EMAIL_ADDRESS][DOMAIN_NAME]" at bounding box center [206, 36] width 212 height 17
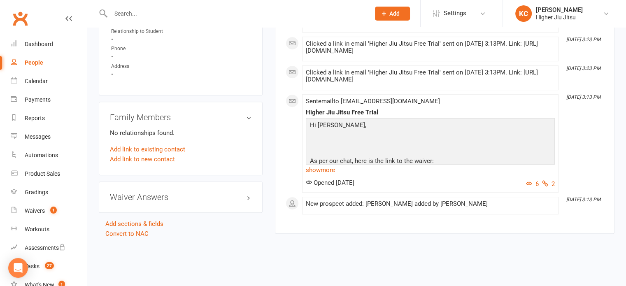
scroll to position [452, 0]
click at [163, 144] on link "Add link to existing contact" at bounding box center [147, 149] width 75 height 10
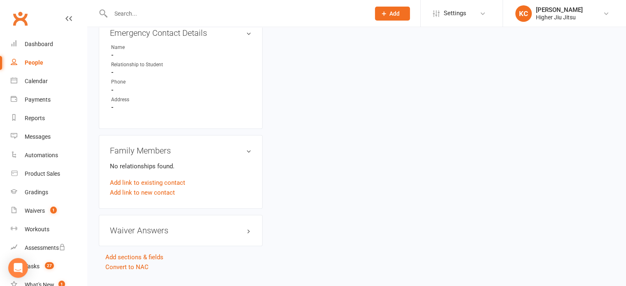
scroll to position [411, 0]
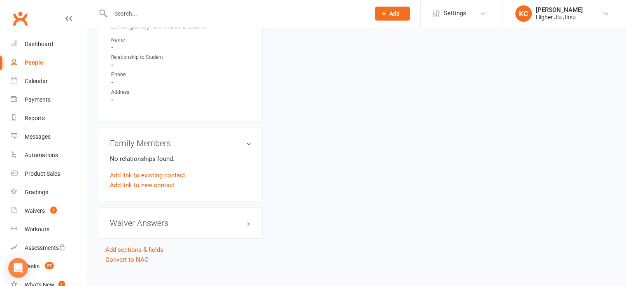
click at [237, 148] on h3 "Family Members" at bounding box center [180, 143] width 141 height 9
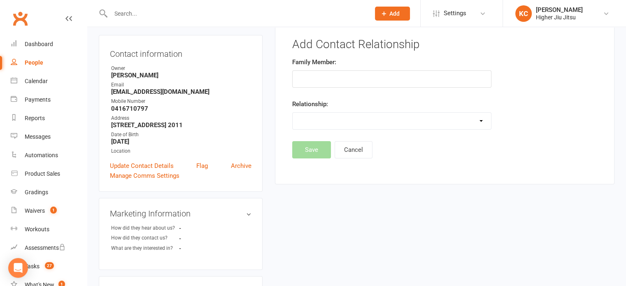
scroll to position [59, 0]
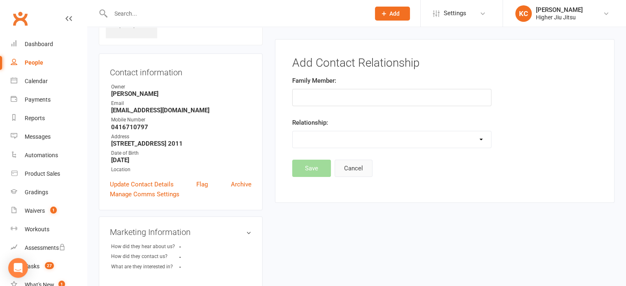
click at [350, 169] on button "Cancel" at bounding box center [353, 168] width 38 height 17
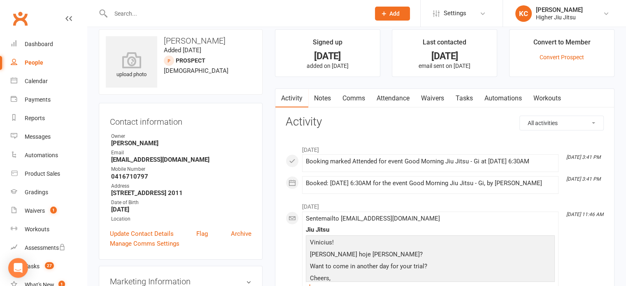
scroll to position [0, 0]
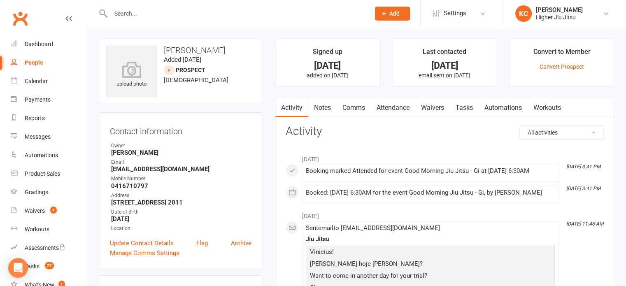
click at [194, 9] on input "text" at bounding box center [236, 14] width 256 height 12
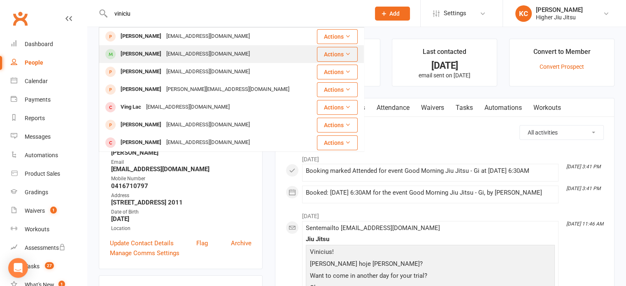
type input "viniciu"
click at [212, 50] on div "Viniciusbr88@gmail.com" at bounding box center [208, 54] width 88 height 12
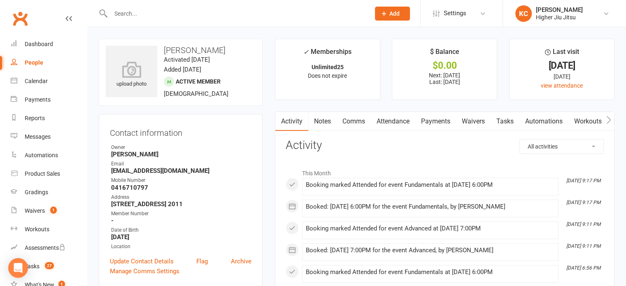
click at [183, 16] on input "text" at bounding box center [236, 14] width 256 height 12
drag, startPoint x: 162, startPoint y: 15, endPoint x: 121, endPoint y: 12, distance: 40.8
click at [121, 12] on input "text" at bounding box center [236, 14] width 256 height 12
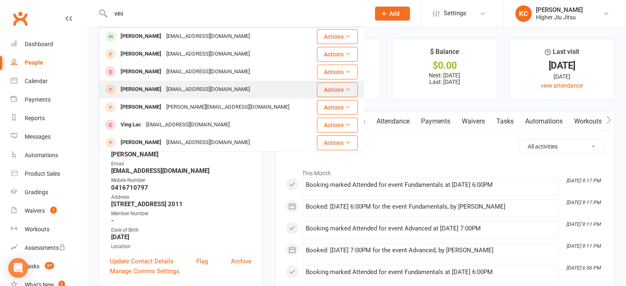
type input "vini"
click at [326, 90] on button "Actions" at bounding box center [337, 89] width 41 height 15
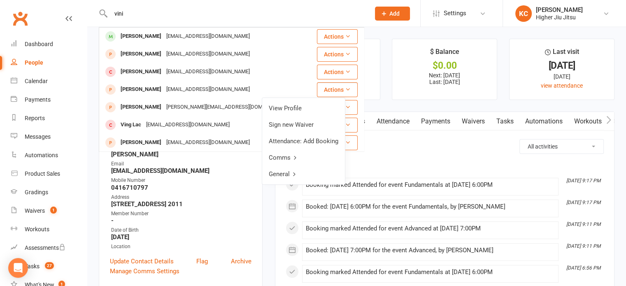
click at [192, 17] on input "vini" at bounding box center [236, 14] width 256 height 12
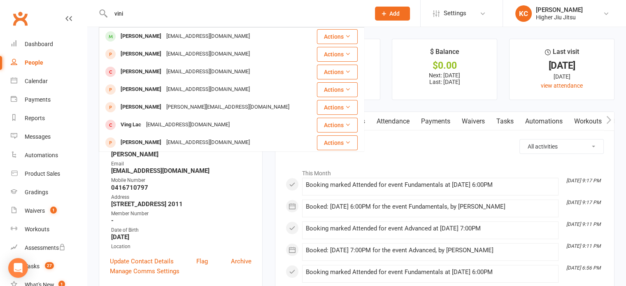
click at [192, 17] on input "vini" at bounding box center [236, 14] width 256 height 12
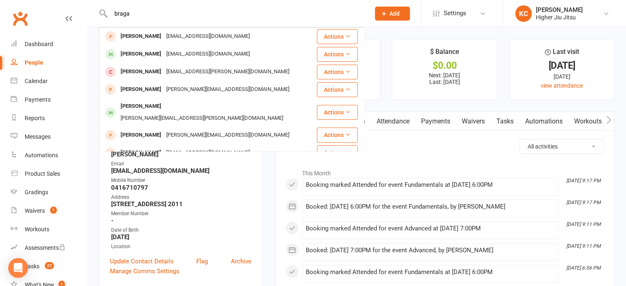
type input "braga"
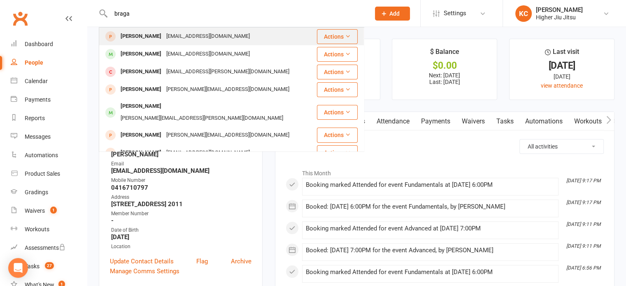
click at [333, 37] on button "Actions" at bounding box center [337, 36] width 41 height 15
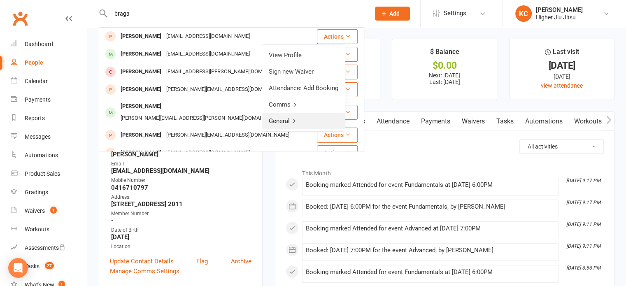
click at [295, 121] on icon at bounding box center [294, 121] width 6 height 6
click at [270, 52] on icon at bounding box center [273, 55] width 6 height 6
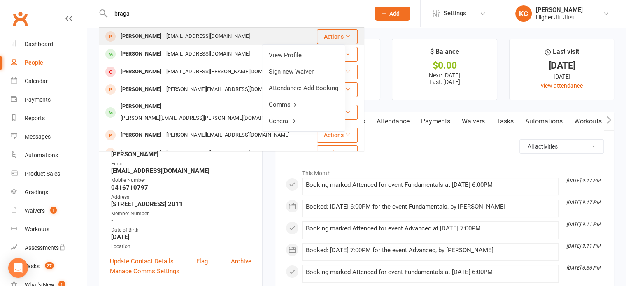
click at [222, 35] on div "Vinicius Braga viniciusbr88@gmail.com" at bounding box center [208, 36] width 216 height 17
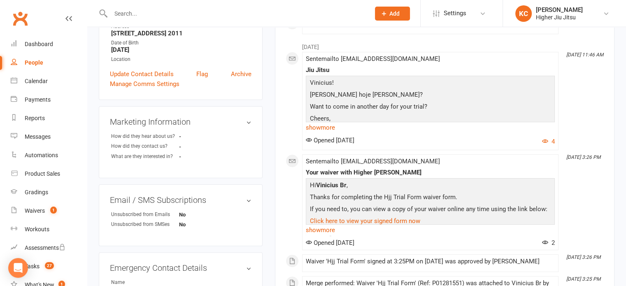
scroll to position [168, 0]
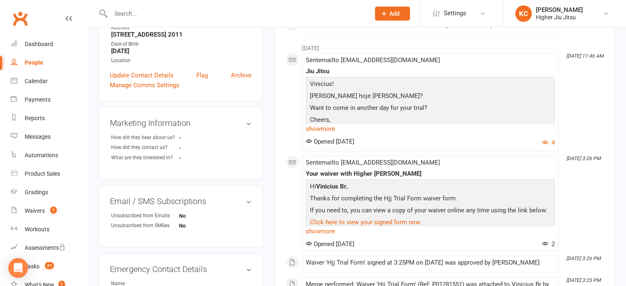
drag, startPoint x: 240, startPoint y: 84, endPoint x: 355, endPoint y: 26, distance: 129.3
click at [240, 80] on link "Archive" at bounding box center [241, 75] width 21 height 10
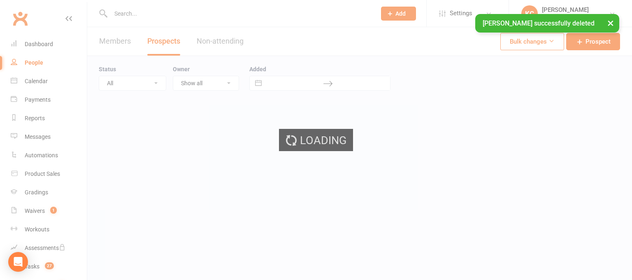
select select "100"
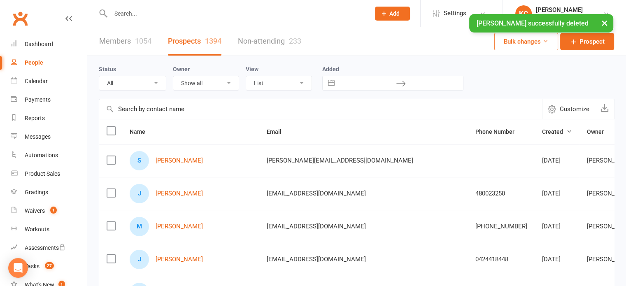
click at [209, 13] on input "text" at bounding box center [236, 14] width 256 height 12
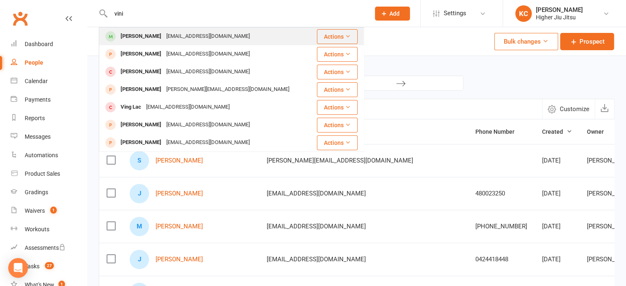
type input "vini"
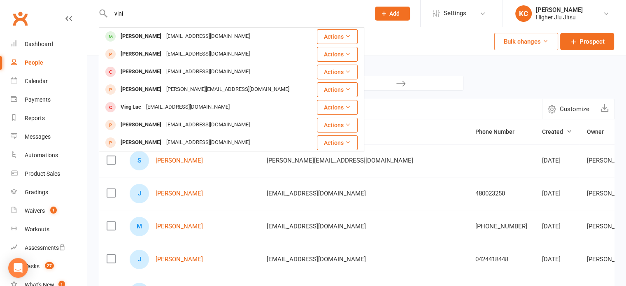
click at [199, 37] on div "Viniciusbr88@gmail.com" at bounding box center [208, 36] width 88 height 12
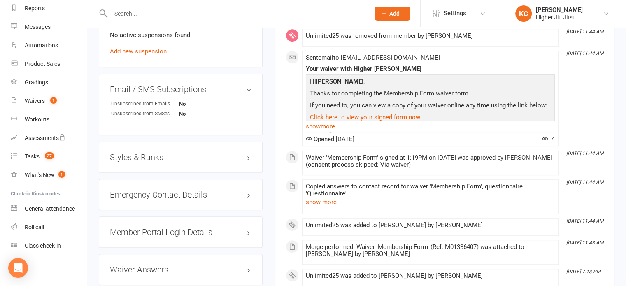
scroll to position [699, 0]
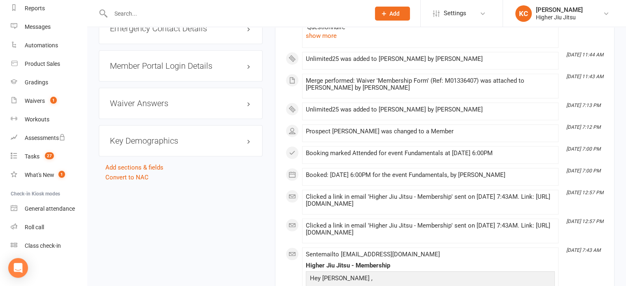
click at [158, 139] on div "Key Demographics edit" at bounding box center [181, 140] width 164 height 31
click at [196, 144] on h3 "Key Demographics edit" at bounding box center [180, 140] width 141 height 9
click at [0, 0] on link "edit" at bounding box center [0, 0] width 0 height 0
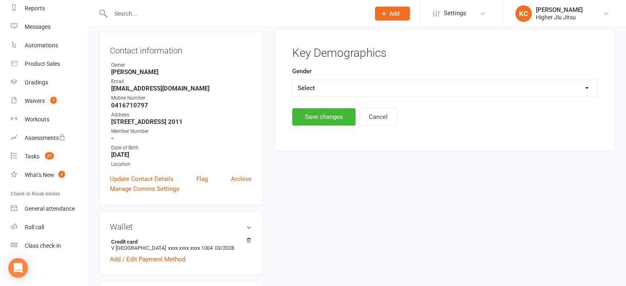
scroll to position [70, 0]
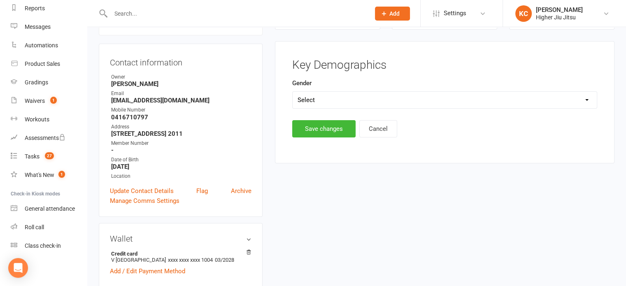
click at [317, 101] on select "Select Male Female" at bounding box center [444, 100] width 304 height 16
select select "Male"
click at [292, 92] on select "Select Male Female" at bounding box center [444, 100] width 304 height 16
click at [302, 131] on button "Save changes" at bounding box center [323, 128] width 63 height 17
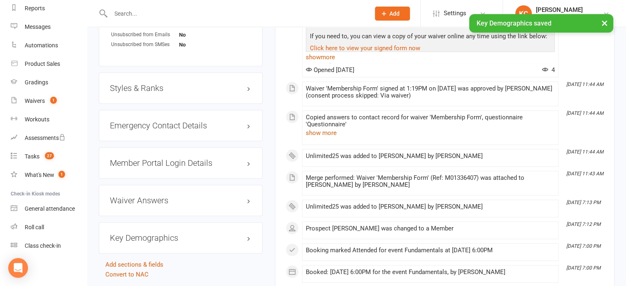
scroll to position [553, 0]
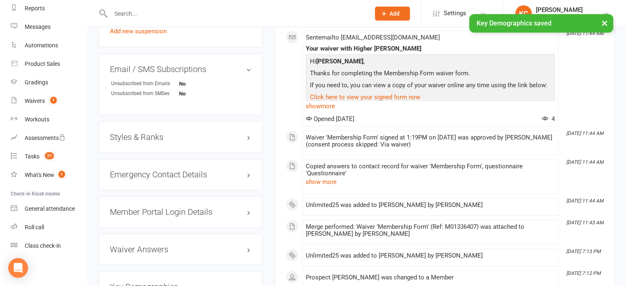
click at [169, 141] on h3 "Styles & Ranks" at bounding box center [180, 136] width 141 height 9
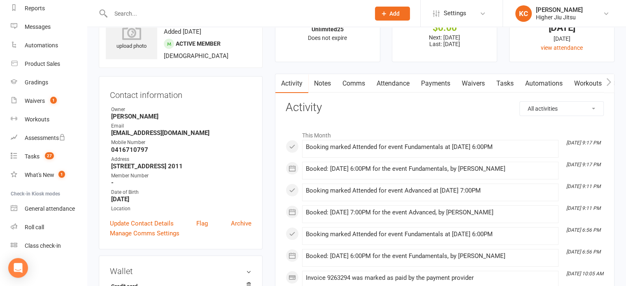
scroll to position [19, 0]
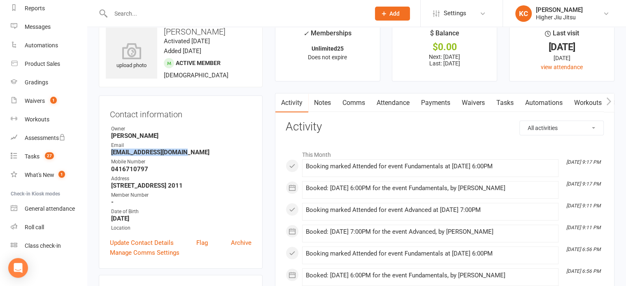
drag, startPoint x: 183, startPoint y: 152, endPoint x: 106, endPoint y: 153, distance: 76.9
click at [106, 153] on div "Contact information Owner John Smallios Email Viniciusbr88@gmail.com Mobile Num…" at bounding box center [181, 181] width 164 height 173
copy strong "Viniciusbr88@gmail.com"
click at [168, 10] on input "text" at bounding box center [236, 14] width 256 height 12
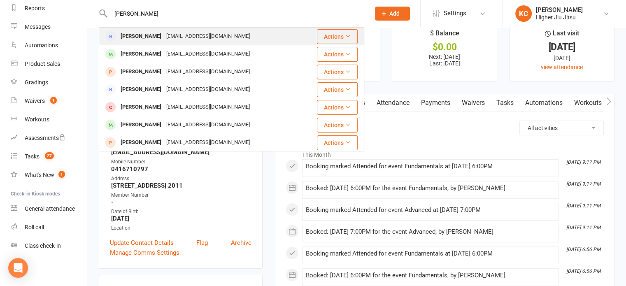
type input "tate"
click at [175, 34] on div "tates@y7mail.com" at bounding box center [208, 36] width 88 height 12
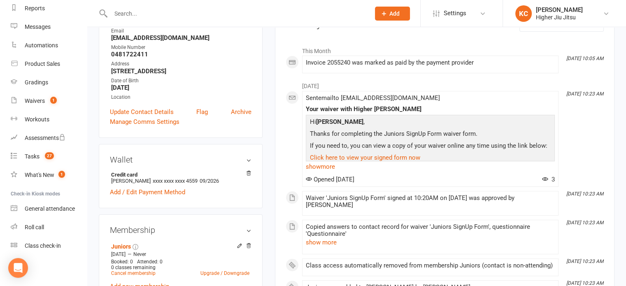
scroll to position [71, 0]
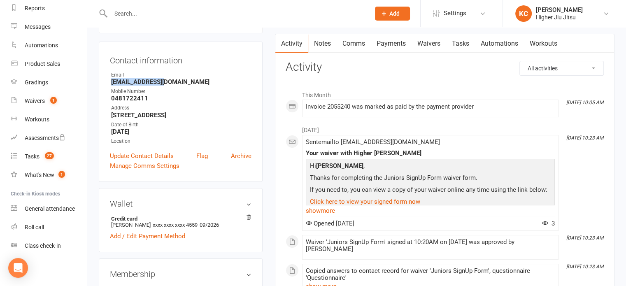
drag, startPoint x: 171, startPoint y: 82, endPoint x: 111, endPoint y: 79, distance: 59.7
click at [111, 79] on strong "tates@y7mail.com" at bounding box center [181, 81] width 140 height 7
copy strong "tates@y7mail.com"
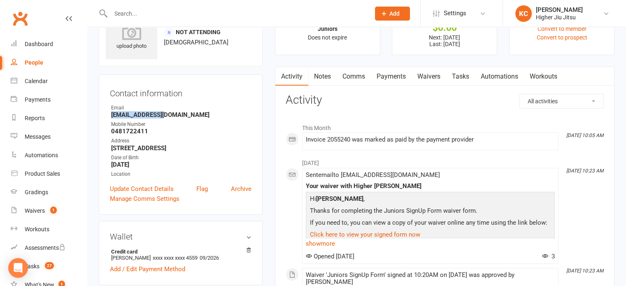
scroll to position [0, 0]
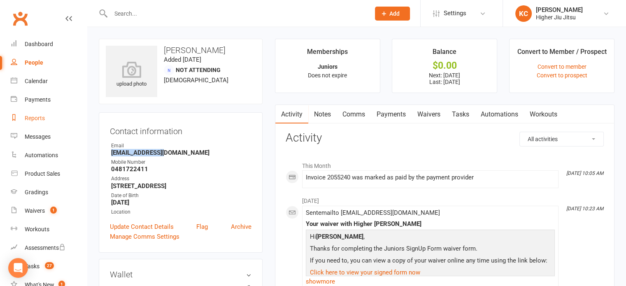
click at [39, 120] on div "Reports" at bounding box center [35, 118] width 20 height 7
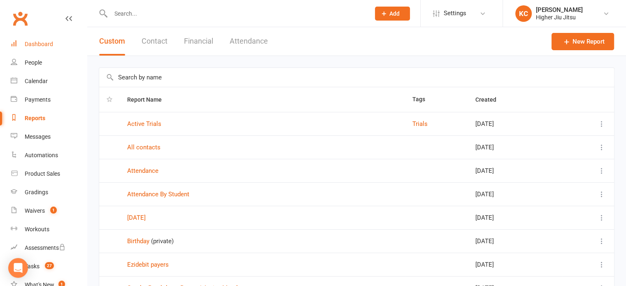
click at [47, 45] on div "Dashboard" at bounding box center [39, 44] width 28 height 7
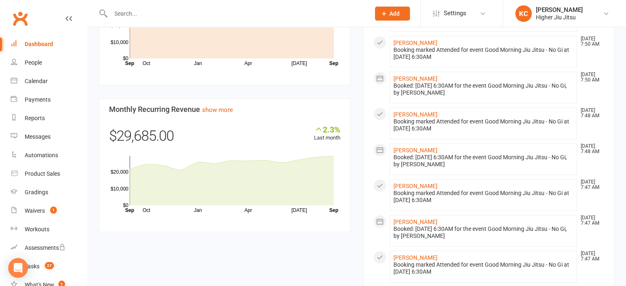
scroll to position [576, 0]
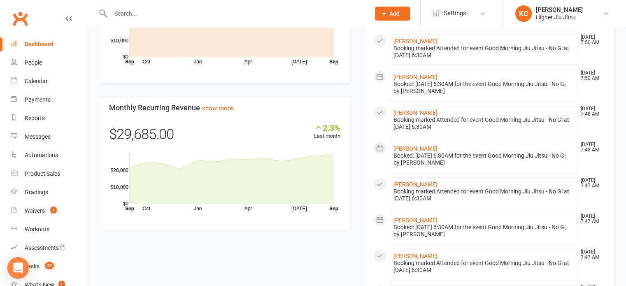
click at [15, 264] on icon "Open Intercom Messenger" at bounding box center [18, 267] width 11 height 11
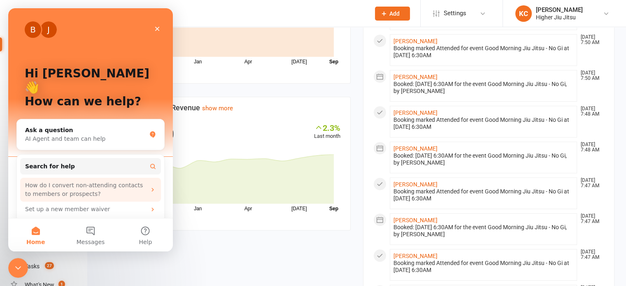
scroll to position [23, 0]
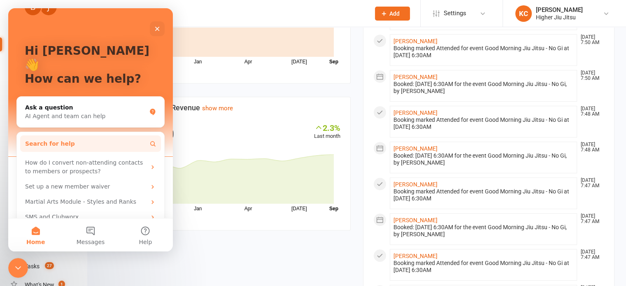
click at [88, 135] on button "Search for help" at bounding box center [90, 143] width 141 height 16
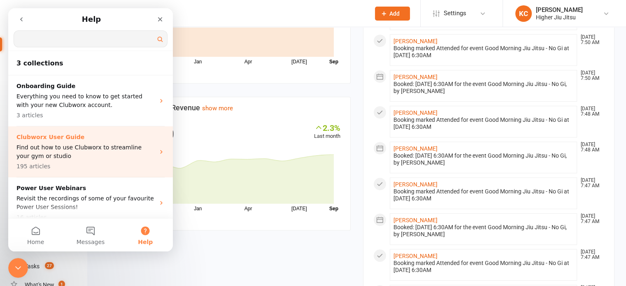
scroll to position [0, 0]
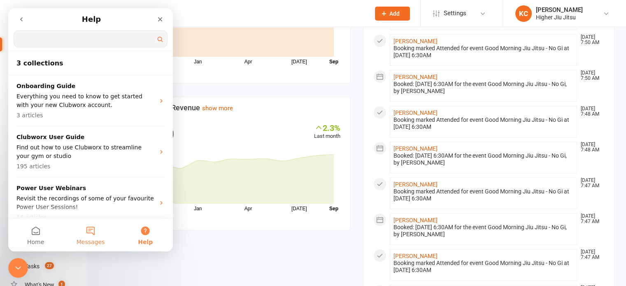
click at [83, 232] on button "Messages" at bounding box center [90, 234] width 55 height 33
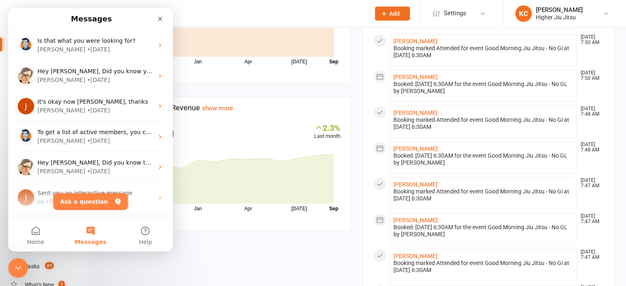
click at [78, 201] on button "Ask a question" at bounding box center [90, 201] width 74 height 16
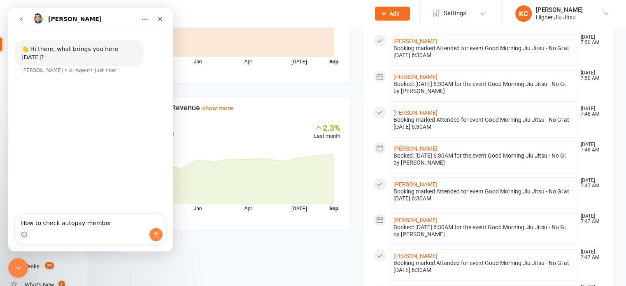
type textarea "How to check autopay members"
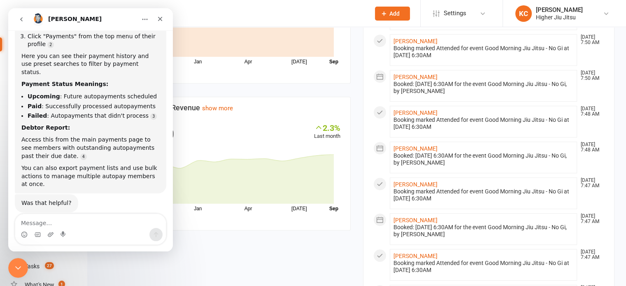
scroll to position [54, 0]
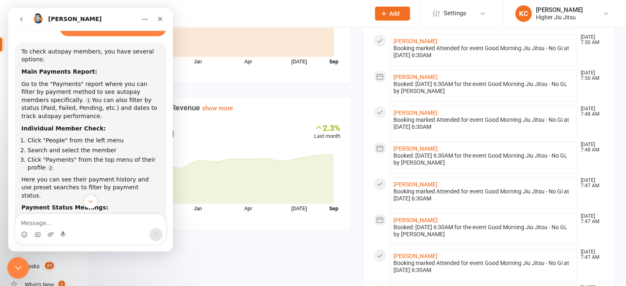
click at [16, 262] on icon "Close Intercom Messenger" at bounding box center [17, 267] width 10 height 10
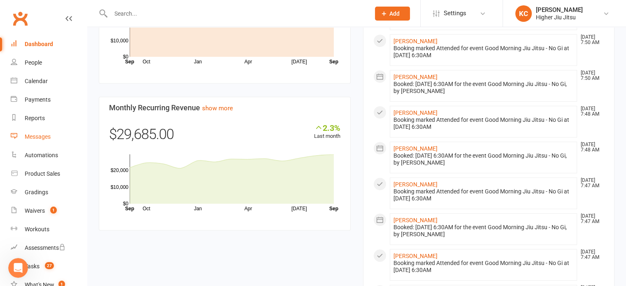
scroll to position [177, 0]
drag, startPoint x: 48, startPoint y: 115, endPoint x: 47, endPoint y: 123, distance: 8.3
click at [48, 115] on link "Reports" at bounding box center [49, 118] width 76 height 19
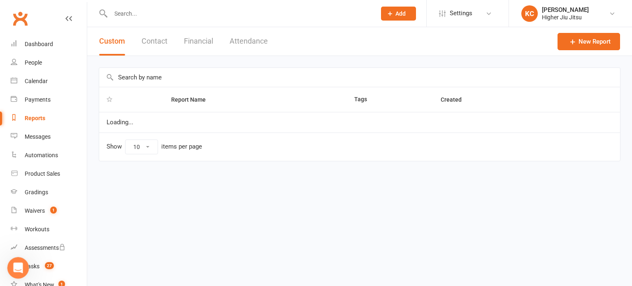
click at [19, 263] on icon "Open Intercom Messenger" at bounding box center [17, 267] width 14 height 14
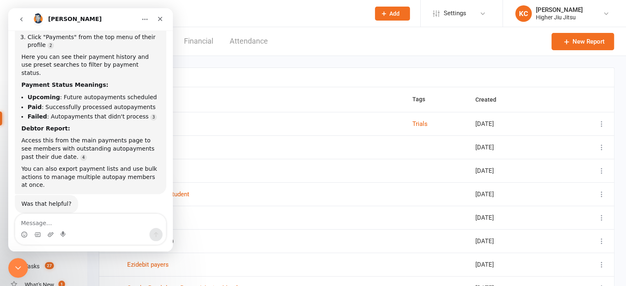
scroll to position [136, 0]
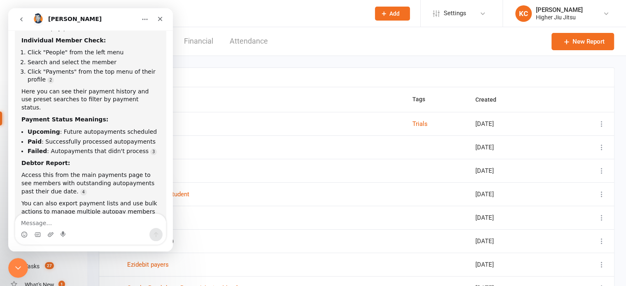
click at [336, 44] on header "Custom Contact Financial Attendance New Report" at bounding box center [356, 41] width 538 height 29
click at [335, 45] on header "Custom Contact Financial Attendance New Report" at bounding box center [356, 41] width 538 height 29
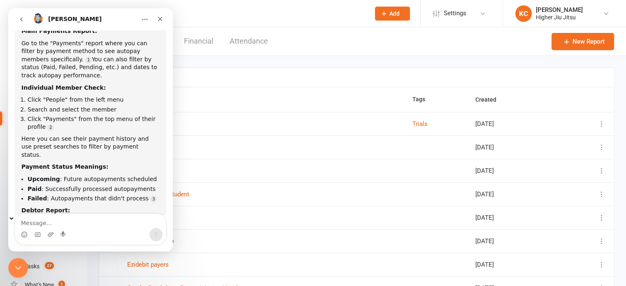
scroll to position [13, 0]
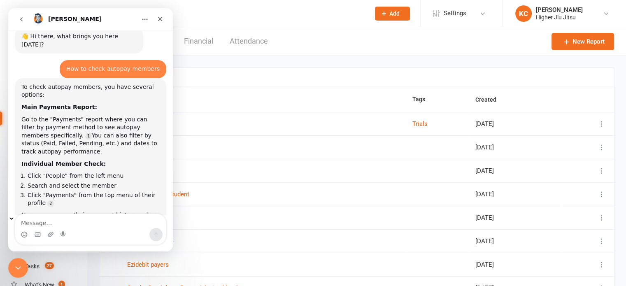
click at [307, 34] on header "Custom Contact Financial Attendance New Report" at bounding box center [356, 41] width 538 height 29
click at [9, 267] on div "Close Intercom Messenger" at bounding box center [17, 267] width 20 height 20
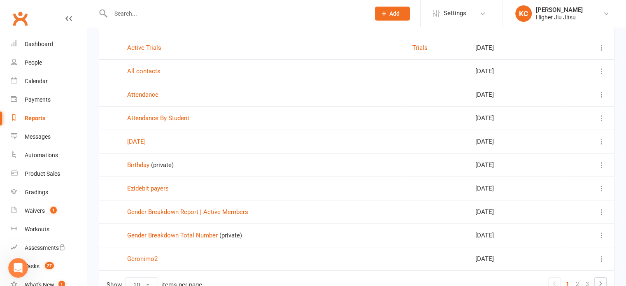
scroll to position [123, 0]
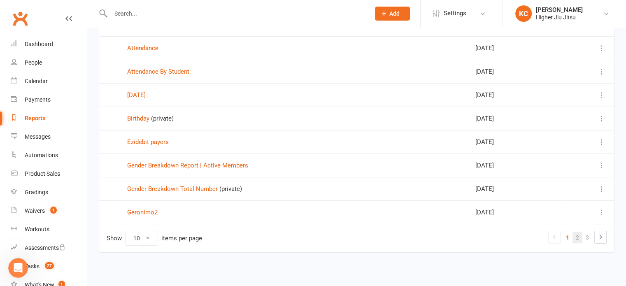
click at [579, 236] on link "2" at bounding box center [577, 238] width 10 height 12
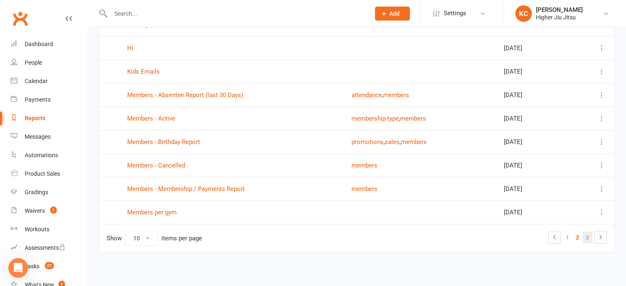
click at [586, 236] on link "3" at bounding box center [587, 238] width 10 height 12
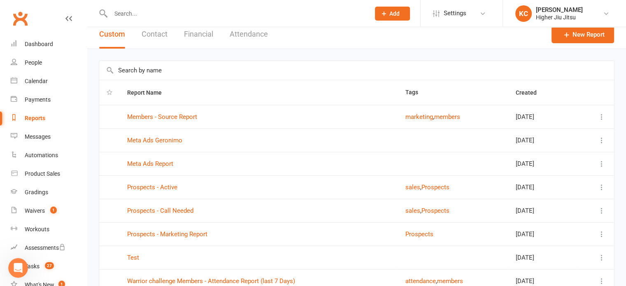
scroll to position [0, 0]
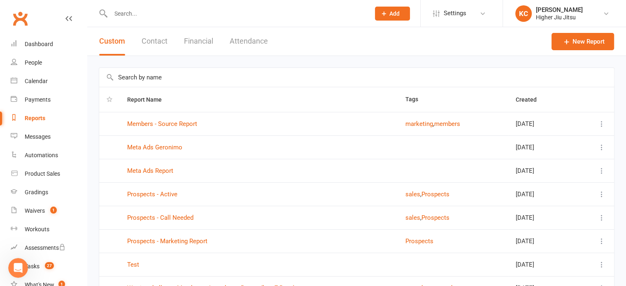
click at [206, 35] on button "Financial" at bounding box center [198, 41] width 29 height 28
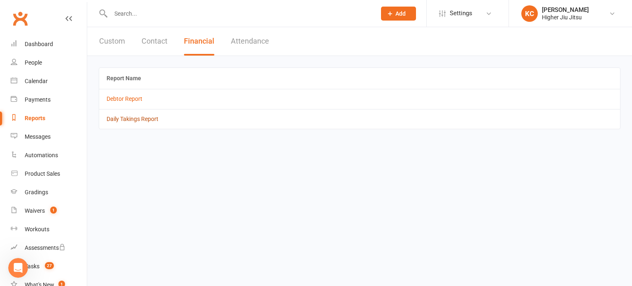
click at [138, 119] on link "Daily Takings Report" at bounding box center [133, 119] width 52 height 7
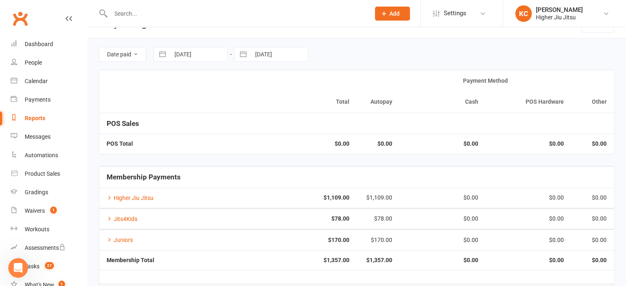
scroll to position [3, 0]
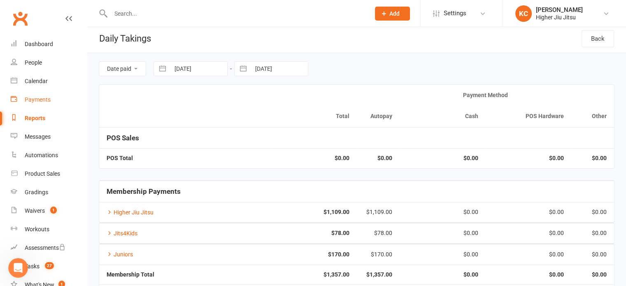
drag, startPoint x: 48, startPoint y: 97, endPoint x: 44, endPoint y: 105, distance: 9.4
click at [48, 97] on div "Payments" at bounding box center [38, 99] width 26 height 7
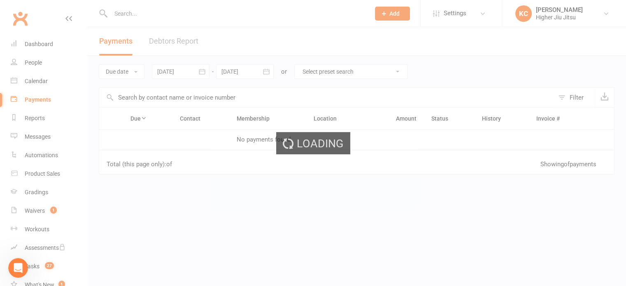
click at [40, 120] on div "Loading" at bounding box center [313, 143] width 626 height 286
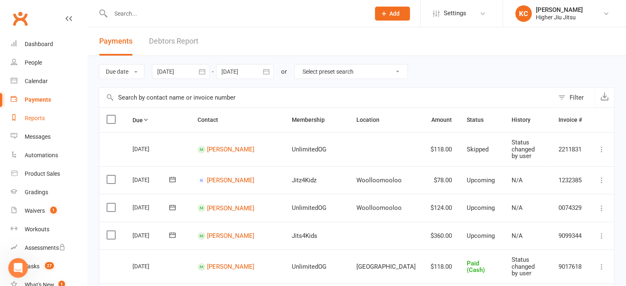
click at [44, 121] on div "Reports" at bounding box center [35, 118] width 20 height 7
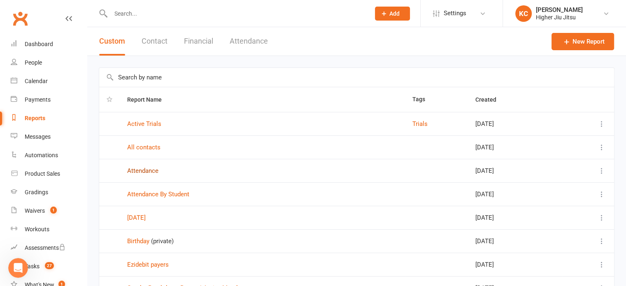
click at [141, 169] on link "Attendance" at bounding box center [142, 170] width 31 height 7
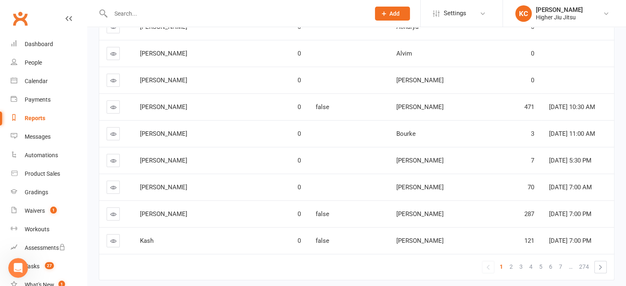
scroll to position [123, 0]
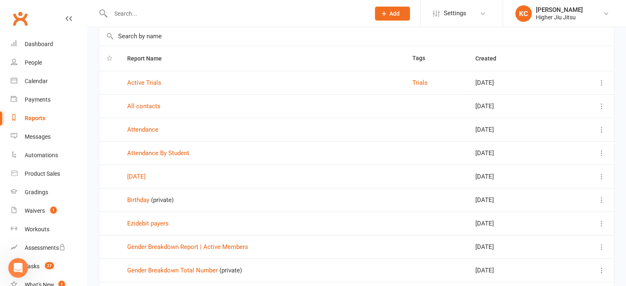
scroll to position [82, 0]
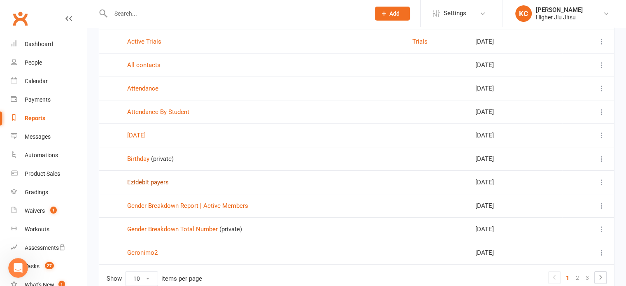
click at [151, 182] on link "Ezidebit payers" at bounding box center [148, 181] width 42 height 7
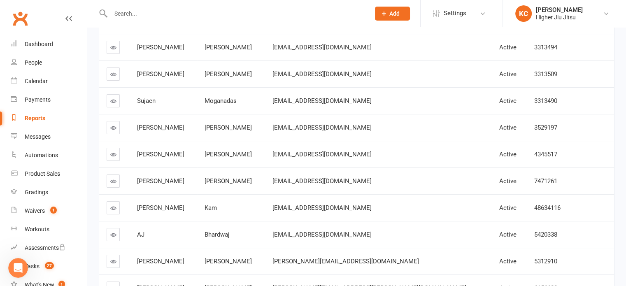
scroll to position [39, 0]
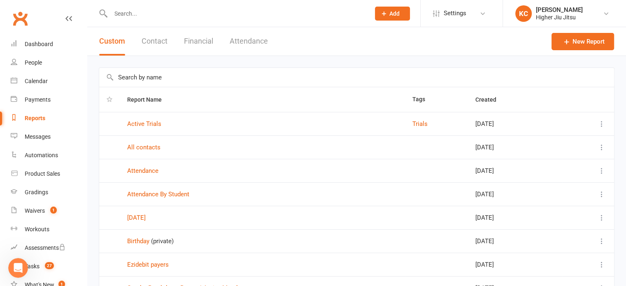
click at [240, 41] on button "Attendance" at bounding box center [248, 41] width 38 height 28
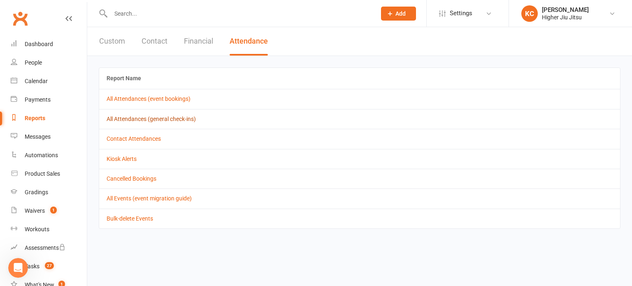
click at [141, 121] on link "All Attendances (general check-ins)" at bounding box center [151, 119] width 89 height 7
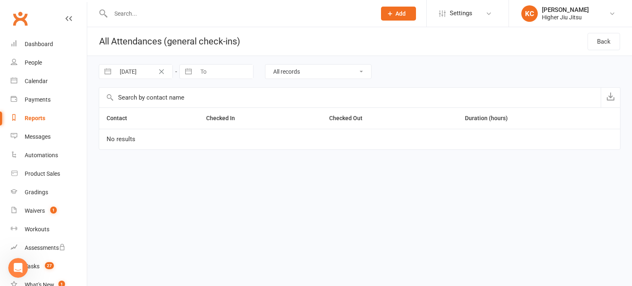
click at [133, 72] on input "29 Aug 2025" at bounding box center [143, 72] width 57 height 14
select select "6"
select select "2025"
select select "7"
select select "2025"
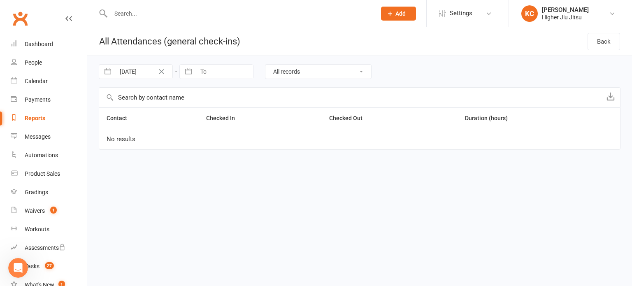
select select "8"
select select "2025"
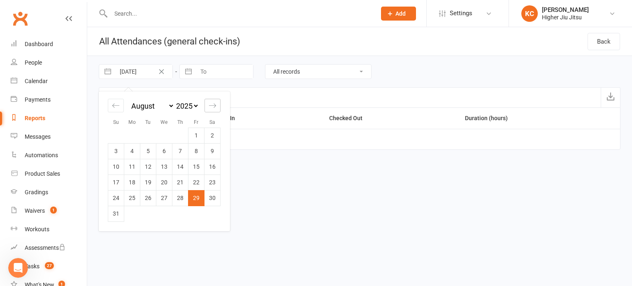
click at [209, 105] on icon "Move forward to switch to the next month." at bounding box center [212, 105] width 7 height 4
select select "9"
select select "2025"
click at [209, 105] on icon "Move forward to switch to the next month." at bounding box center [212, 105] width 7 height 4
select select "10"
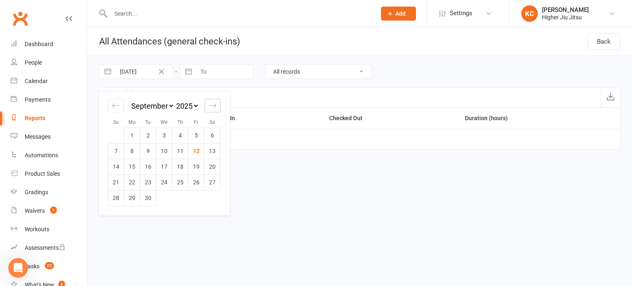
select select "2025"
click at [117, 106] on icon "Move backward to switch to the previous month." at bounding box center [116, 106] width 8 height 8
select select "7"
select select "2025"
click at [113, 151] on td "7" at bounding box center [116, 151] width 16 height 16
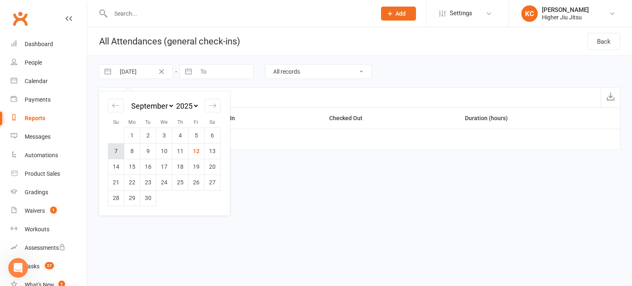
type input "07 Sep 2025"
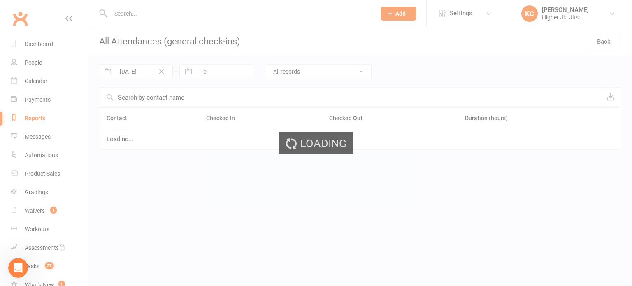
click at [214, 71] on div "Loading" at bounding box center [316, 143] width 632 height 286
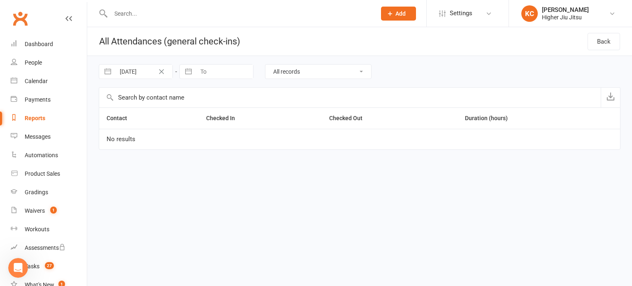
select select "7"
select select "2025"
select select "8"
select select "2025"
select select "9"
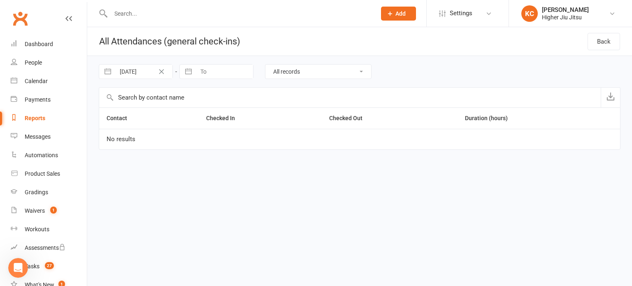
select select "2025"
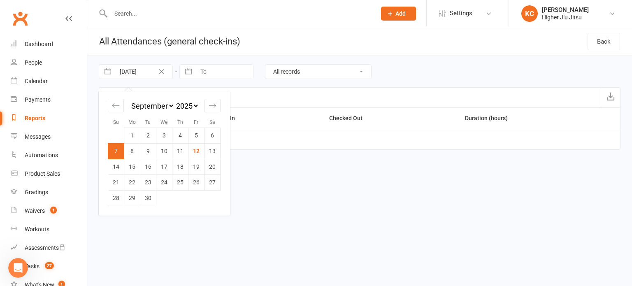
click at [130, 73] on input "07 Sep 2025" at bounding box center [143, 72] width 57 height 14
click at [211, 139] on td "6" at bounding box center [212, 135] width 16 height 16
type input "06 Sep 2025"
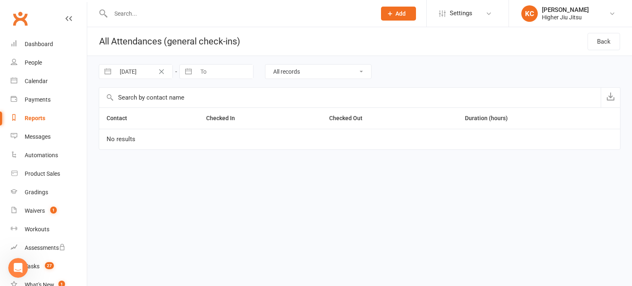
click at [217, 73] on input "To" at bounding box center [224, 72] width 57 height 14
select select "7"
select select "2025"
select select "8"
select select "2025"
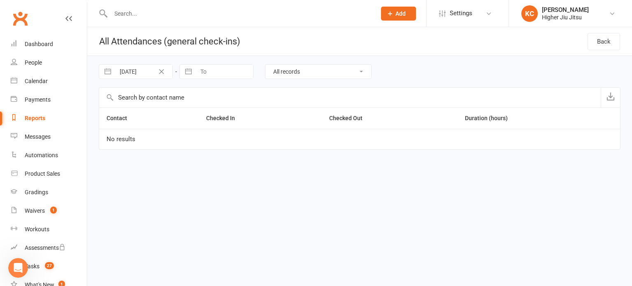
select select "9"
select select "2025"
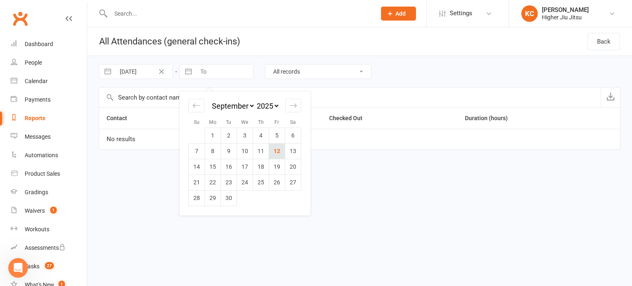
click at [278, 151] on td "12" at bounding box center [277, 151] width 16 height 16
type input "12 Sep 2025"
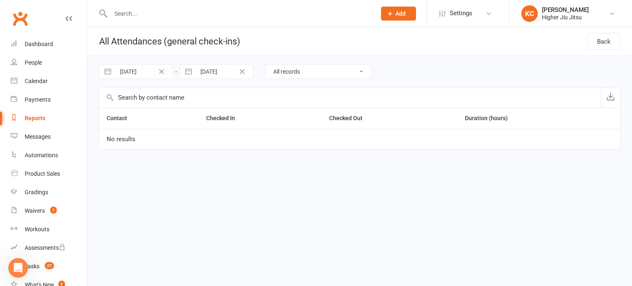
click at [305, 70] on select "All records Checked in and Checked out only Did not check out Did not check in" at bounding box center [318, 72] width 106 height 14
click at [210, 156] on div "Contact Checked In Checked Out Duration (hours) No results" at bounding box center [360, 134] width 522 height 54
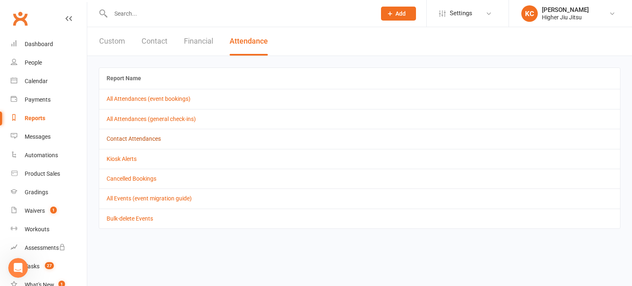
click at [143, 138] on link "Contact Attendances" at bounding box center [134, 138] width 54 height 7
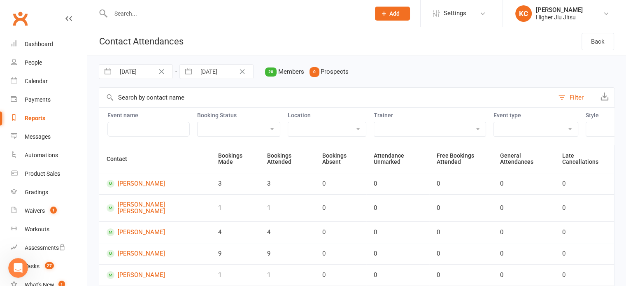
select select "6"
select select "2025"
select select "7"
select select "2025"
select select "8"
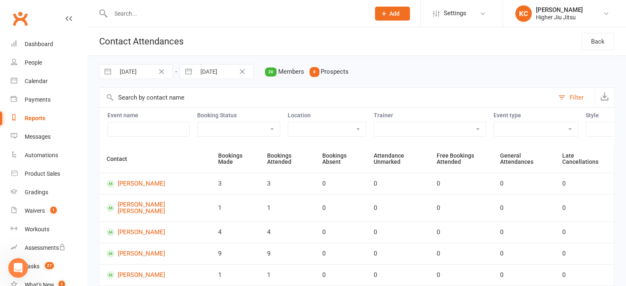
select select "2025"
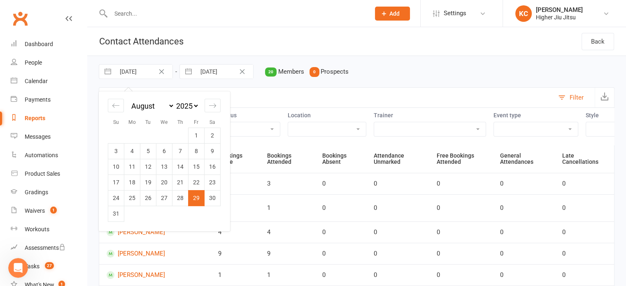
click at [137, 74] on input "29 Aug 2025" at bounding box center [143, 72] width 57 height 14
click at [207, 106] on div "Move forward to switch to the next month." at bounding box center [212, 106] width 16 height 14
select select "9"
select select "2025"
drag, startPoint x: 211, startPoint y: 134, endPoint x: 209, endPoint y: 128, distance: 6.7
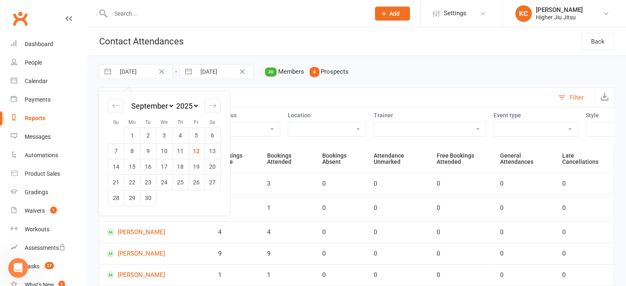
click at [211, 134] on td "6" at bounding box center [212, 135] width 16 height 16
type input "06 Sep 2025"
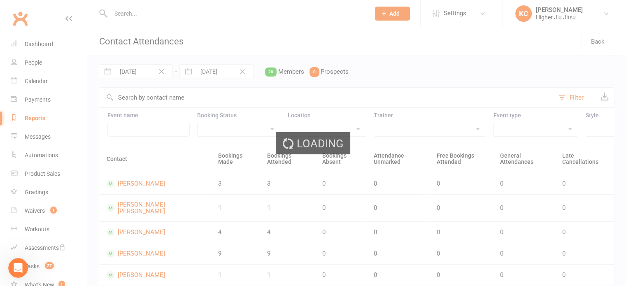
click at [217, 76] on div "Loading" at bounding box center [313, 143] width 626 height 286
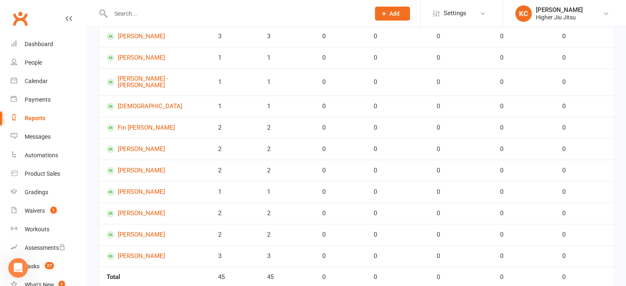
scroll to position [394, 0]
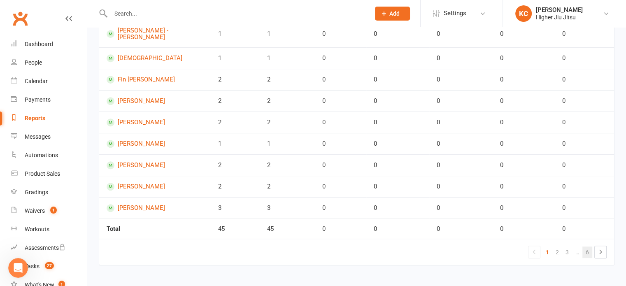
click at [587, 251] on link "6" at bounding box center [587, 252] width 10 height 12
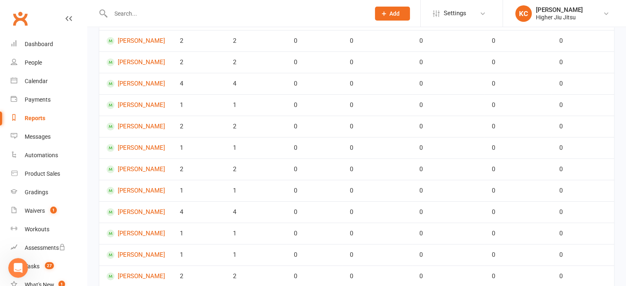
scroll to position [19, 0]
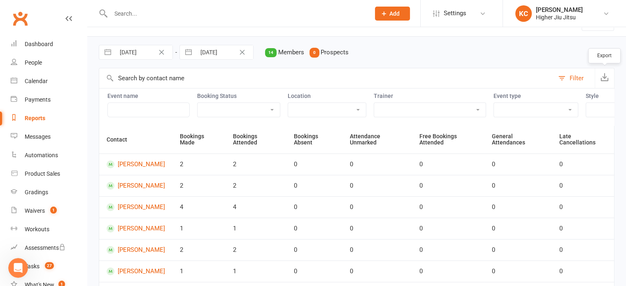
click at [604, 80] on icon "button" at bounding box center [604, 77] width 8 height 8
click at [32, 61] on div "People" at bounding box center [33, 62] width 17 height 7
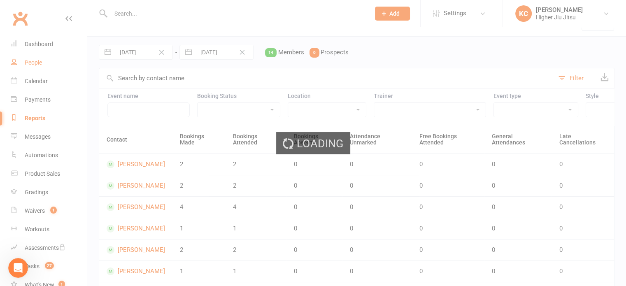
select select "100"
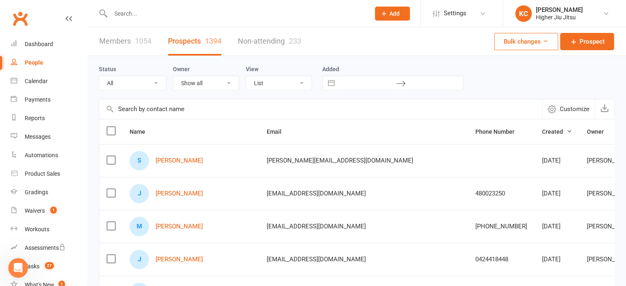
click at [132, 36] on link "Members 1054" at bounding box center [125, 41] width 52 height 28
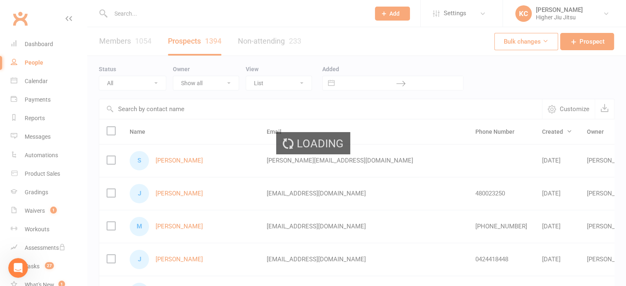
select select "100"
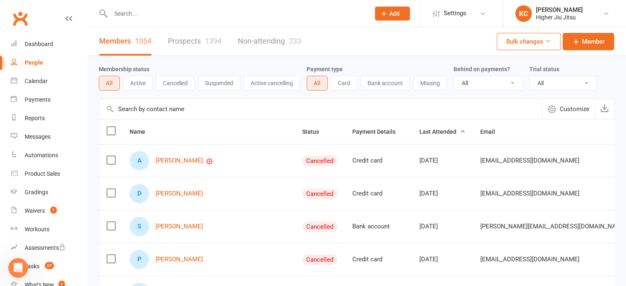
click at [139, 83] on button "Active" at bounding box center [138, 83] width 30 height 15
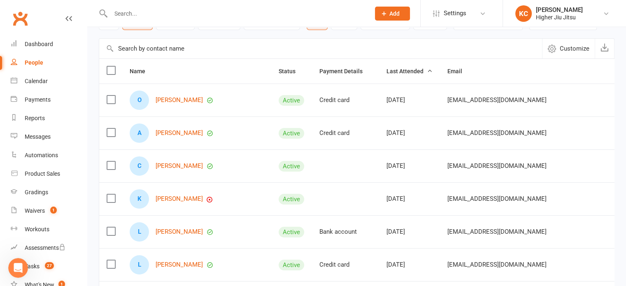
scroll to position [41, 0]
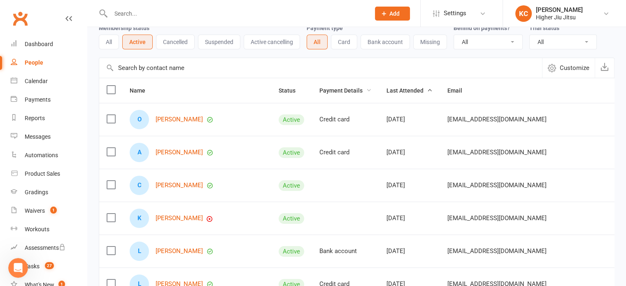
click at [319, 89] on span "Payment Details" at bounding box center [345, 90] width 52 height 7
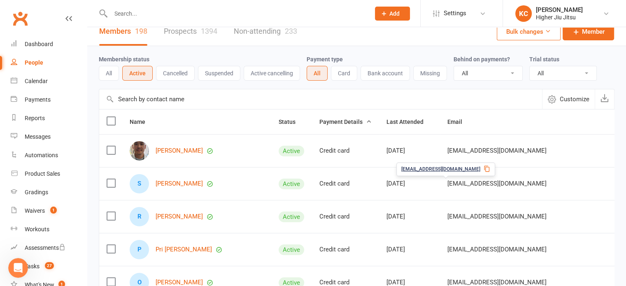
scroll to position [0, 0]
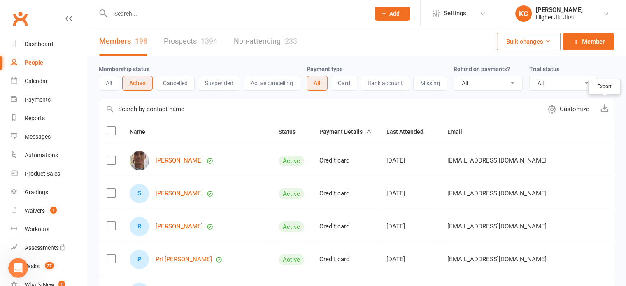
click at [607, 107] on icon "button" at bounding box center [604, 108] width 8 height 8
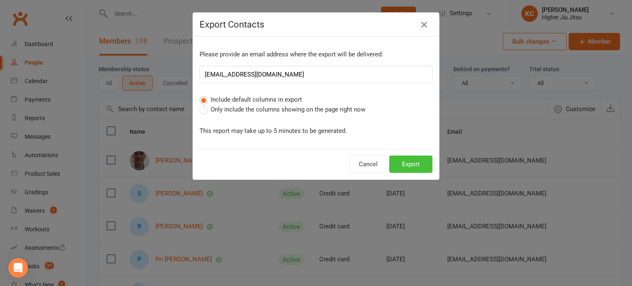
drag, startPoint x: 403, startPoint y: 163, endPoint x: 403, endPoint y: 158, distance: 5.3
click at [403, 162] on button "Export" at bounding box center [410, 163] width 43 height 17
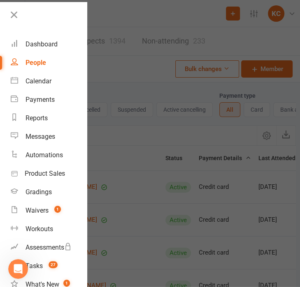
click at [161, 58] on div at bounding box center [150, 143] width 300 height 287
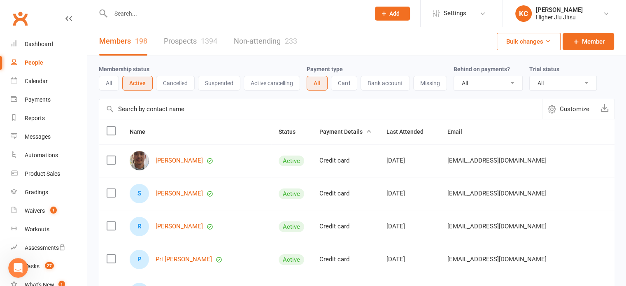
click at [38, 64] on div "People" at bounding box center [34, 62] width 19 height 7
click at [44, 35] on link "Dashboard" at bounding box center [49, 44] width 76 height 19
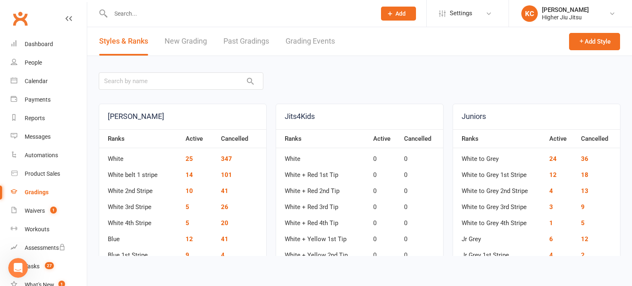
click at [174, 11] on input "text" at bounding box center [239, 14] width 262 height 12
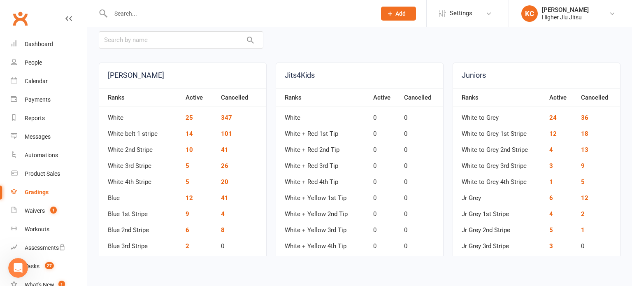
paste input "Nicole Pike"
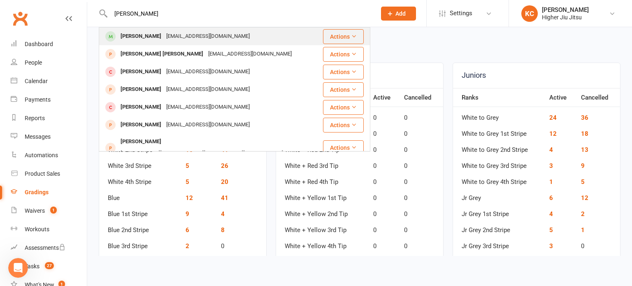
type input "Nicole Pike"
click at [212, 35] on div "nicolemaypike@hotmail.com" at bounding box center [208, 36] width 88 height 12
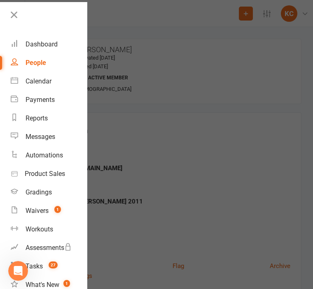
click at [186, 59] on div at bounding box center [156, 144] width 313 height 289
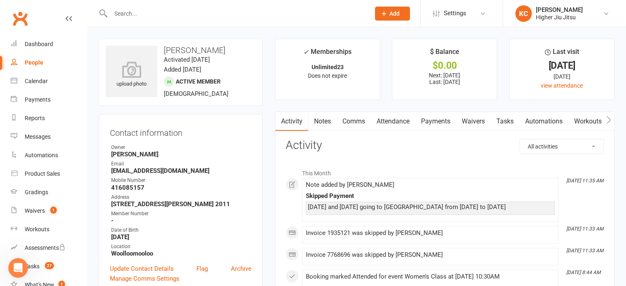
click at [429, 120] on link "Payments" at bounding box center [435, 121] width 41 height 19
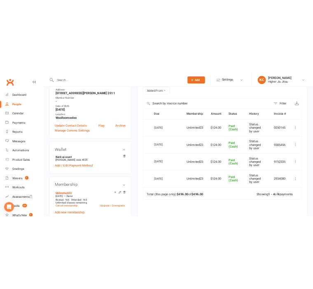
scroll to position [165, 0]
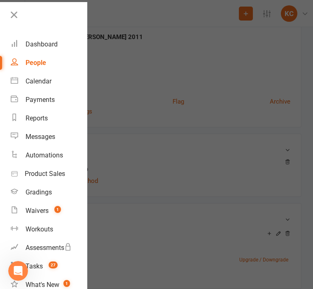
click at [211, 83] on div at bounding box center [156, 144] width 313 height 289
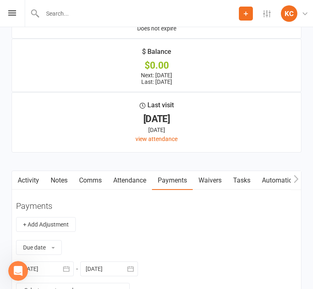
scroll to position [905, 0]
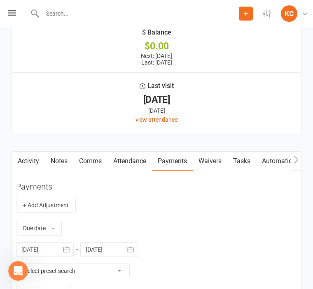
click at [73, 152] on link "Notes" at bounding box center [59, 161] width 28 height 19
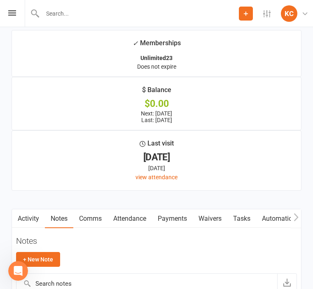
scroll to position [905, 0]
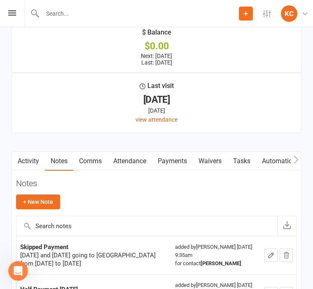
click at [79, 13] on input "text" at bounding box center [139, 14] width 199 height 12
paste input "Winson Tan"
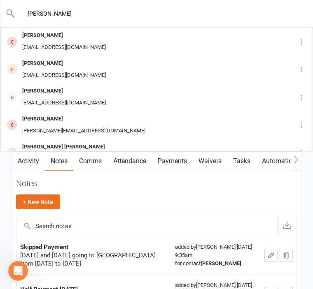
type input "Winson Tan"
click at [77, 39] on div "Winson Tan" at bounding box center [64, 36] width 88 height 12
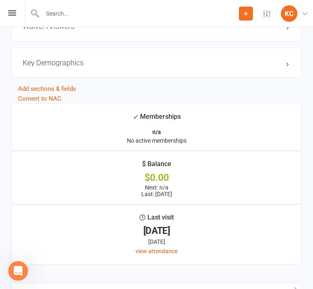
scroll to position [781, 0]
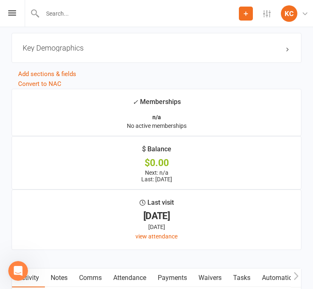
click at [192, 269] on link "Payments" at bounding box center [172, 278] width 41 height 19
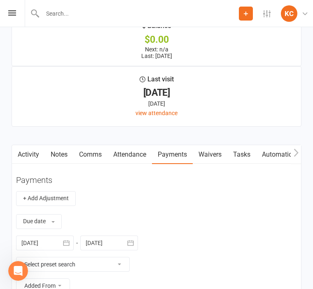
click at [45, 145] on link "Activity" at bounding box center [28, 154] width 33 height 19
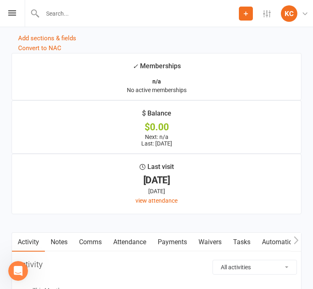
scroll to position [781, 0]
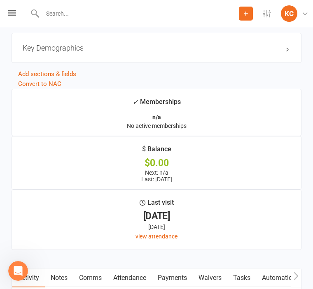
click at [192, 269] on link "Payments" at bounding box center [172, 278] width 41 height 19
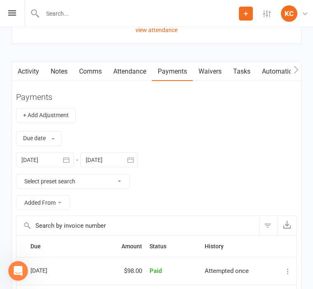
scroll to position [1028, 0]
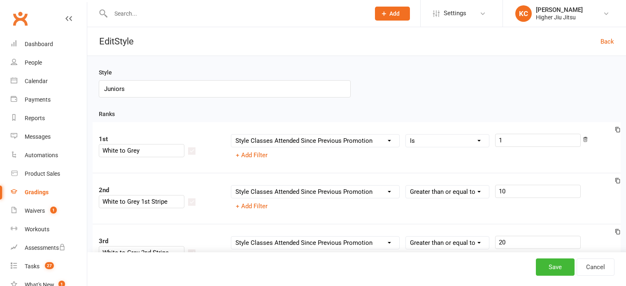
select select "contact_summaries:styles_style_class_attendances_since_last_promotion"
select select "="
select select "contact_summaries:styles_style_class_attendances_since_last_promotion"
select select ">="
select select "contact_summaries:styles_style_class_attendances_since_last_promotion"
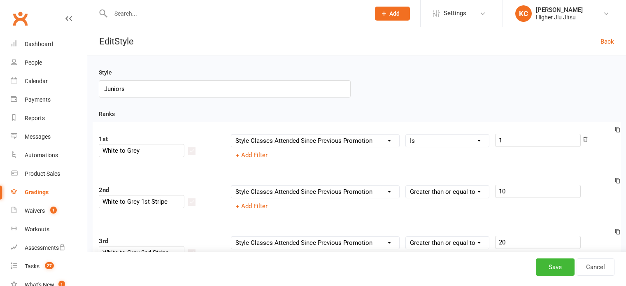
select select ">="
select select "contact_summaries:styles_style_class_attendances_since_last_promotion"
select select ">="
select select "contact_summaries:styles_style_class_attendances_since_last_promotion"
select select ">="
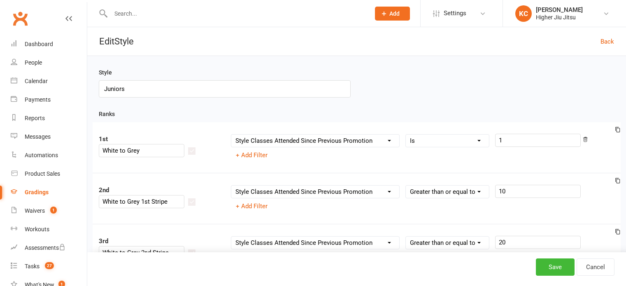
select select "contact_summaries:styles_style_class_attendances_since_last_promotion"
select select ">"
select select "contact_summaries:styles_style_class_attendances_since_last_promotion"
select select ">"
select select "contact_summaries:styles_style_class_attendances_since_last_promotion"
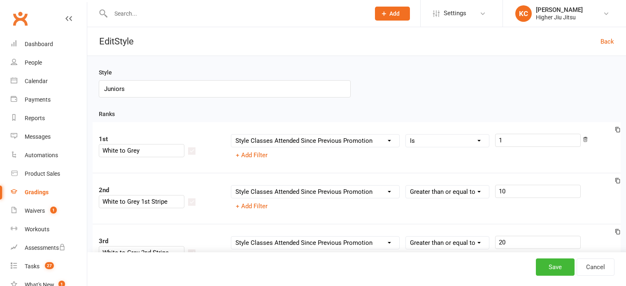
select select ">"
select select "contact_summaries:styles_style_class_attendances_since_last_promotion"
select select ">"
select select "contact_summaries:styles_style_class_attendances_since_last_promotion"
select select ">"
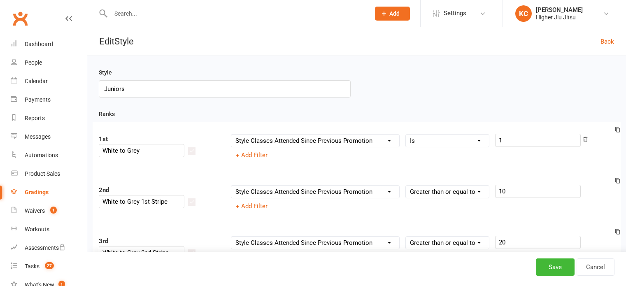
select select "contact_summaries:styles_style_class_attendances_since_last_promotion"
select select ">"
select select "contact_summaries:styles_style_class_attendances_since_last_promotion"
select select ">"
select select "contact_summaries:styles_style_class_attendances_since_last_promotion"
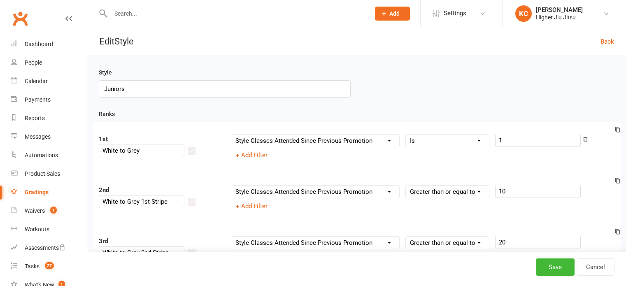
select select ">"
select select "contact_summaries:styles_style_class_attendances_since_last_promotion"
select select ">"
select select "contact_summaries:styles_style_class_attendances_since_last_promotion"
select select ">"
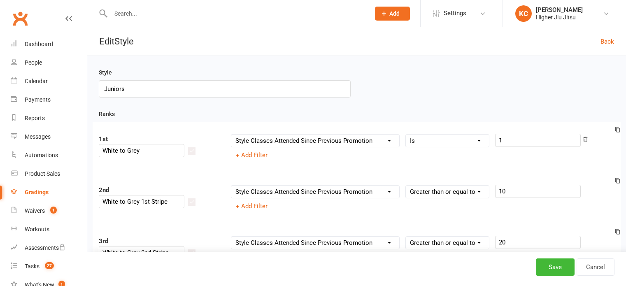
select select "contact_summaries:styles_style_class_attendances_since_last_promotion"
select select ">"
select select "contact_summaries:styles_style_class_attendances_since_last_promotion"
select select ">"
select select "contact_summaries:styles_style_class_attendances_since_last_promotion"
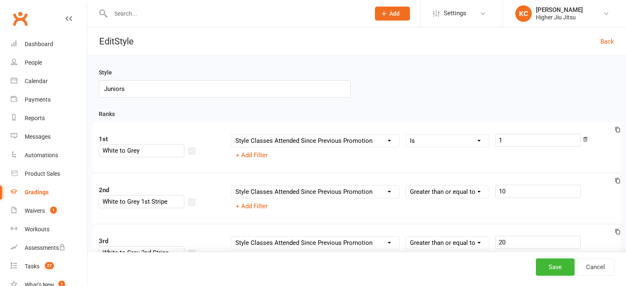
select select ">"
select select "contact_summaries:styles_style_class_attendances_since_last_promotion"
select select ">"
select select "contact_summaries:styles_style_class_attendances_since_last_promotion"
select select ">"
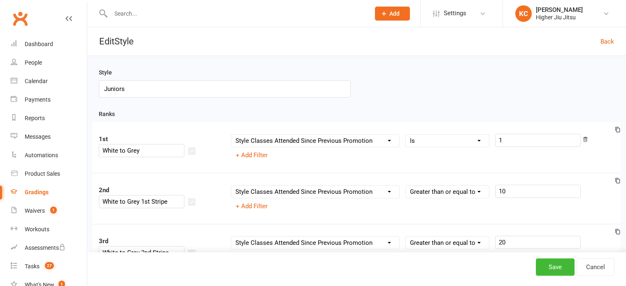
select select "contact_summaries:styles_style_class_attendances_since_last_promotion"
select select ">"
select select "contact_summaries:styles_style_class_attendances_since_last_promotion"
select select ">"
select select "contact_summaries:styles_style_class_attendances_since_last_promotion"
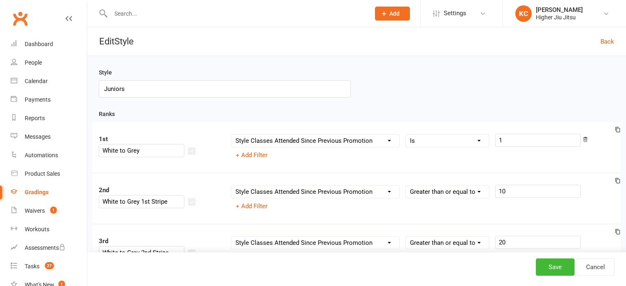
select select ">"
select select "contact_summaries:styles_style_class_attendances_since_last_promotion"
select select ">"
select select "contact_summaries:styles_style_class_attendances_since_last_promotion"
select select ">"
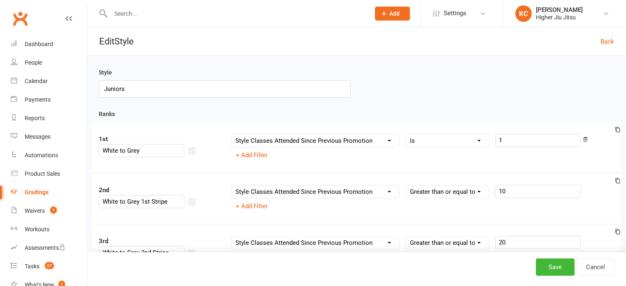
select select "contact_summaries:styles_style_class_attendances_since_last_promotion"
select select ">="
select select "contact_summaries:styles_style_class_attendances_since_last_promotion"
select select ">="
select select "contact_summaries:styles_style_class_attendances_since_last_promotion"
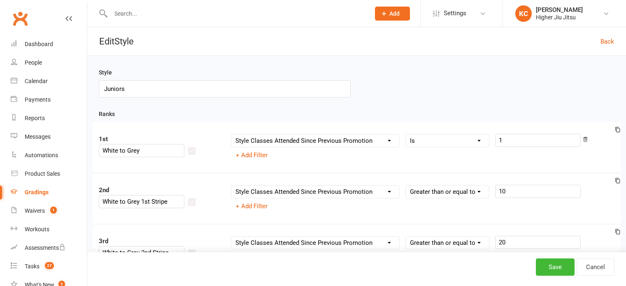
select select ">="
select select "contact_summaries:styles_style_class_attendances_since_last_promotion"
select select ">="
select select "contact_summaries:styles_style_class_attendances_since_last_promotion"
select select ">="
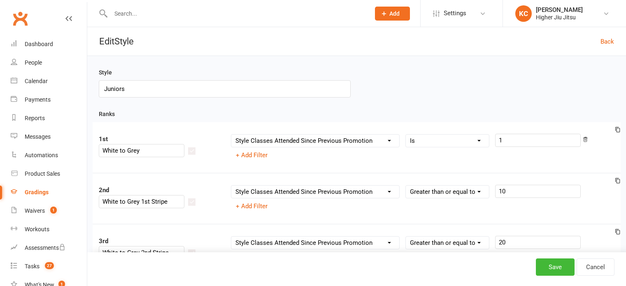
select select "contact_summaries:styles_style_class_attendances_since_last_promotion"
select select ">="
select select "contact_summaries:styles_style_class_attendances_since_last_promotion"
select select ">="
select select "contact_summaries:styles_style_class_attendances_since_last_promotion"
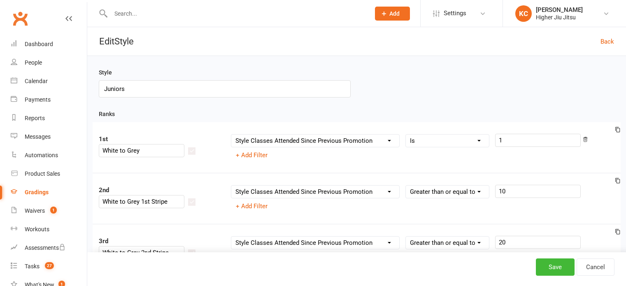
select select ">="
select select "contact_summaries:styles_style_class_attendances_since_last_promotion"
select select ">="
select select "contact_summaries:styles_style_class_attendances_since_last_promotion"
select select ">="
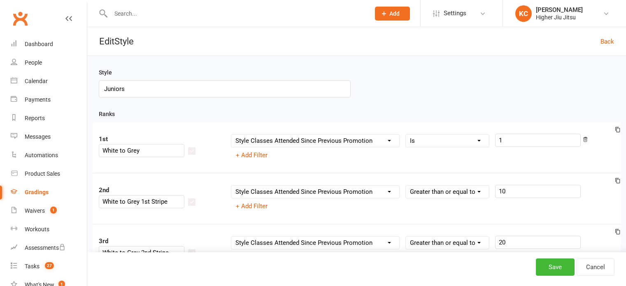
select select "contact_summaries:styles_style_class_attendances_since_last_promotion"
select select ">="
select select "contact_summaries:styles_style_class_attendances_since_last_promotion"
select select ">="
select select "contact_summaries:styles_style_class_attendances_since_last_promotion"
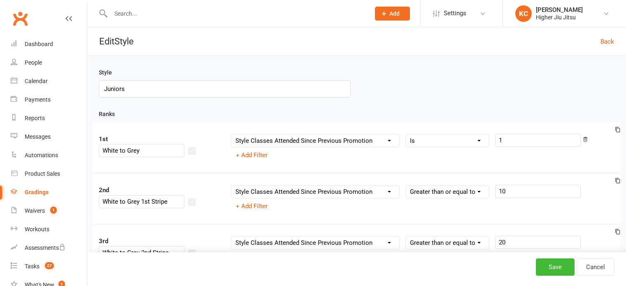
select select ">="
select select "contact_summaries:styles_style_class_attendances_since_last_promotion"
select select ">="
select select "contact_summaries:styles_style_class_attendances_since_last_promotion"
select select ">="
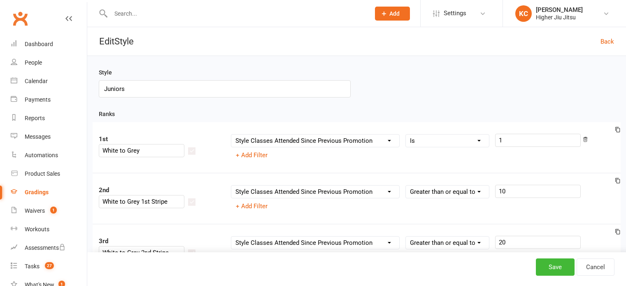
select select "contact_summaries:styles_style_class_attendances_since_last_promotion"
select select ">="
select select "contact_summaries:styles_style_class_attendances_since_last_promotion"
select select ">="
select select "contact_summaries:styles_style_class_attendances_since_last_promotion"
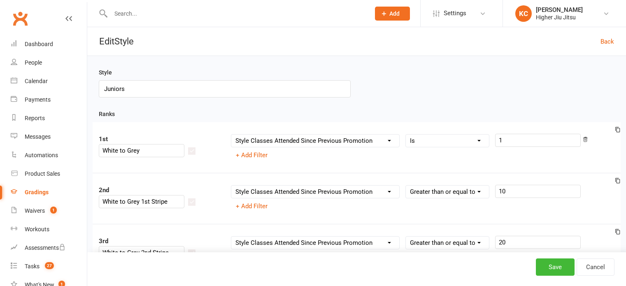
select select ">="
select select "contact_summaries:styles_style_class_attendances_since_last_promotion"
select select ">="
select select "contact_summaries:styles_style_class_attendances_since_last_promotion"
select select ">="
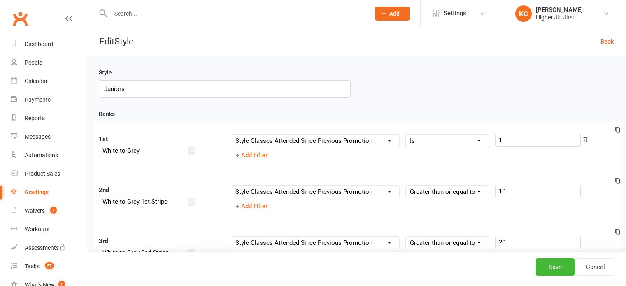
select select "contact_summaries:styles_style_class_attendances_since_last_promotion"
select select ">="
select select "contact_summaries:styles_style_class_attendances_since_last_promotion"
select select ">="
select select "contact_summaries:styles_style_class_attendances_since_last_promotion"
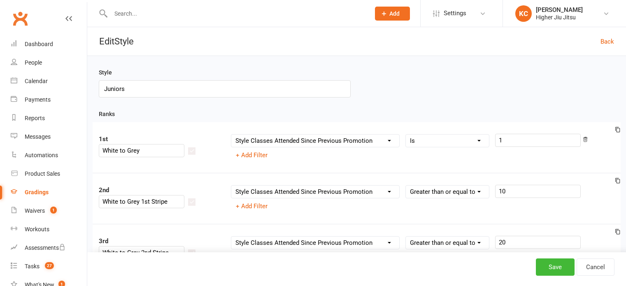
select select ">="
select select "contact_summaries:styles_style_class_attendances_since_last_promotion"
select select ">="
select select "contact_summaries:styles_style_class_attendances_since_last_promotion"
select select ">="
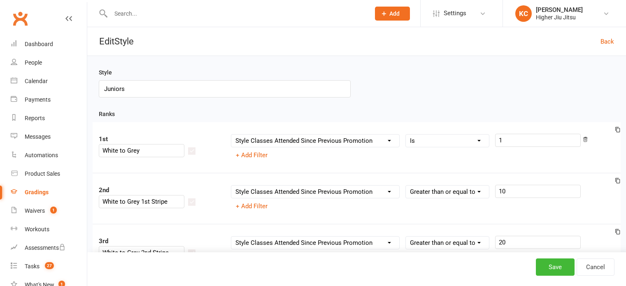
select select "contact_summaries:styles_style_class_attendances_since_last_promotion"
select select ">="
select select "contact_summaries:styles_style_class_attendances_since_last_promotion"
select select ">="
select select "contact_summaries:styles_style_class_attendances_since_last_promotion"
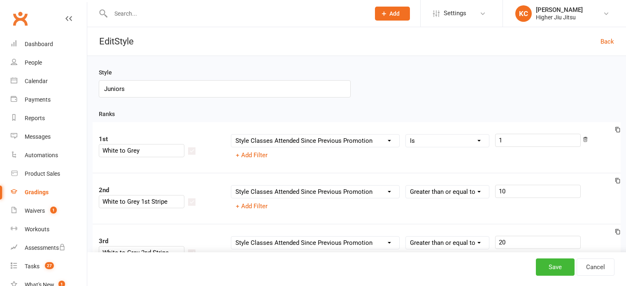
select select ">="
select select "contact_summaries:styles_style_class_attendances_since_last_promotion"
select select ">="
select select "contact_summaries:styles_style_class_attendances_since_last_promotion"
select select ">="
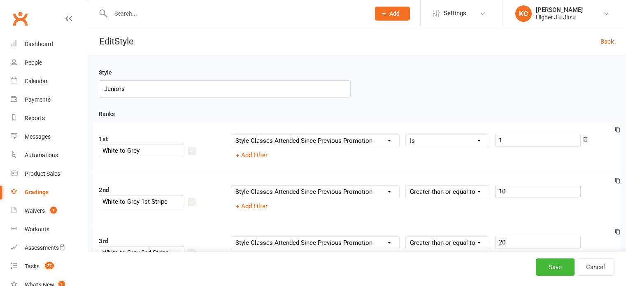
select select "contact_summaries:styles_style_class_attendances_since_last_promotion"
select select ">="
select select "contact_summaries:styles_style_class_attendances_since_last_promotion"
select select ">="
select select "contact_summaries:styles_style_class_attendances_since_last_promotion"
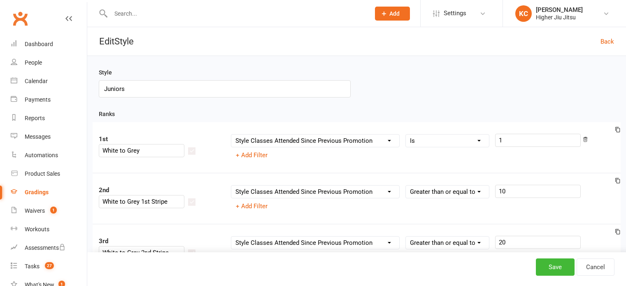
select select ">="
select select "contact_summaries:styles_style_class_attendances_since_last_promotion"
select select ">="
select select "contact_summaries:styles_style_class_attendances_since_last_promotion"
select select ">="
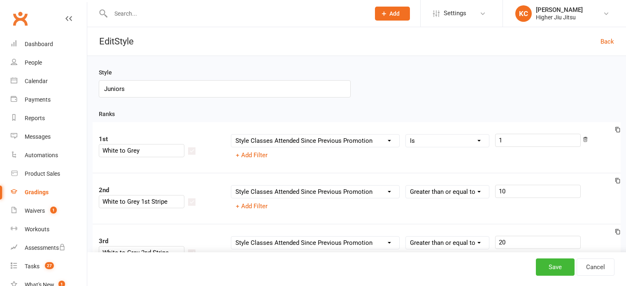
select select "contact_summaries:styles_style_class_attendances_since_last_promotion"
select select ">="
select select "contact_summaries:styles_style_class_attendances_since_last_promotion"
select select ">="
select select "contact_summaries:styles_style_class_attendances_since_last_promotion"
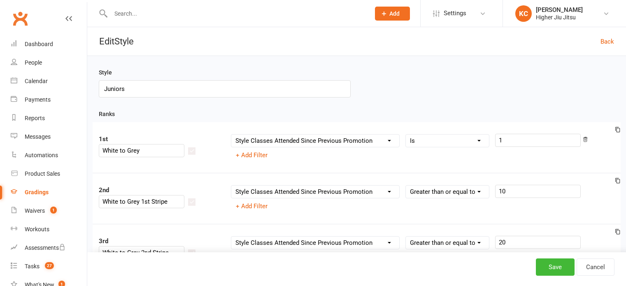
select select ">="
select select "contact_summaries:styles_style_class_attendances_since_last_promotion"
select select ">="
select select "contact_summaries:styles_style_class_attendances_since_last_promotion"
select select ">="
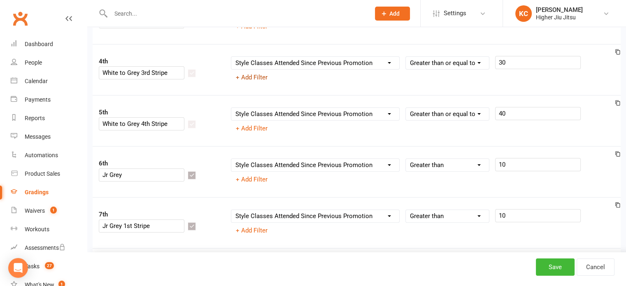
scroll to position [411, 0]
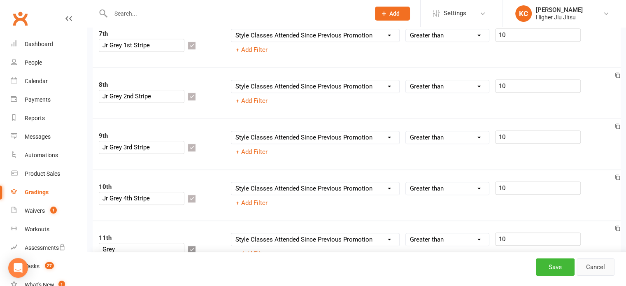
click at [593, 274] on link "Cancel" at bounding box center [595, 266] width 38 height 17
